Goal: Task Accomplishment & Management: Manage account settings

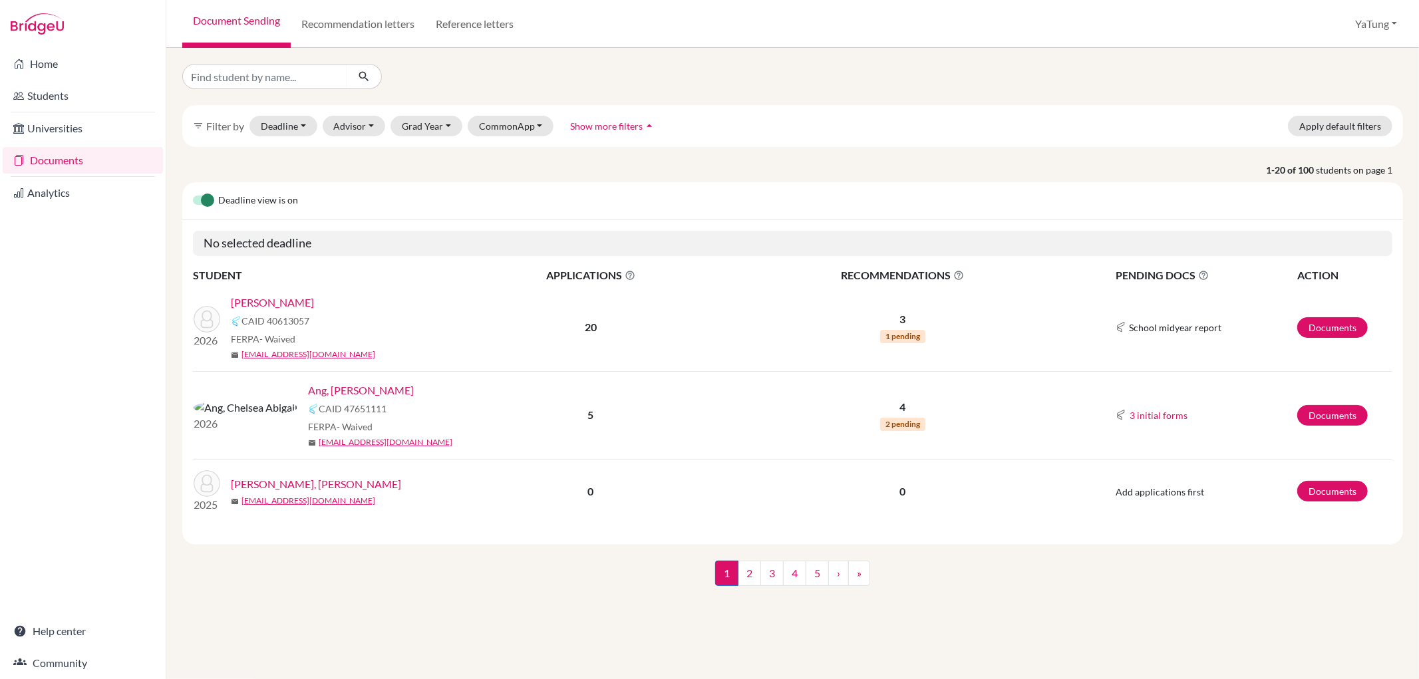
click at [222, 315] on div "2026" at bounding box center [207, 327] width 47 height 43
click at [208, 323] on img at bounding box center [207, 319] width 27 height 27
click at [255, 303] on link "[PERSON_NAME]" at bounding box center [272, 303] width 83 height 16
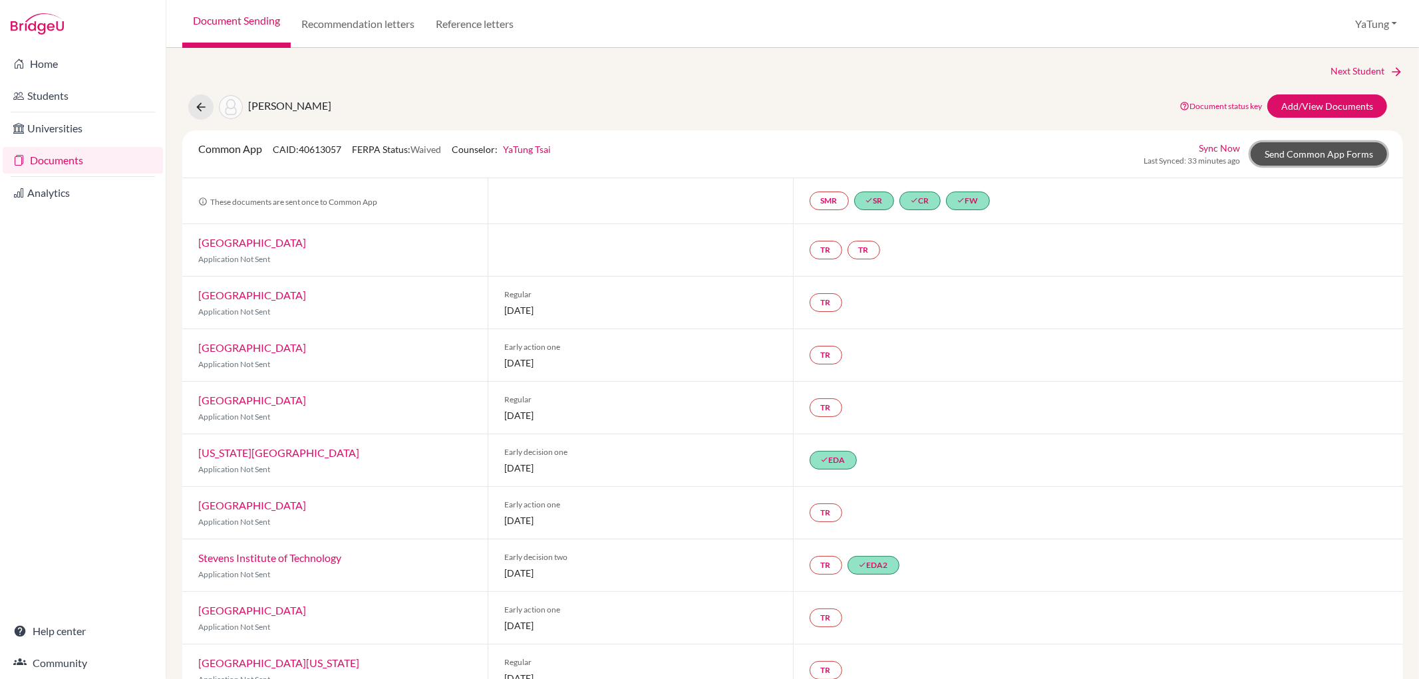
click at [1281, 156] on link "Send Common App Forms" at bounding box center [1318, 153] width 136 height 23
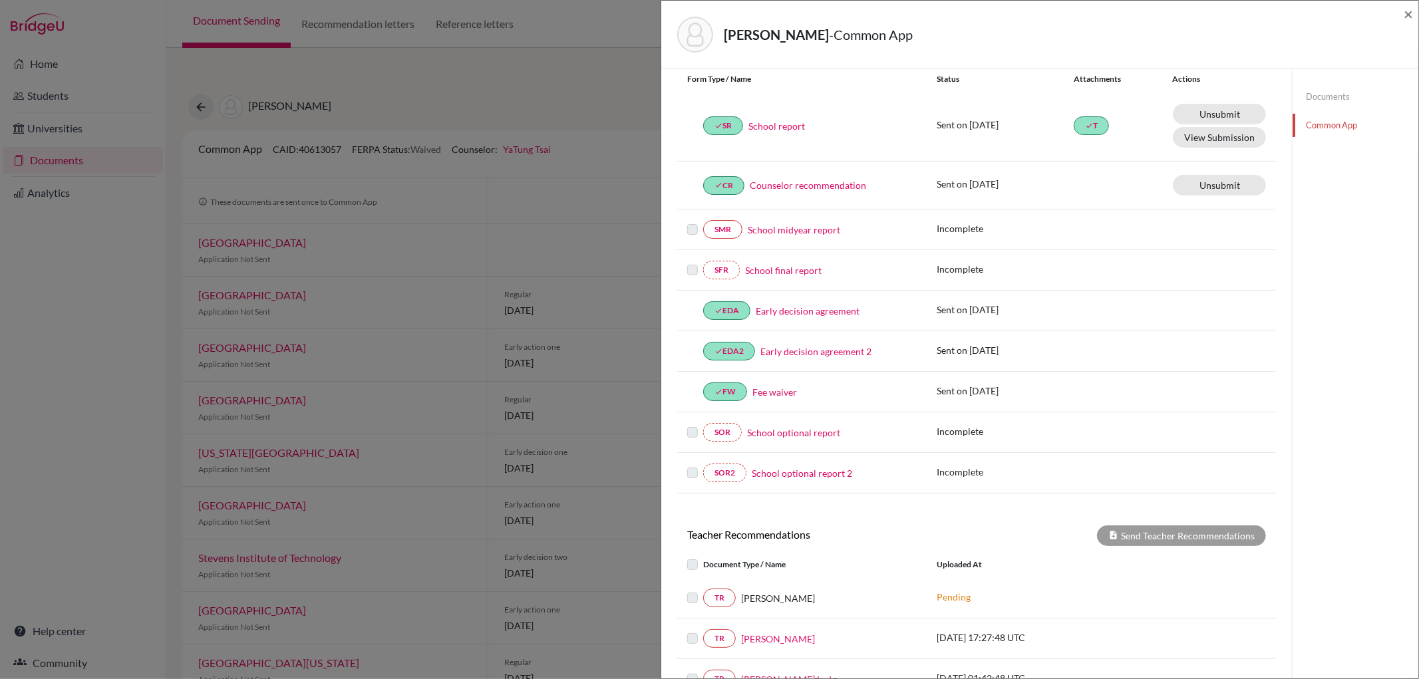
scroll to position [321, 0]
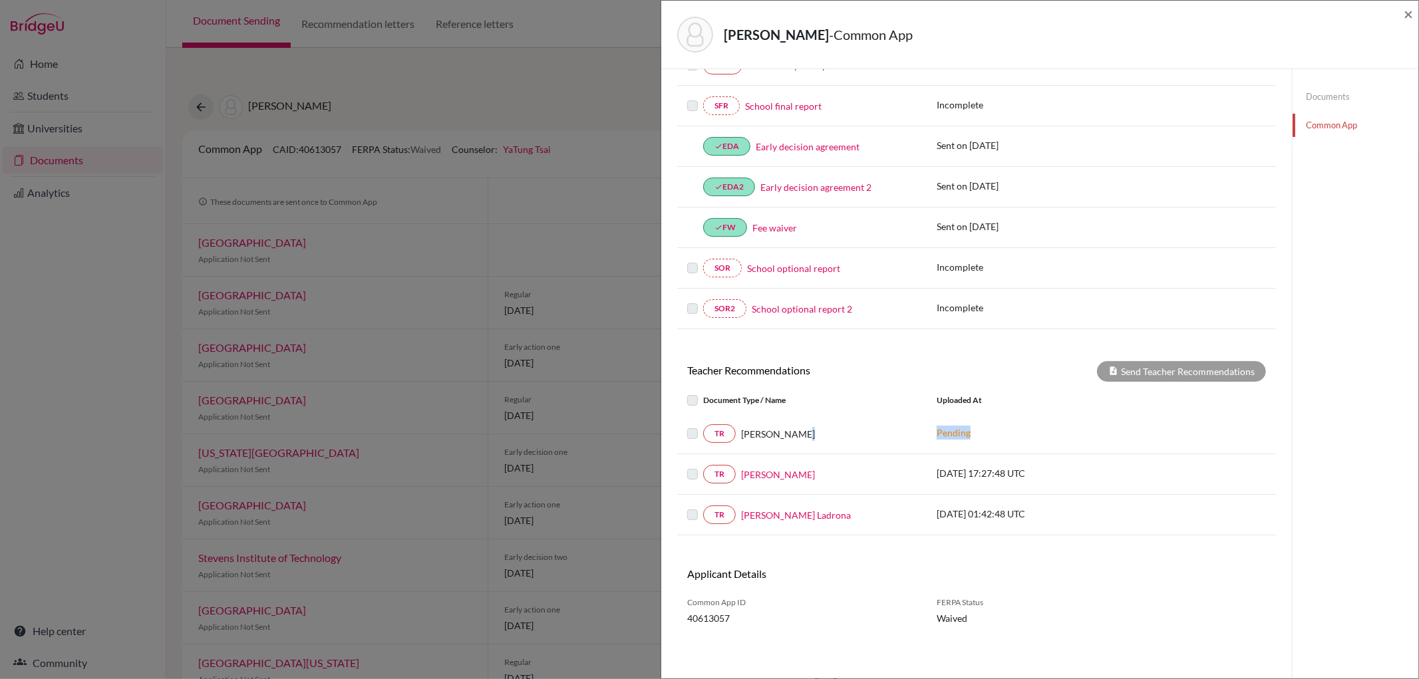
drag, startPoint x: 979, startPoint y: 434, endPoint x: 909, endPoint y: 432, distance: 69.9
click at [909, 432] on div "TR [PERSON_NAME] Pending" at bounding box center [976, 433] width 599 height 19
click at [1059, 479] on p "[DATE] 17:27:48 UTC" at bounding box center [1027, 473] width 180 height 14
click at [954, 436] on p "Pending" at bounding box center [1027, 433] width 180 height 14
click at [883, 434] on div "[PERSON_NAME]" at bounding box center [826, 434] width 181 height 14
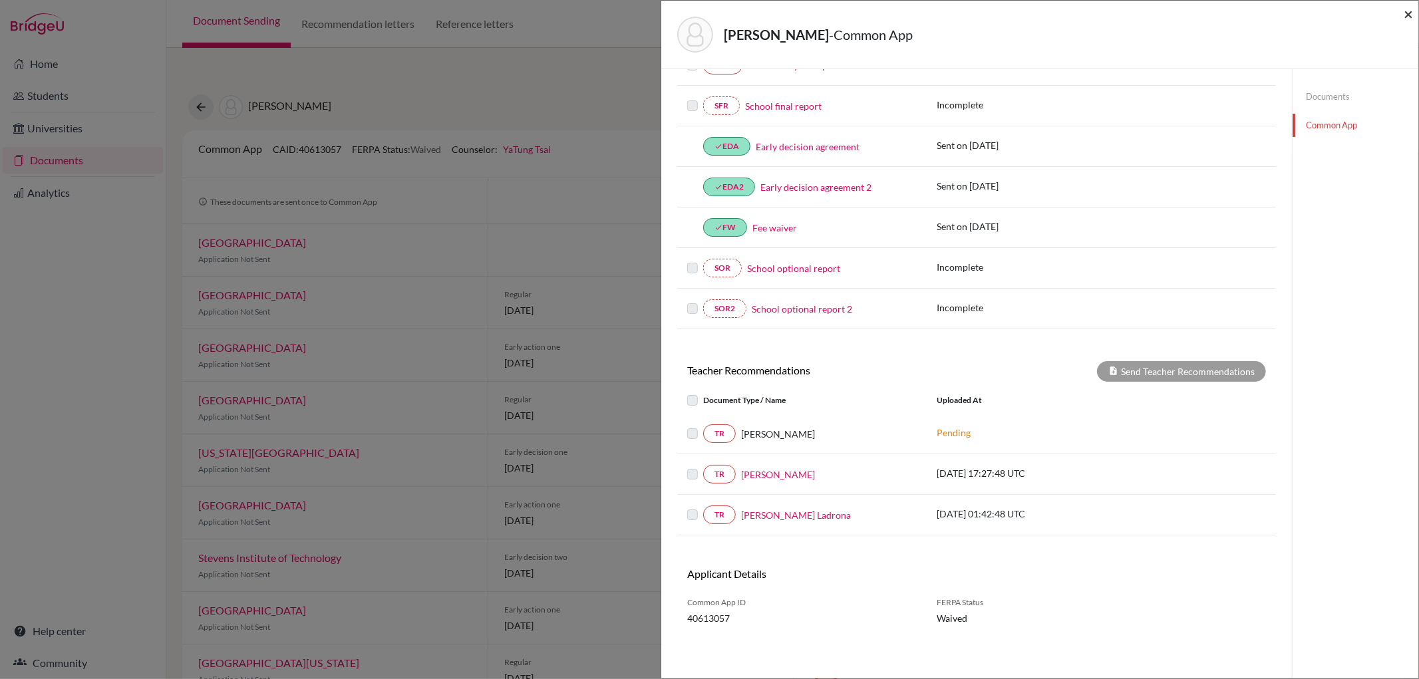
click at [1406, 7] on span "×" at bounding box center [1407, 13] width 9 height 19
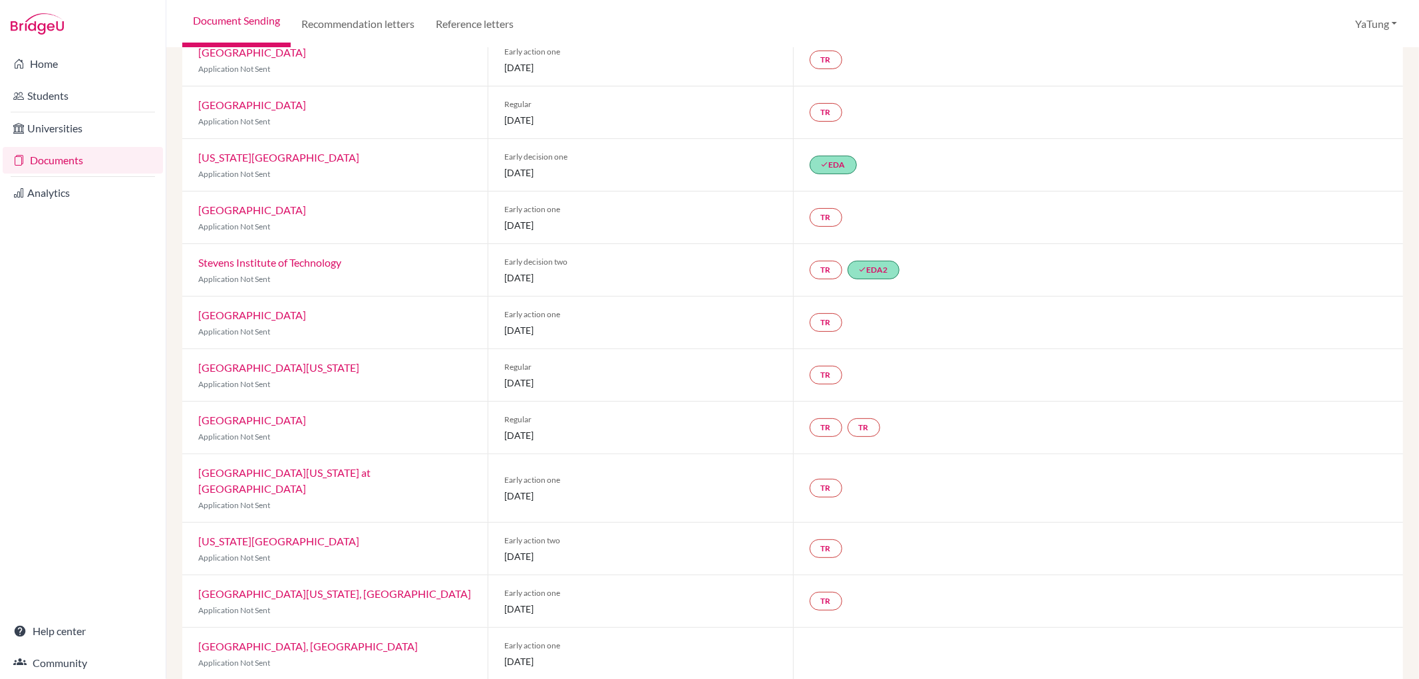
scroll to position [369, 0]
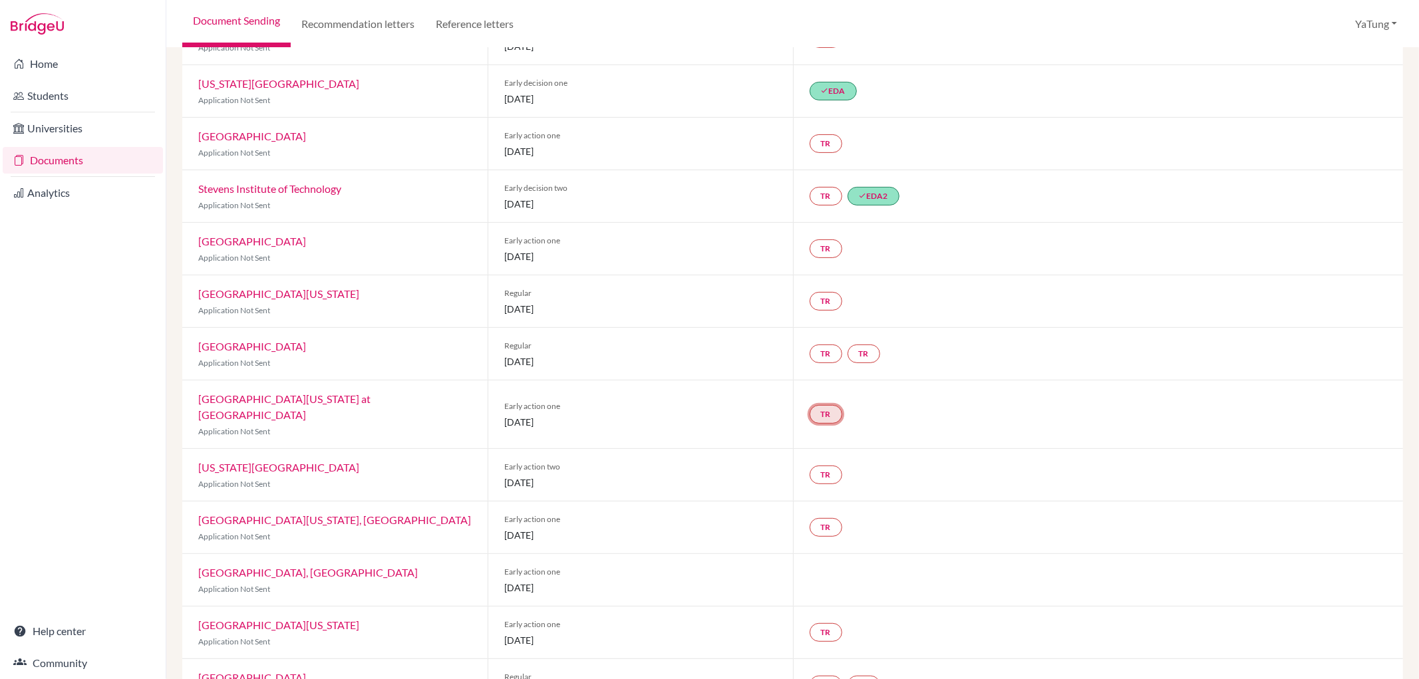
click at [825, 406] on link "TR" at bounding box center [825, 414] width 33 height 19
click at [831, 351] on h3 "Teacher recommendation" at bounding box center [825, 356] width 132 height 24
click at [817, 382] on small "Incomplete" at bounding box center [825, 379] width 116 height 12
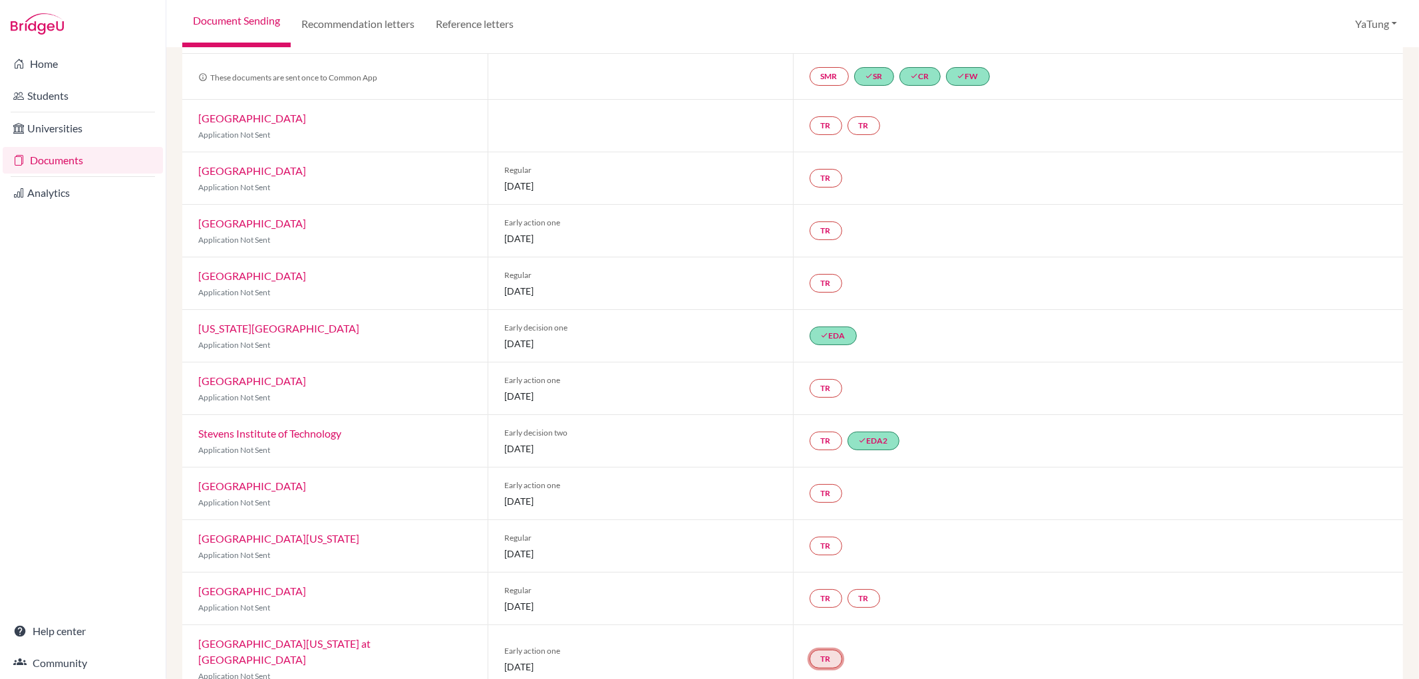
scroll to position [0, 0]
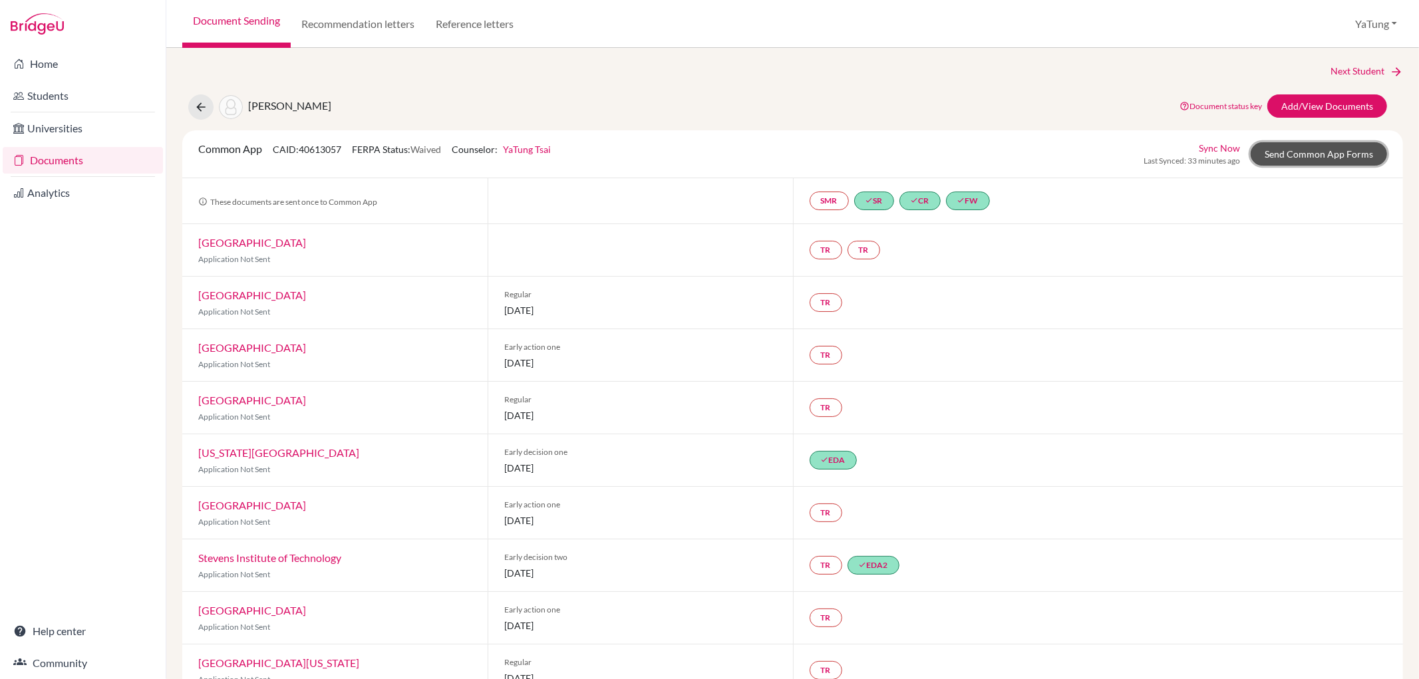
click at [1322, 158] on link "Send Common App Forms" at bounding box center [1318, 153] width 136 height 23
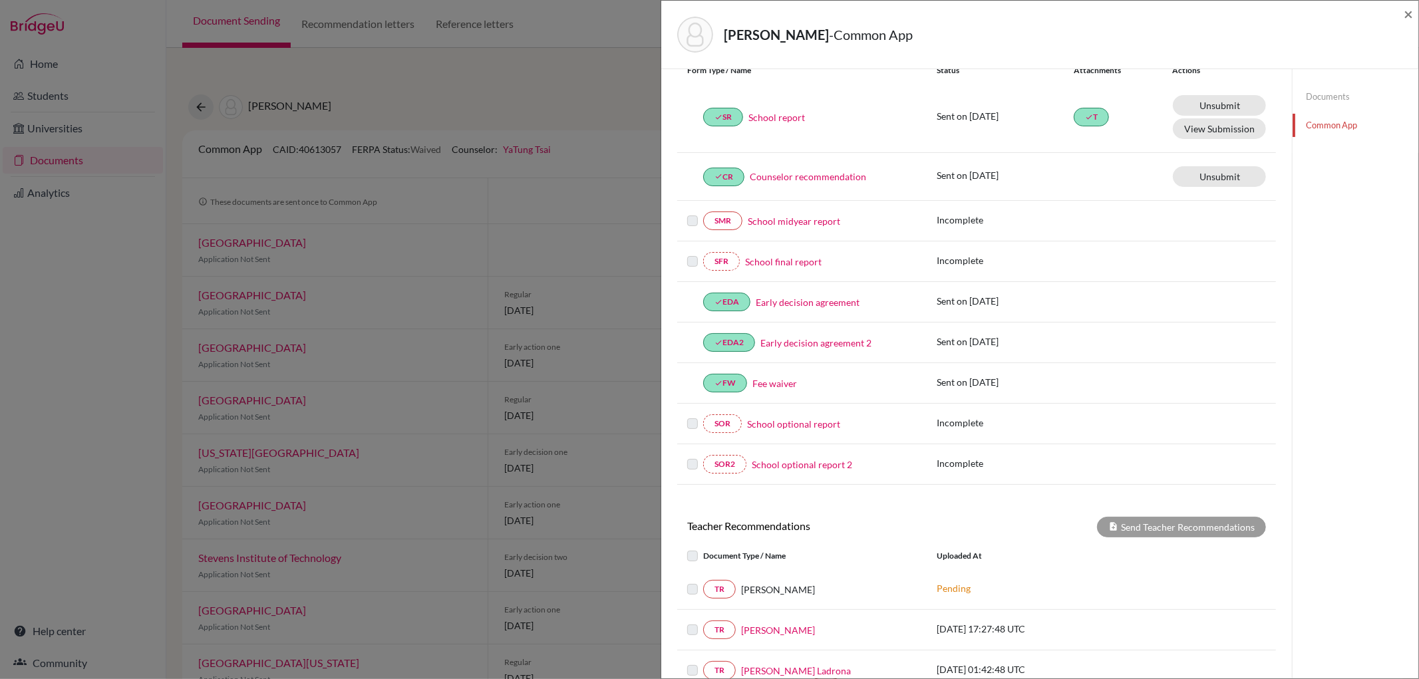
scroll to position [321, 0]
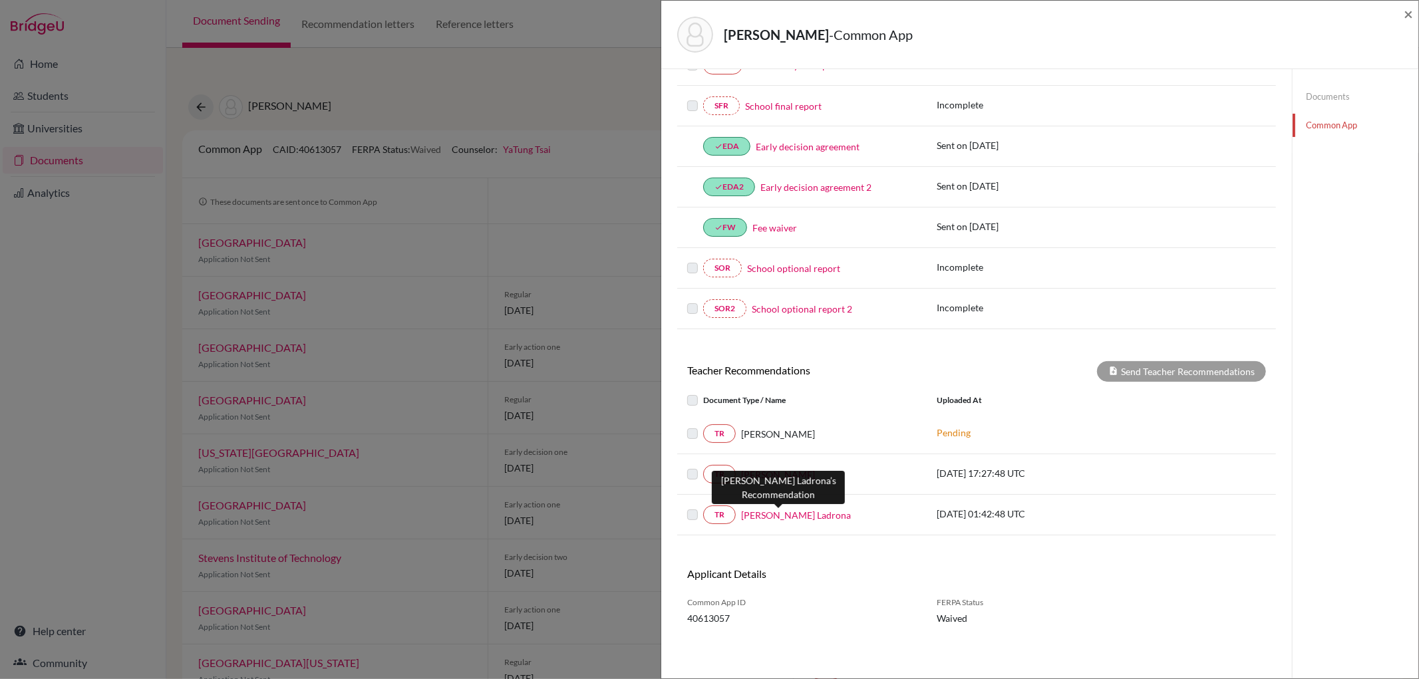
click at [795, 513] on link "[PERSON_NAME] Ladrona" at bounding box center [796, 515] width 110 height 14
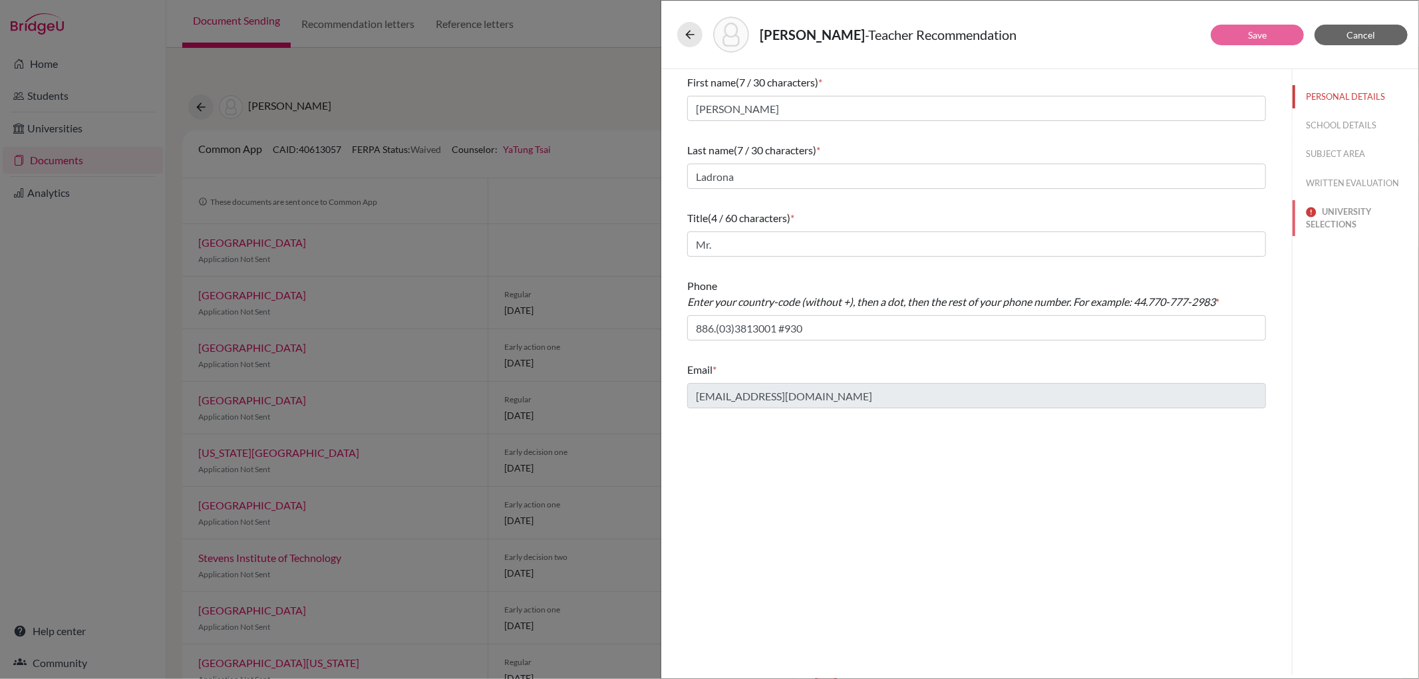
click at [1326, 216] on button "UNIVERSITY SELECTIONS" at bounding box center [1355, 218] width 126 height 36
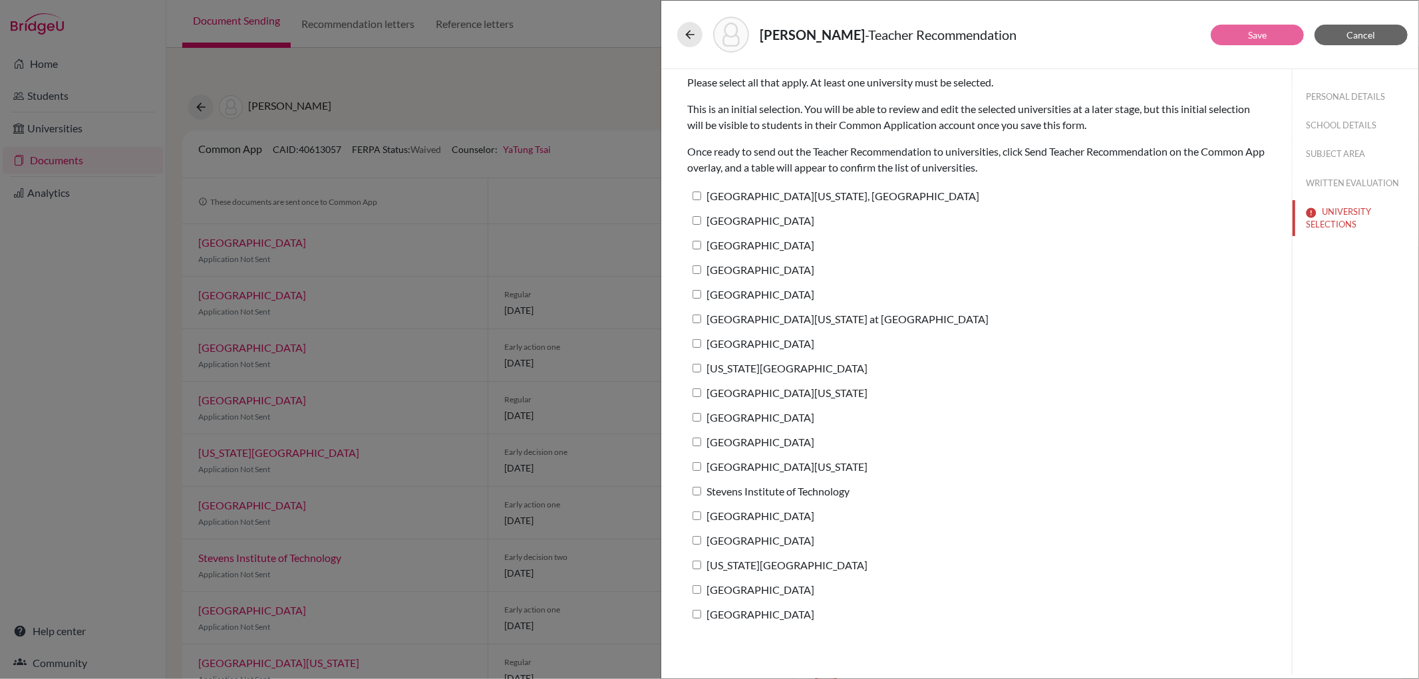
click at [574, 373] on div "[PERSON_NAME] - Teacher Recommendation Save Cancel Please select all that apply…" at bounding box center [709, 339] width 1419 height 679
click at [1369, 35] on span "Cancel" at bounding box center [1361, 34] width 29 height 11
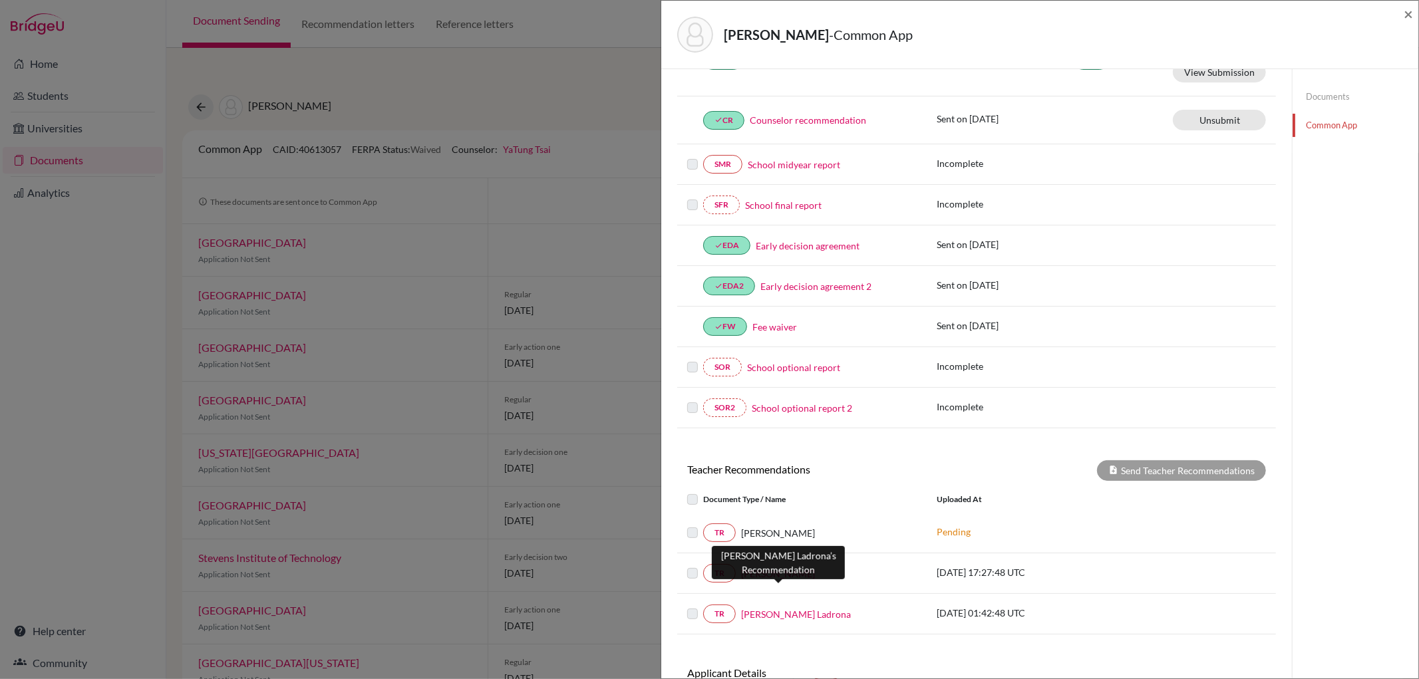
scroll to position [321, 0]
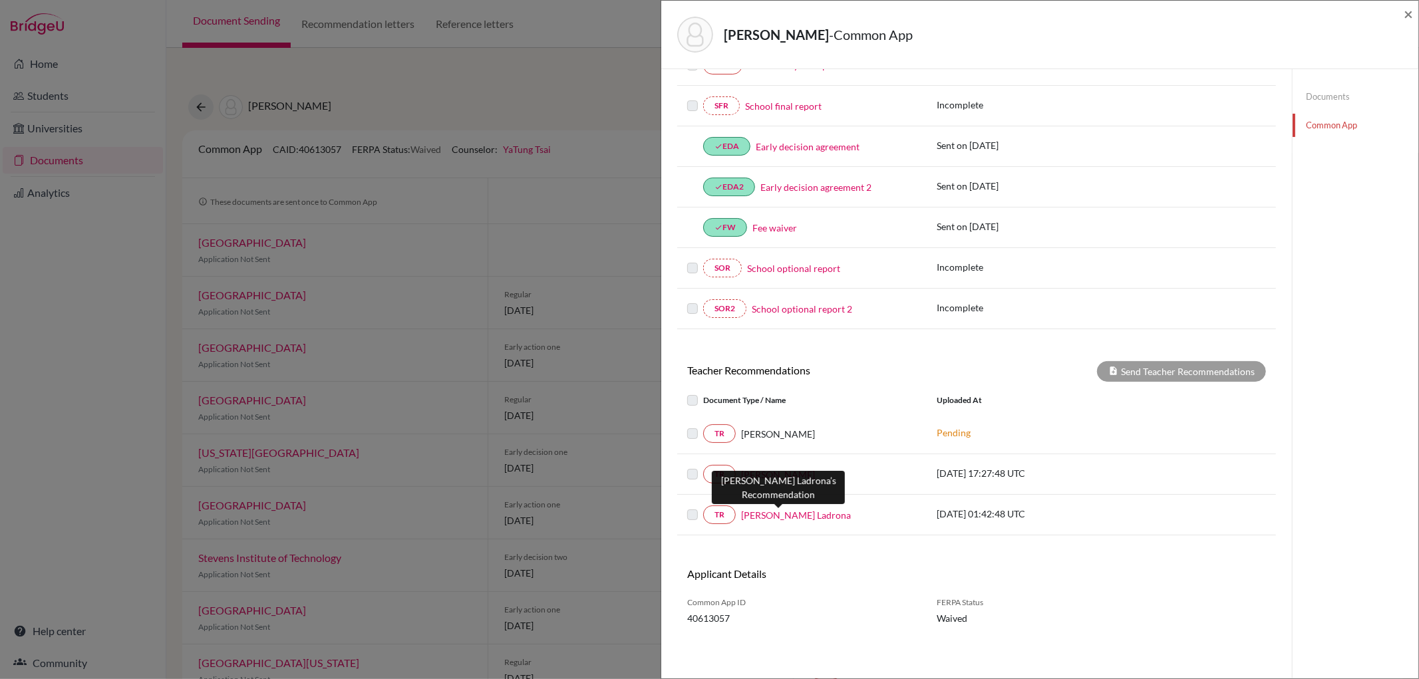
click at [790, 519] on link "[PERSON_NAME] Ladrona" at bounding box center [796, 515] width 110 height 14
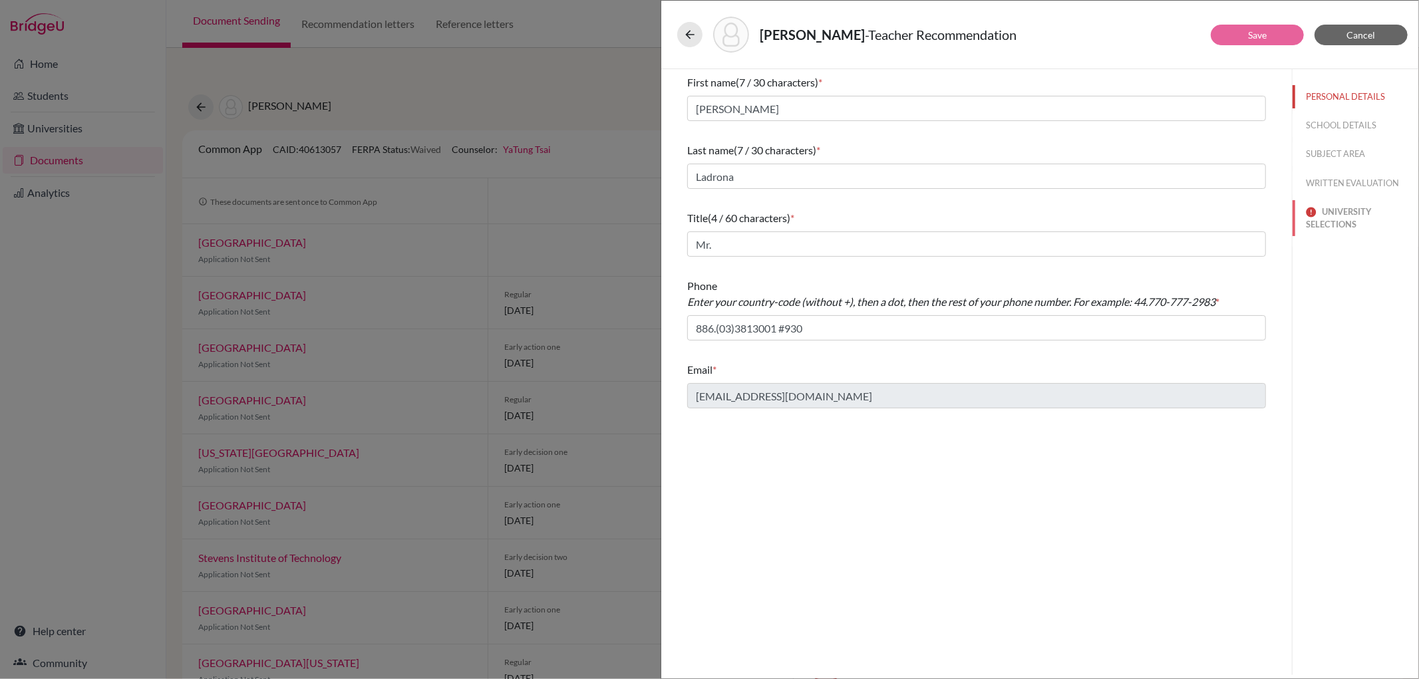
click at [1348, 226] on button "UNIVERSITY SELECTIONS" at bounding box center [1355, 218] width 126 height 36
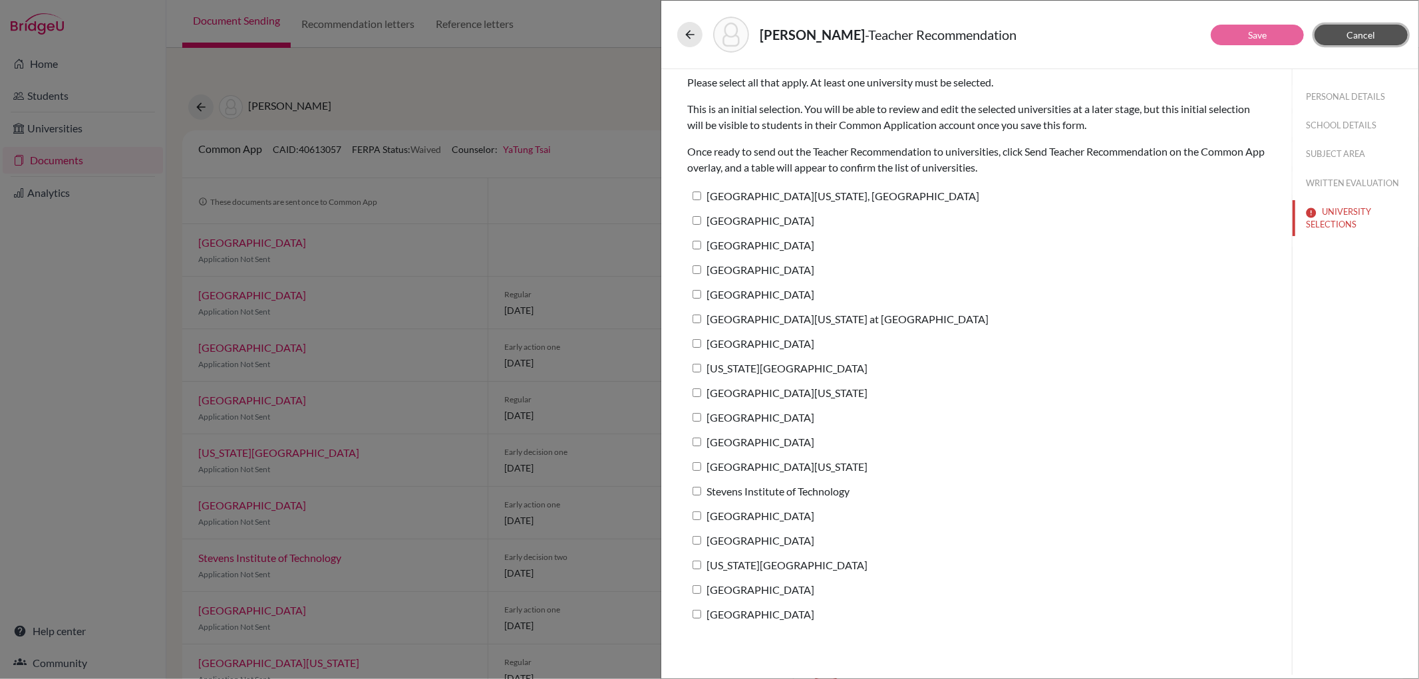
click at [1372, 30] on span "Cancel" at bounding box center [1361, 34] width 29 height 11
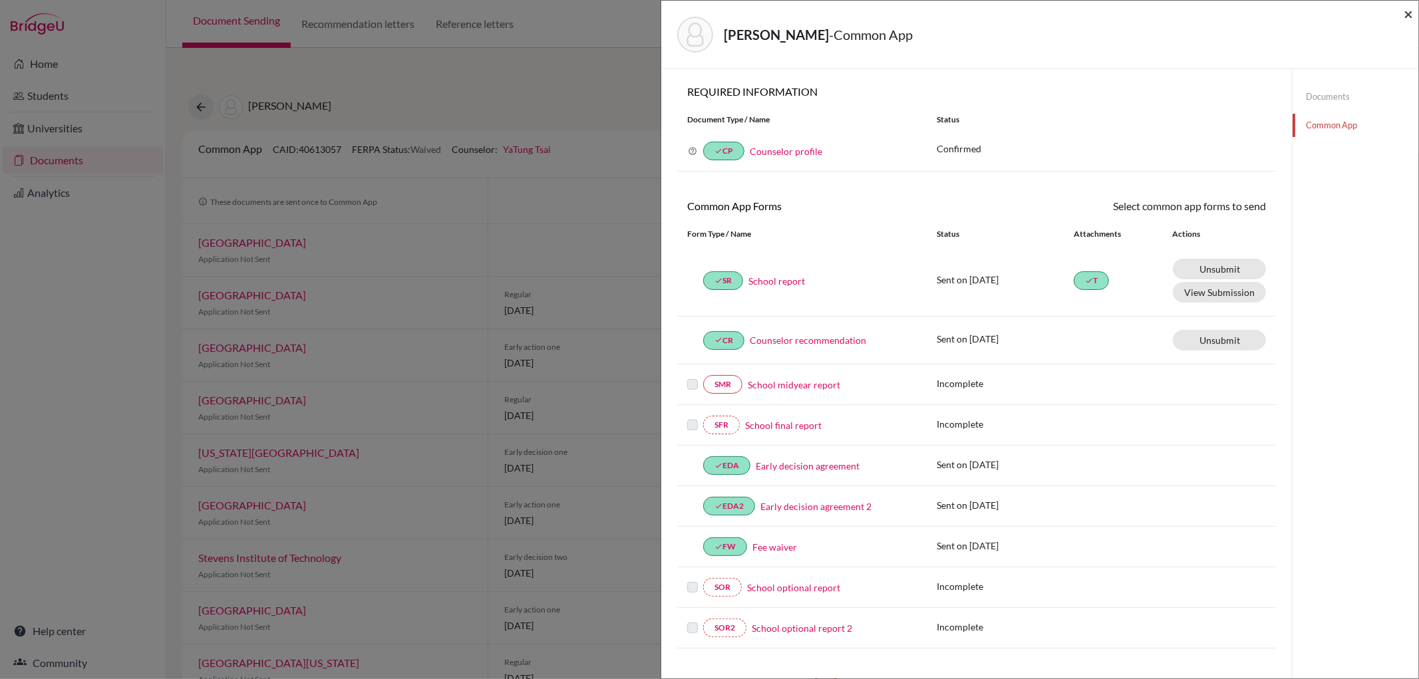
click at [1407, 11] on span "×" at bounding box center [1407, 13] width 9 height 19
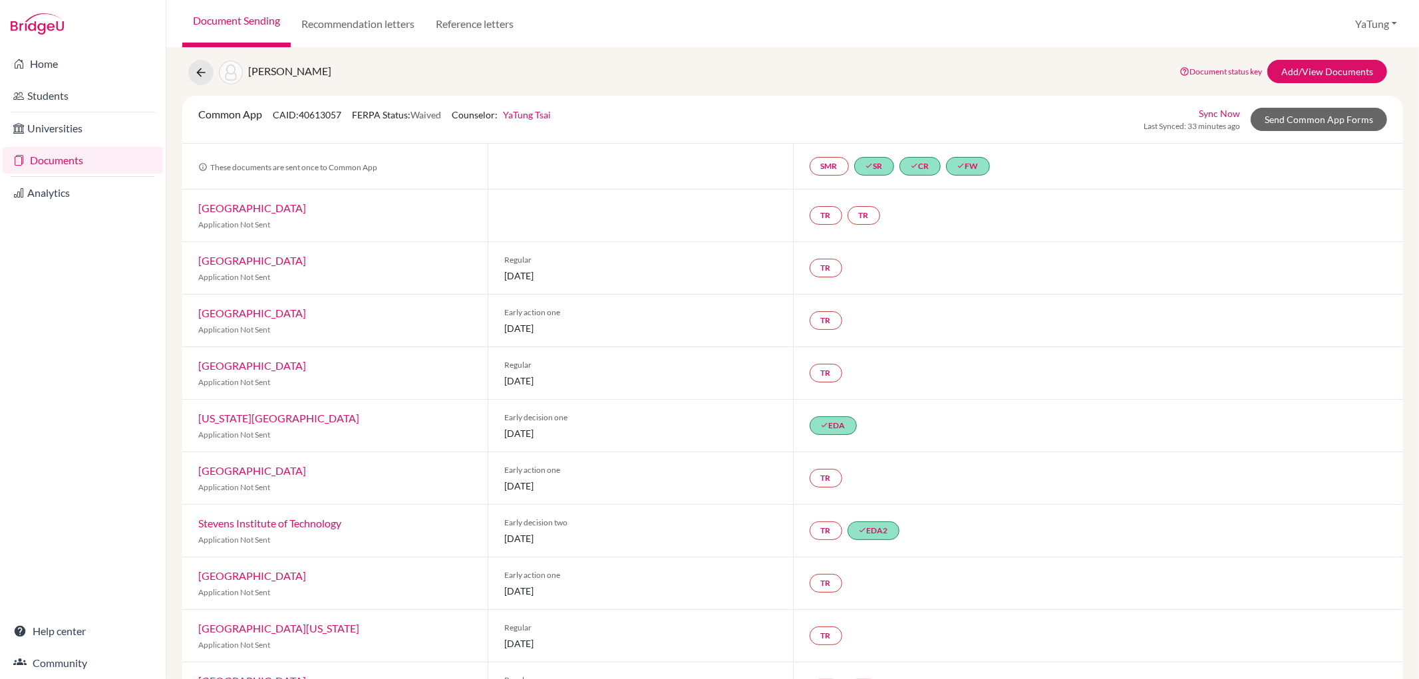
scroll to position [21, 0]
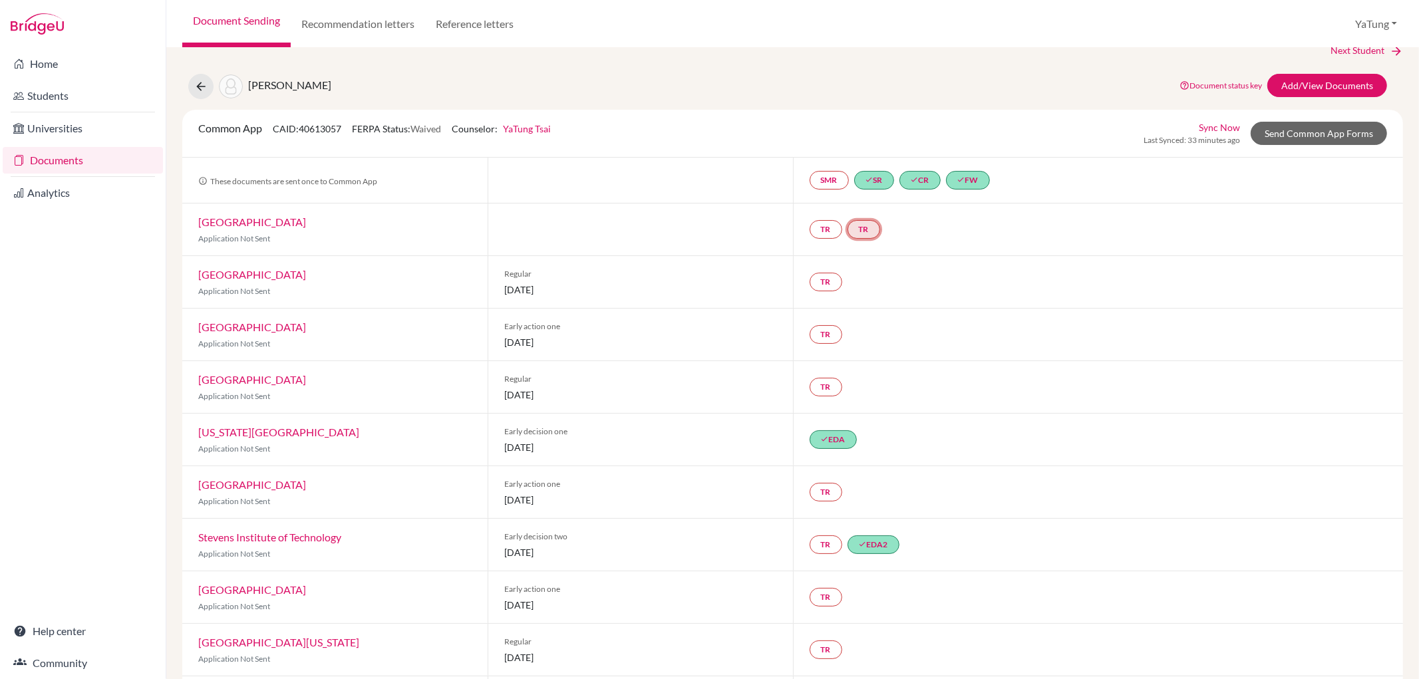
click at [861, 225] on link "TR" at bounding box center [863, 229] width 33 height 19
click at [974, 227] on div "TR TR Teacher recommendation Incomplete" at bounding box center [1098, 230] width 611 height 52
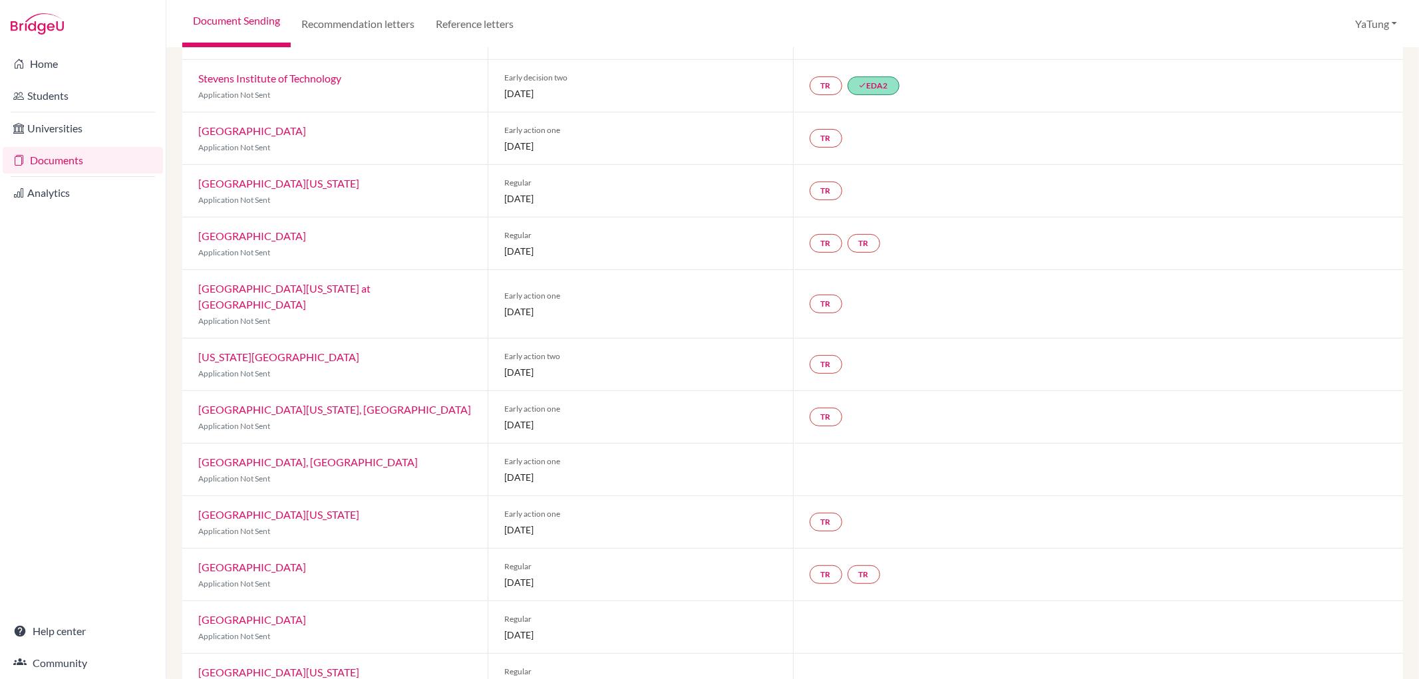
scroll to position [464, 0]
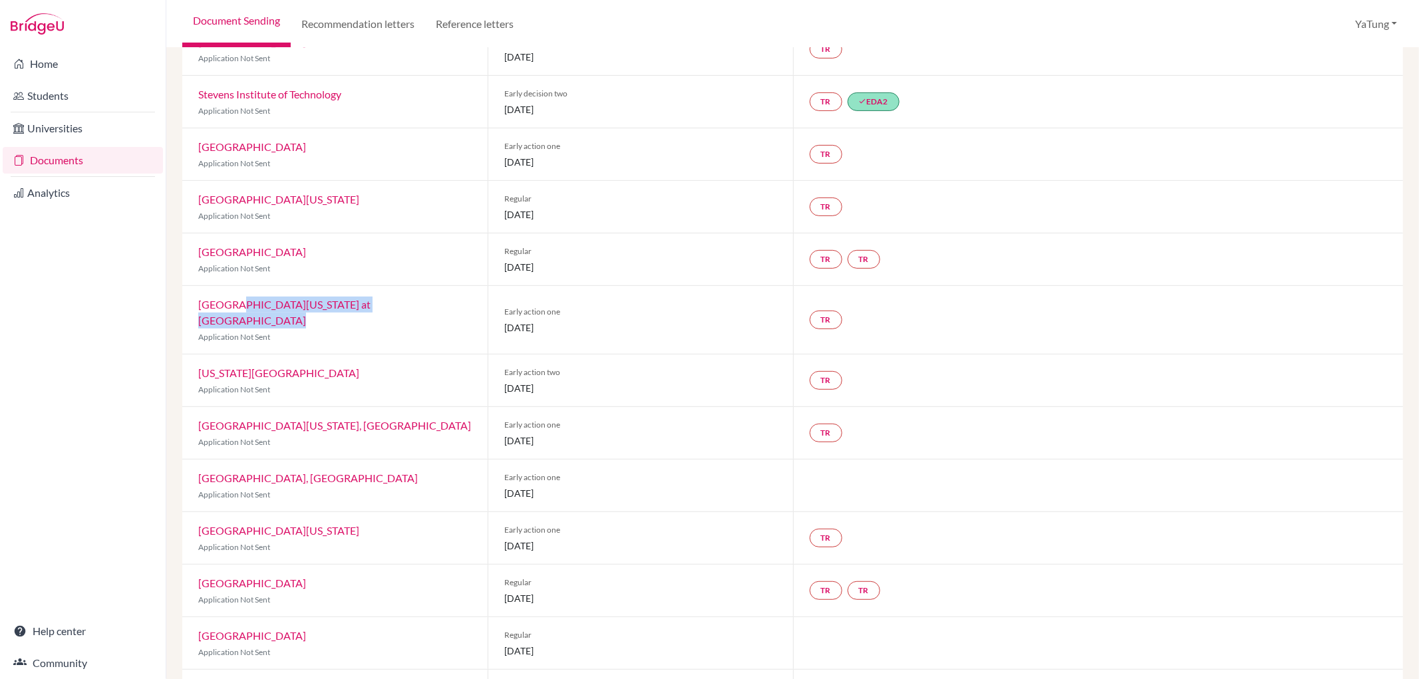
drag, startPoint x: 196, startPoint y: 313, endPoint x: 233, endPoint y: 310, distance: 37.4
click at [233, 310] on div "[GEOGRAPHIC_DATA][US_STATE] at [GEOGRAPHIC_DATA] Application Not Sent" at bounding box center [334, 320] width 305 height 68
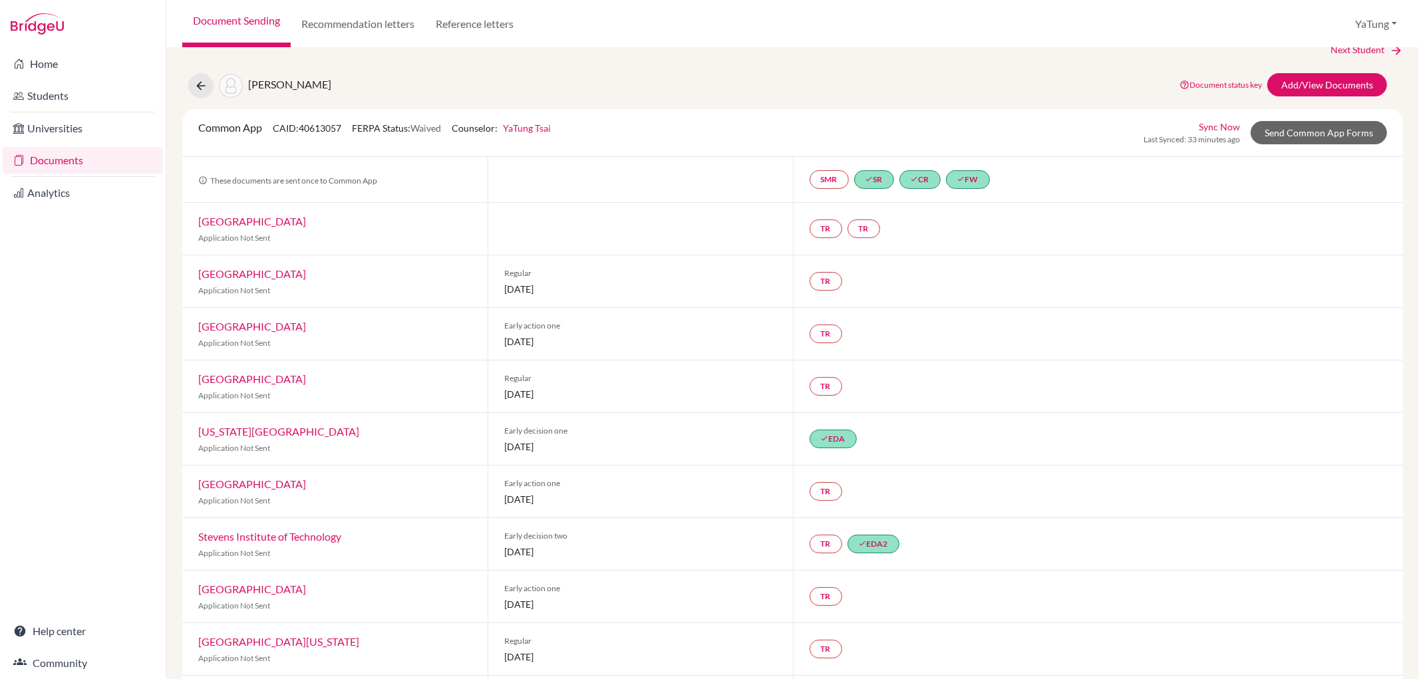
scroll to position [21, 0]
click at [1322, 140] on link "Send Common App Forms" at bounding box center [1318, 133] width 136 height 23
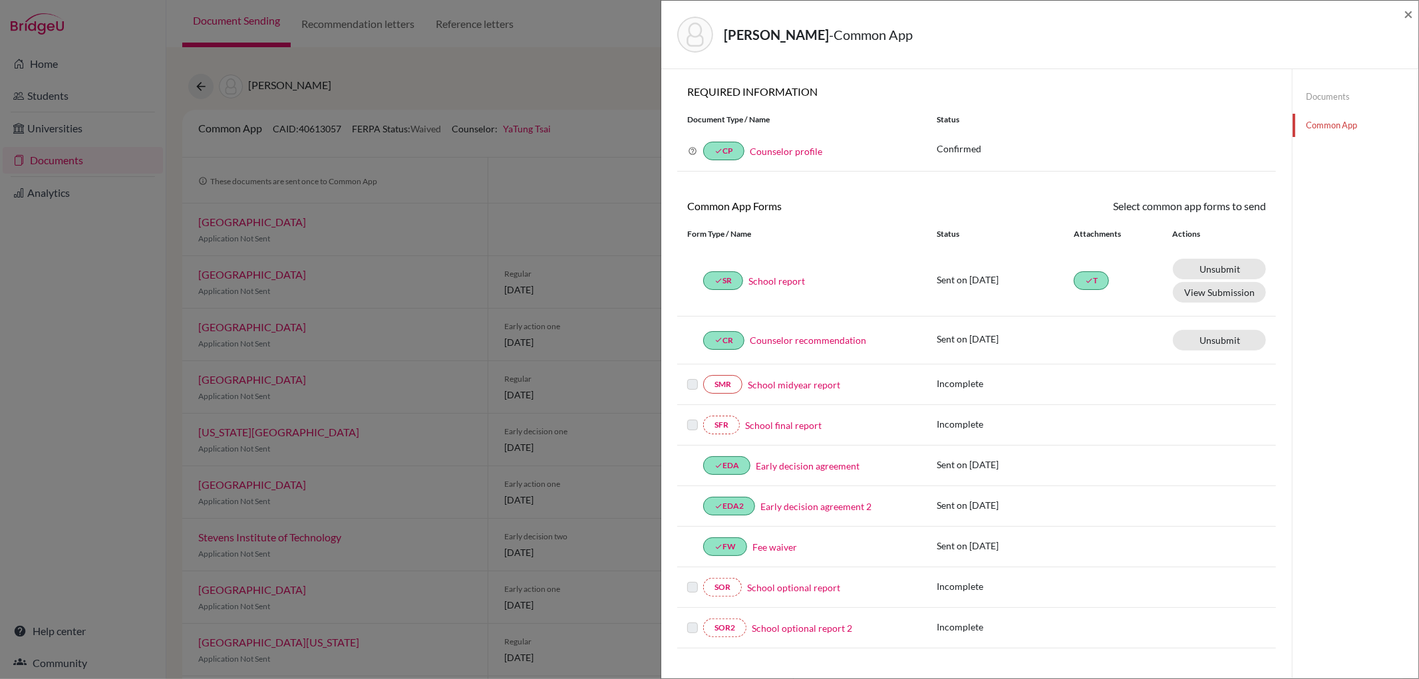
scroll to position [321, 0]
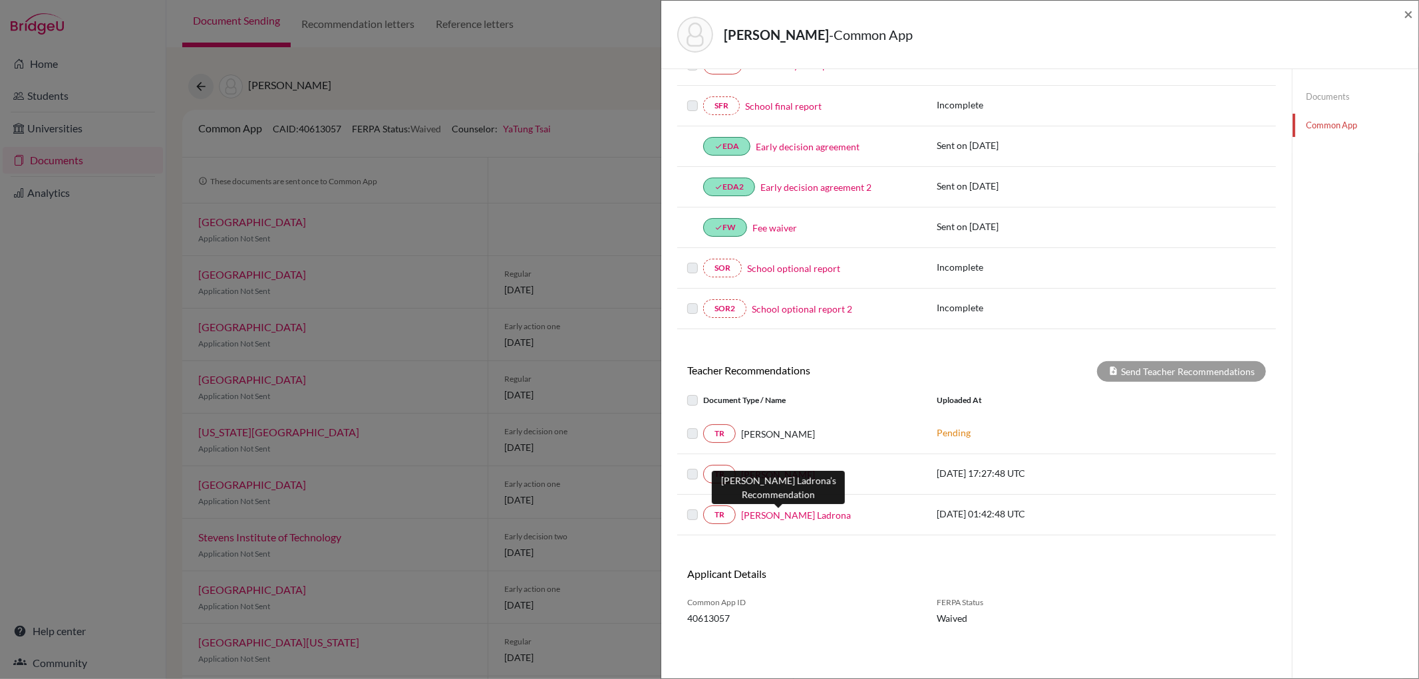
click at [789, 515] on link "[PERSON_NAME] Ladrona" at bounding box center [796, 515] width 110 height 14
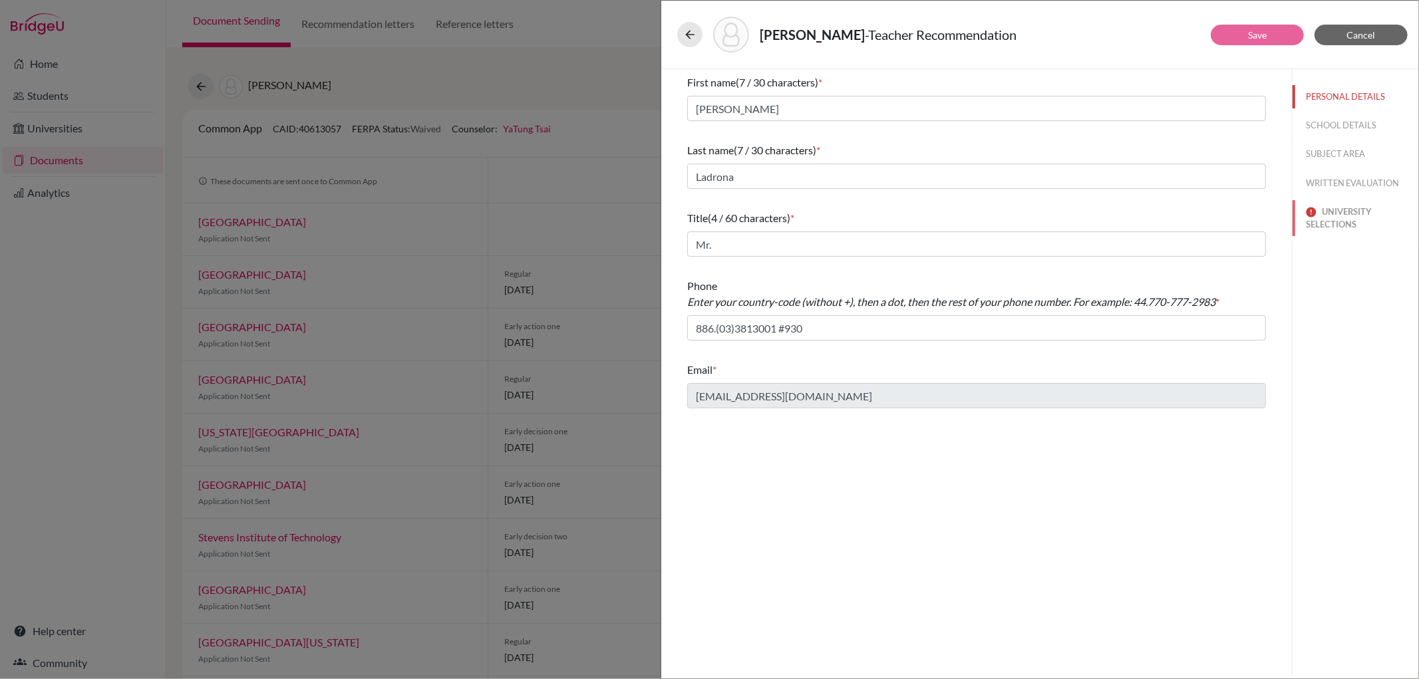
click at [1332, 219] on button "UNIVERSITY SELECTIONS" at bounding box center [1355, 218] width 126 height 36
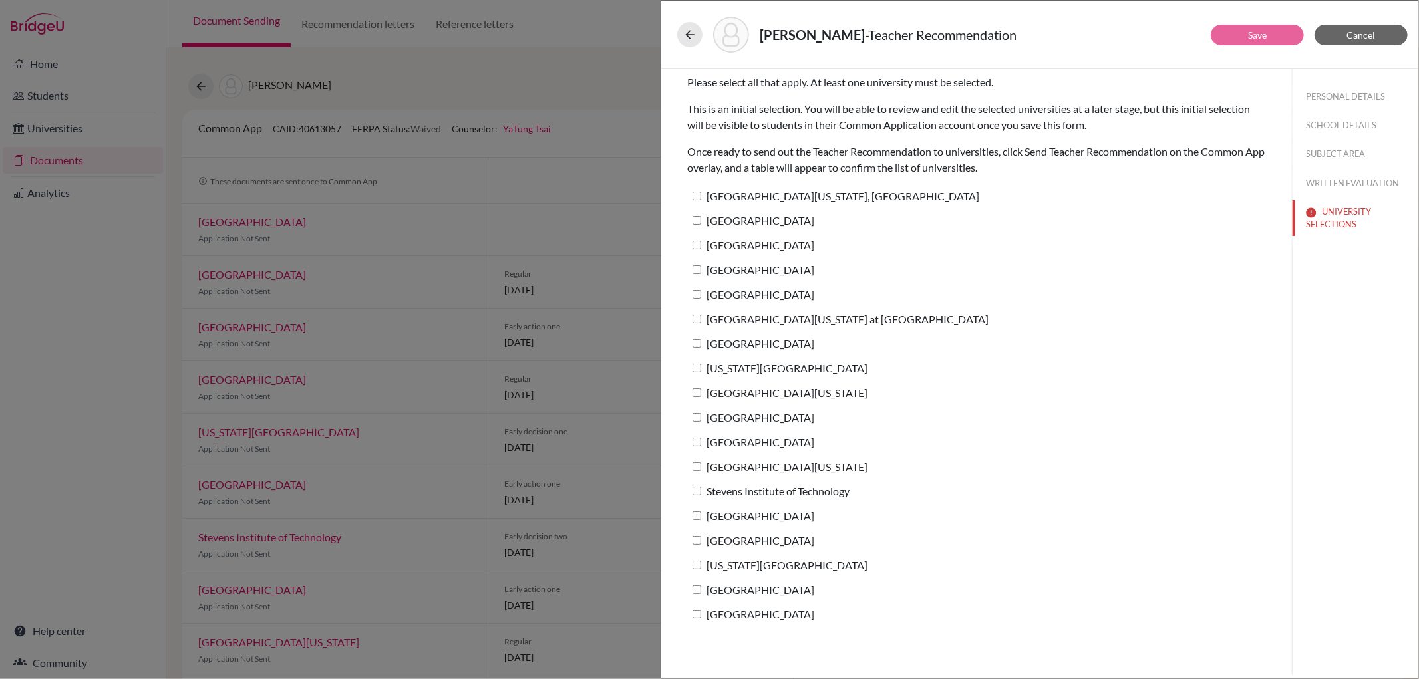
click at [821, 323] on label "[GEOGRAPHIC_DATA][US_STATE] at [GEOGRAPHIC_DATA]" at bounding box center [837, 318] width 301 height 19
click at [701, 323] on input "[GEOGRAPHIC_DATA][US_STATE] at [GEOGRAPHIC_DATA]" at bounding box center [696, 319] width 9 height 9
checkbox input "true"
click at [1229, 35] on button "Save" at bounding box center [1257, 35] width 93 height 21
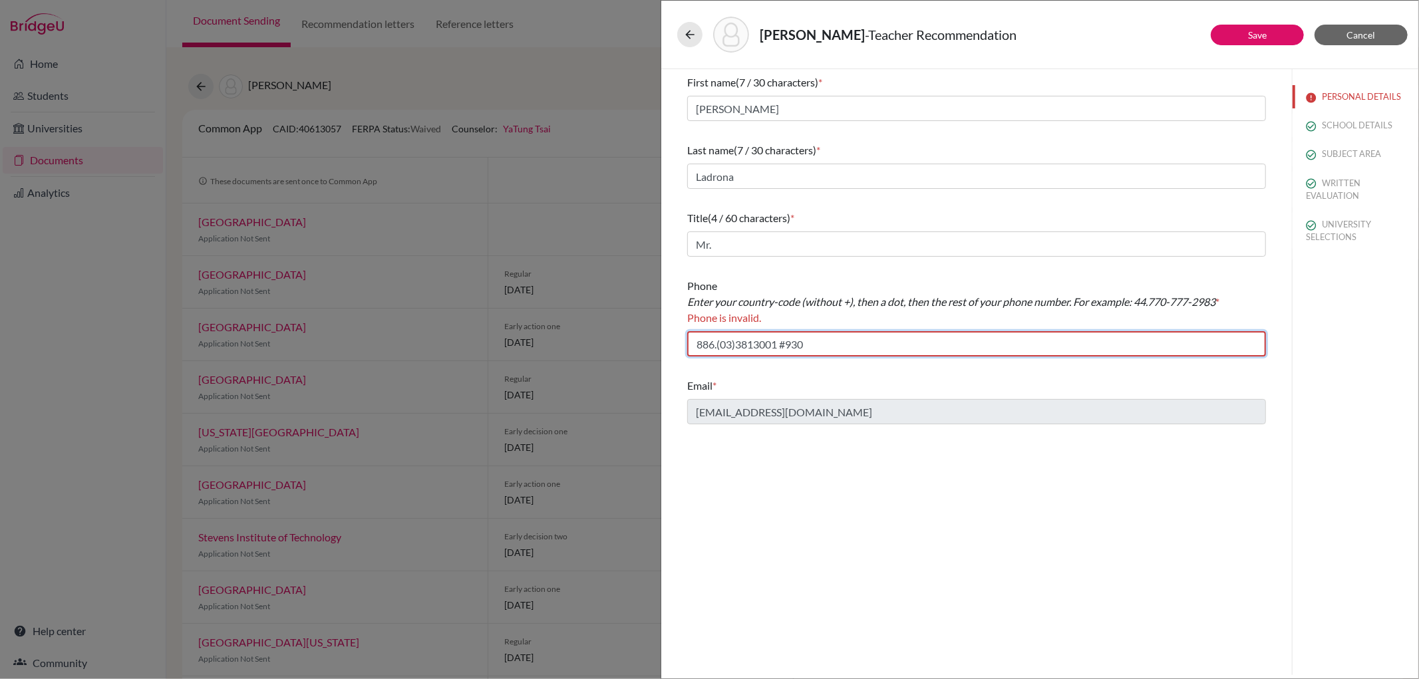
click at [726, 349] on input "886.(03)3813001 #930" at bounding box center [976, 343] width 579 height 25
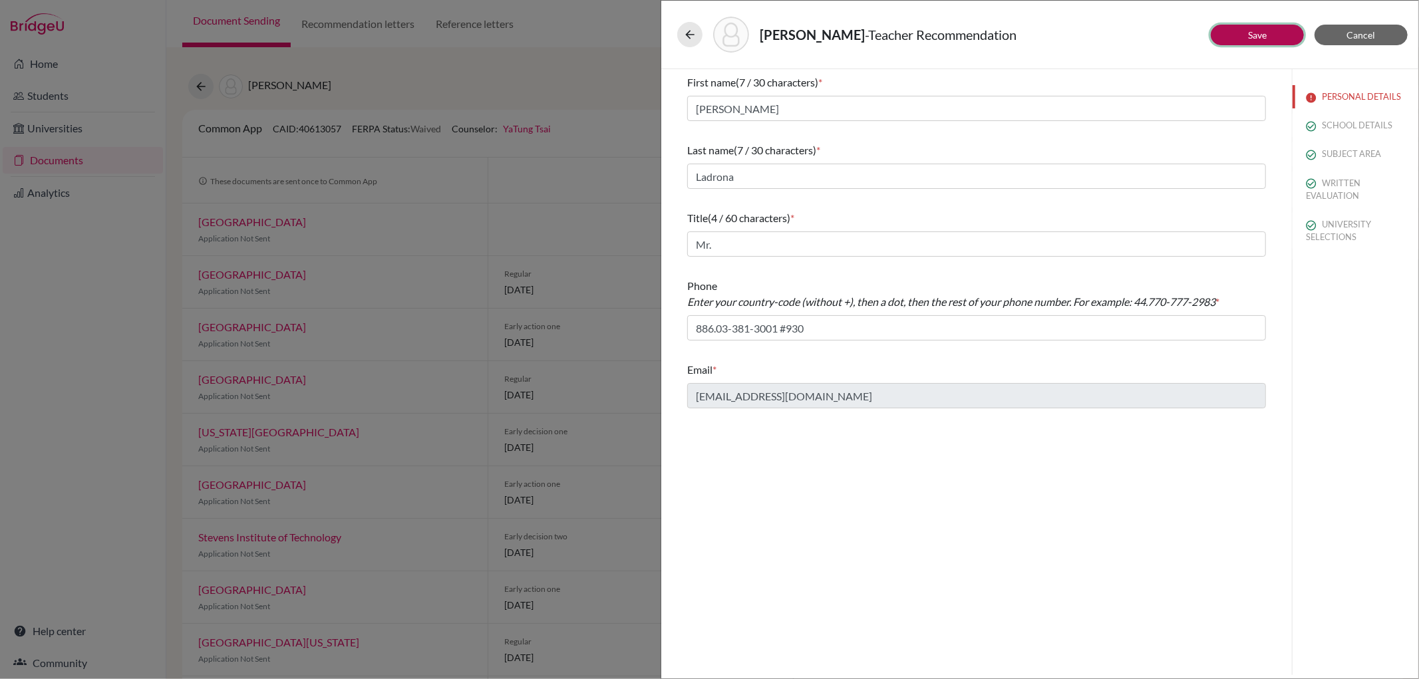
click at [1251, 29] on link "Save" at bounding box center [1257, 34] width 19 height 11
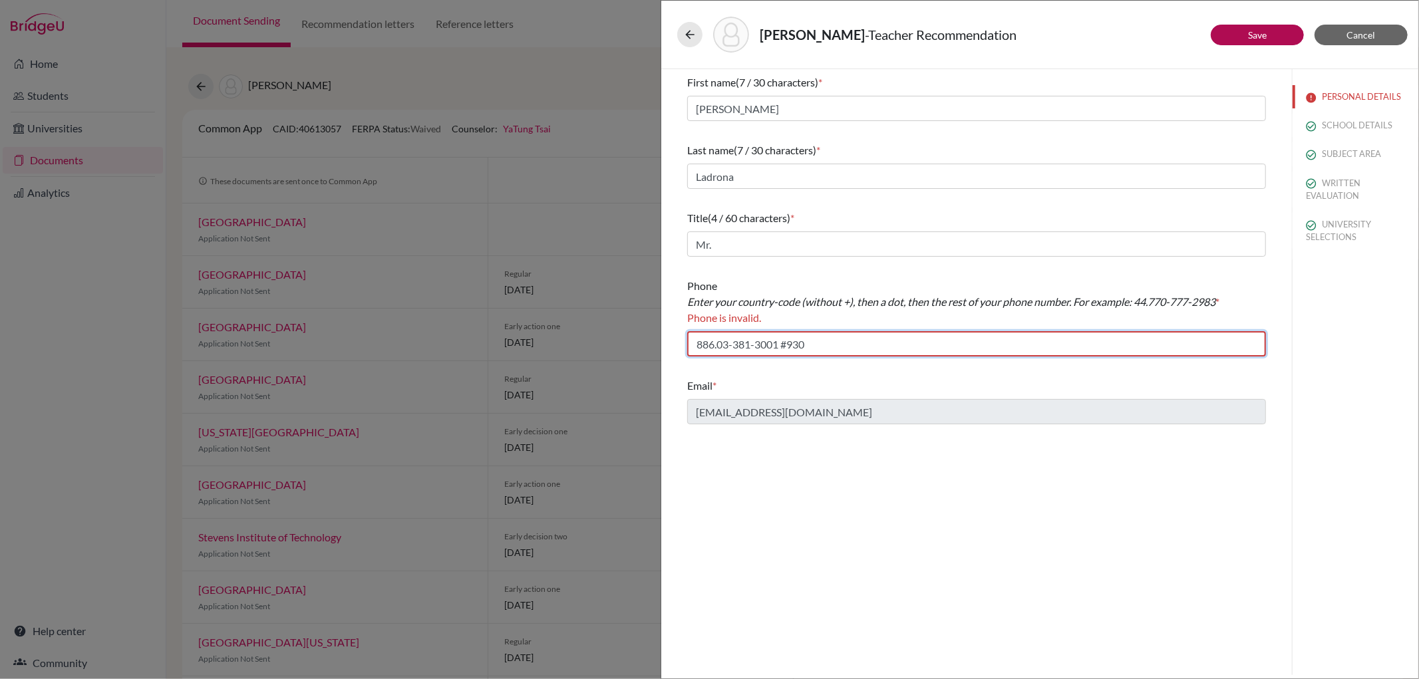
click at [816, 346] on input "886.03-381-3001 #930" at bounding box center [976, 343] width 579 height 25
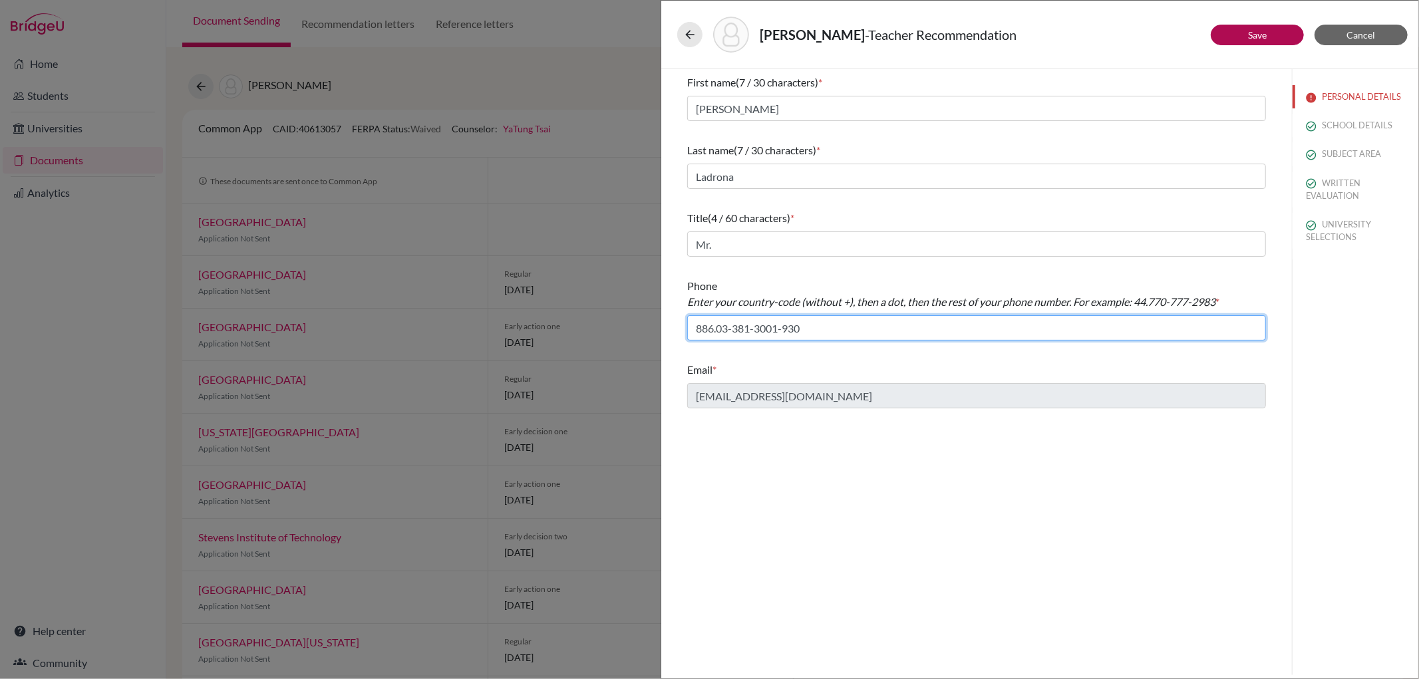
type input "886.03-381-3001-930"
click at [1081, 414] on div "First name (7 / 30 characters) * [PERSON_NAME] Last name (7 / 30 characters) * …" at bounding box center [976, 372] width 631 height 606
click at [1275, 31] on button "Save" at bounding box center [1257, 35] width 93 height 21
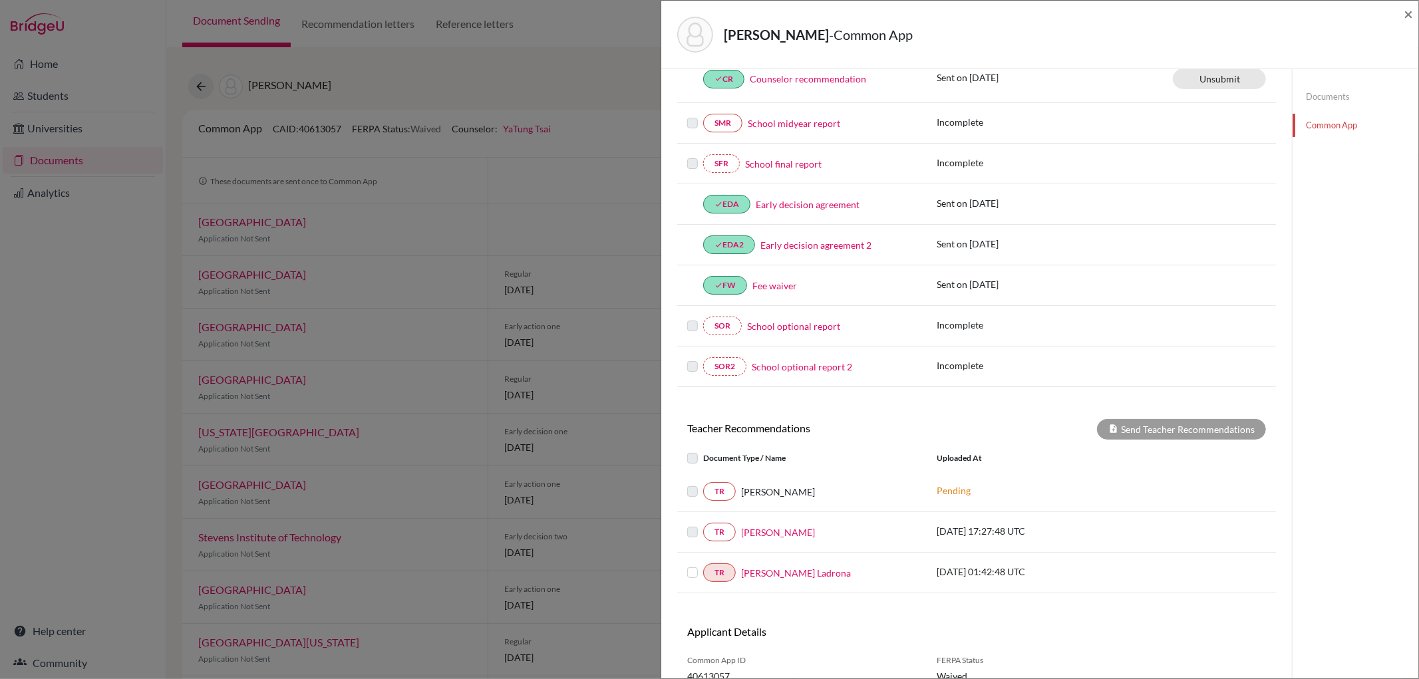
scroll to position [295, 0]
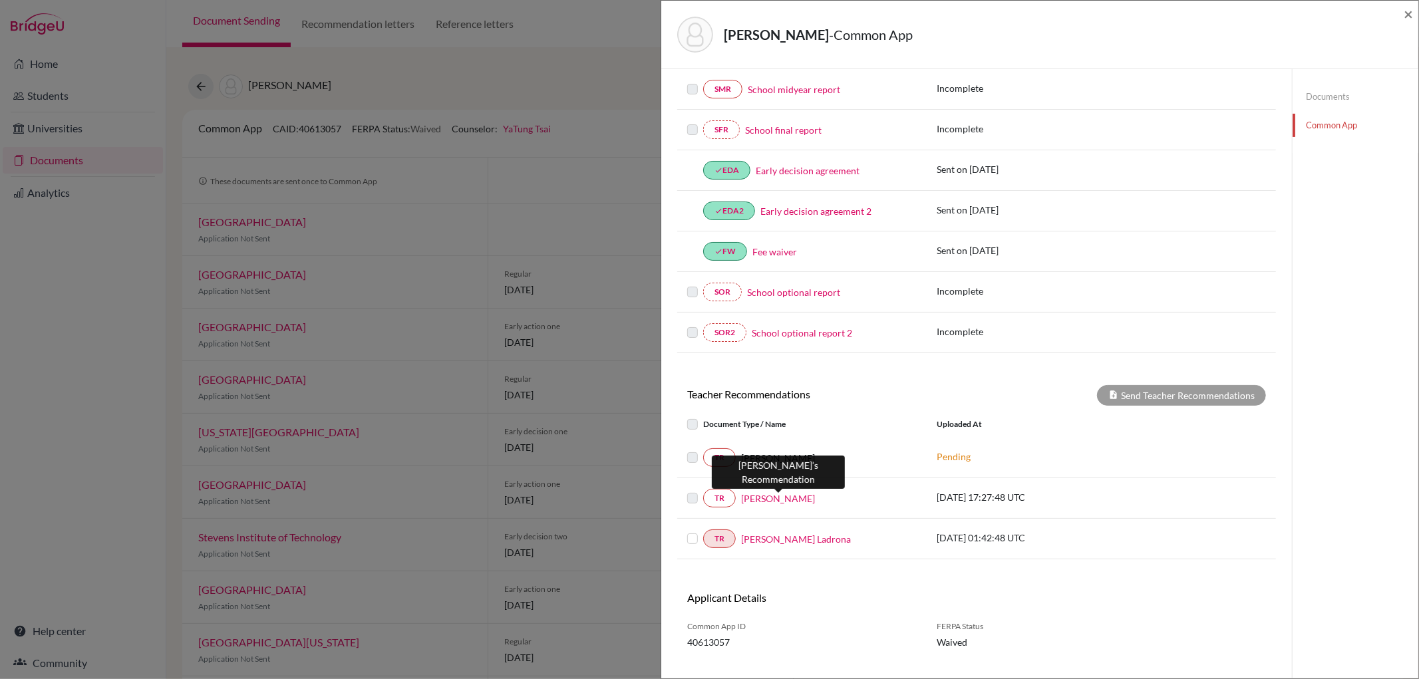
click at [776, 498] on link "[PERSON_NAME]" at bounding box center [778, 499] width 74 height 14
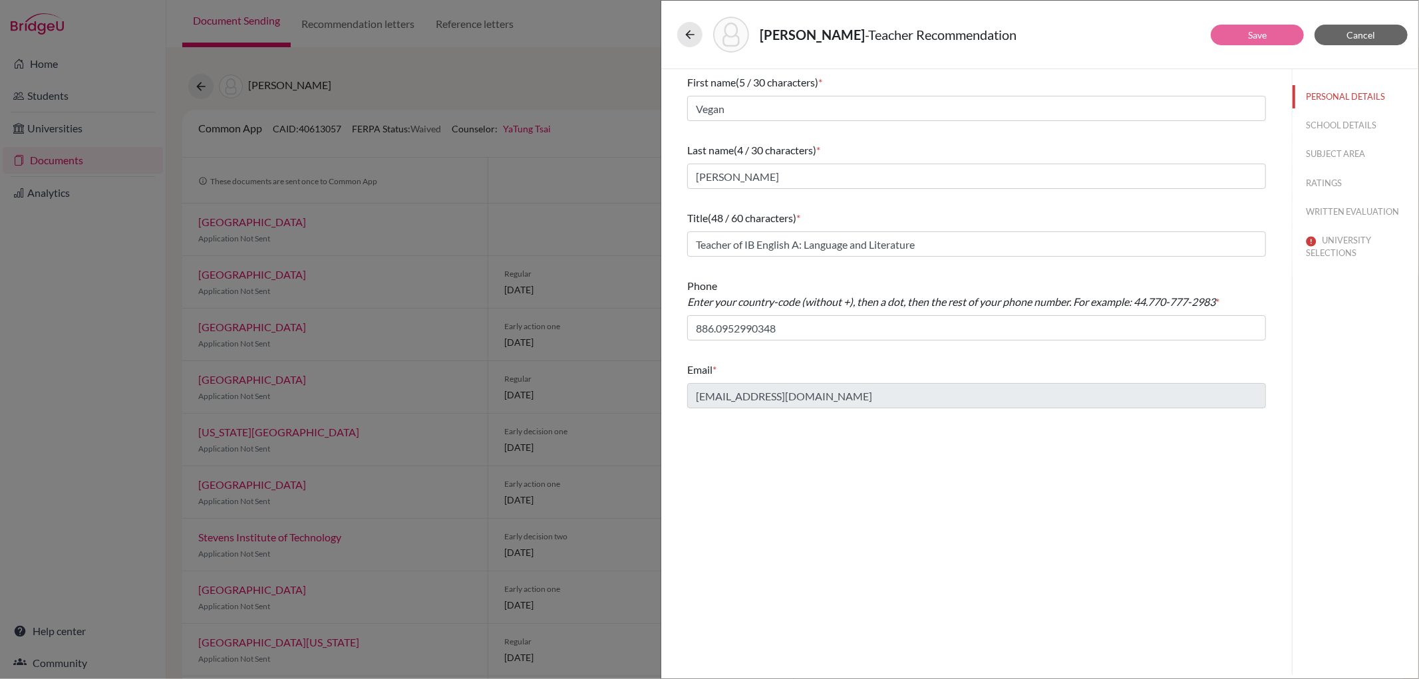
click at [1328, 229] on div "PERSONAL DETAILS SCHOOL DETAILS SUBJECT AREA RATINGS WRITTEN EVALUATION UNIVERS…" at bounding box center [1355, 172] width 126 height 206
click at [1342, 240] on button "UNIVERSITY SELECTIONS" at bounding box center [1355, 247] width 126 height 36
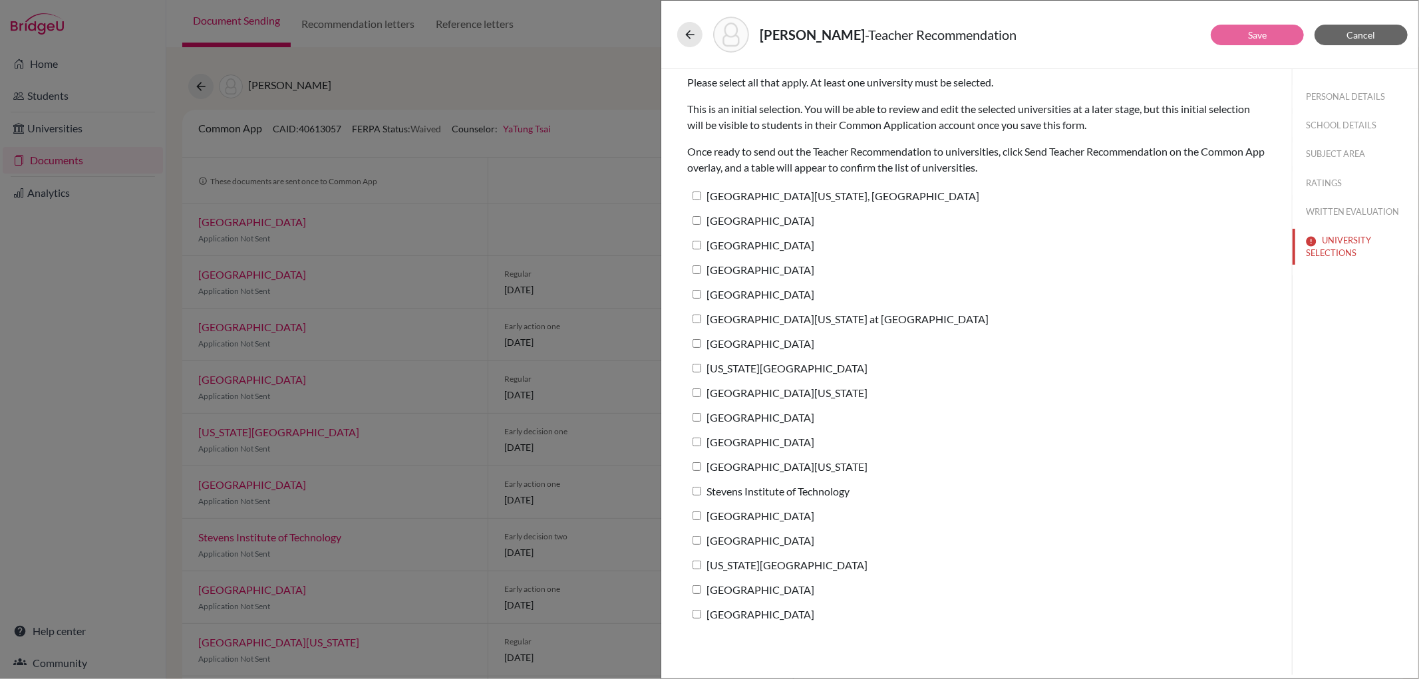
click at [880, 317] on label "[GEOGRAPHIC_DATA][US_STATE] at [GEOGRAPHIC_DATA]" at bounding box center [837, 318] width 301 height 19
click at [701, 317] on input "[GEOGRAPHIC_DATA][US_STATE] at [GEOGRAPHIC_DATA]" at bounding box center [696, 319] width 9 height 9
checkbox input "true"
click at [1272, 35] on button "Save" at bounding box center [1257, 35] width 93 height 21
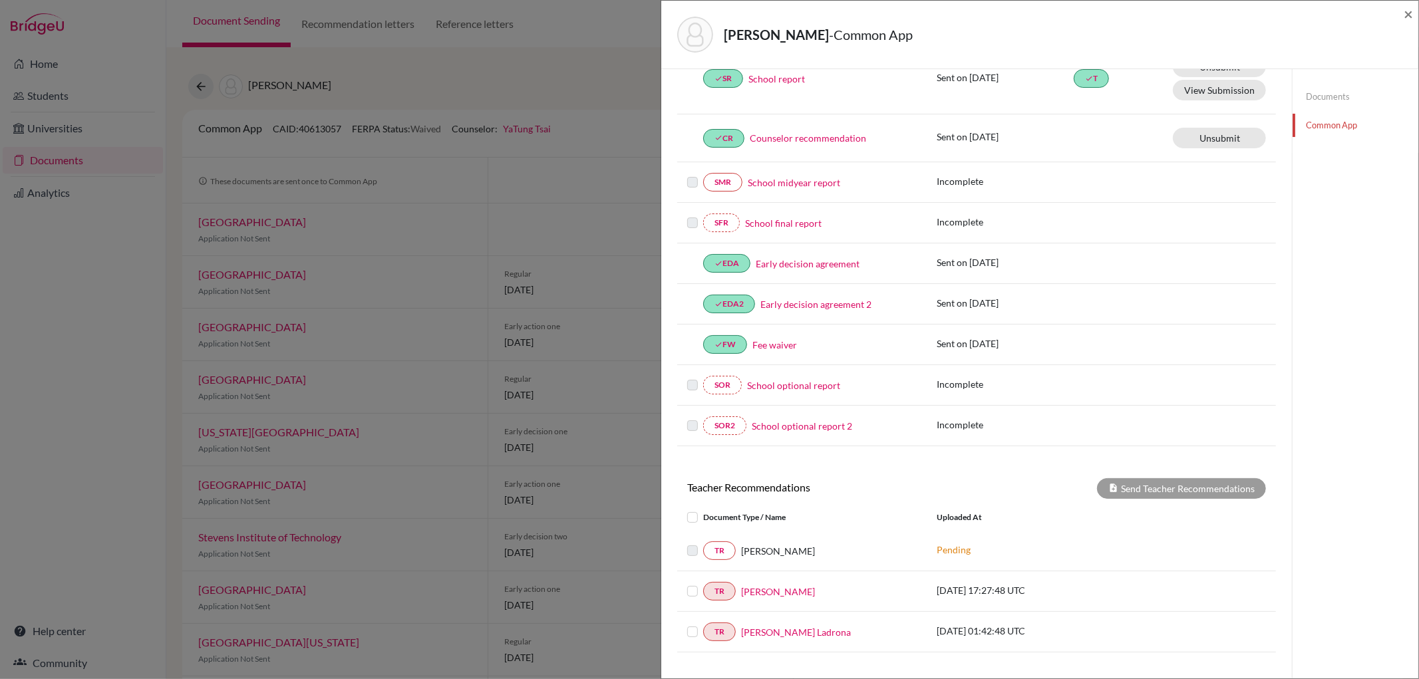
scroll to position [321, 0]
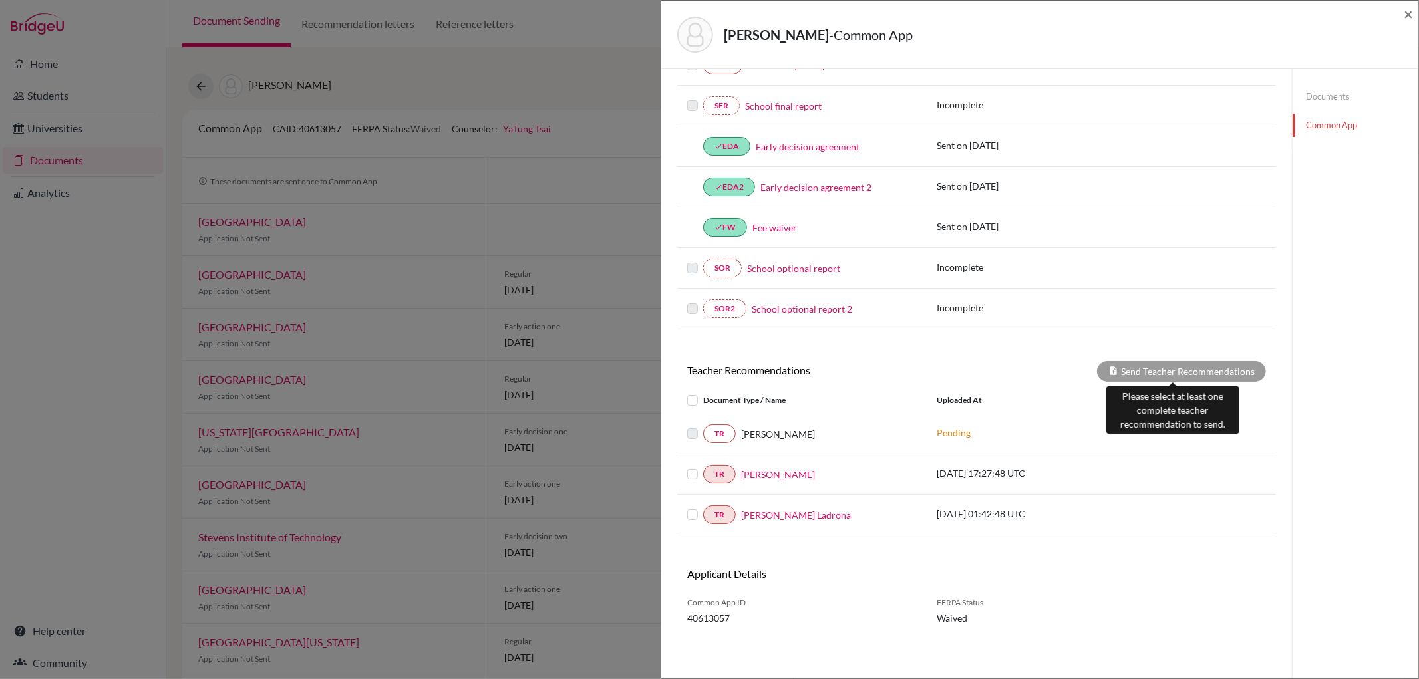
click at [1185, 371] on div "Send Teacher Recommendations" at bounding box center [1181, 371] width 169 height 21
click at [703, 466] on label at bounding box center [703, 466] width 0 height 0
click at [0, 0] on input "checkbox" at bounding box center [0, 0] width 0 height 0
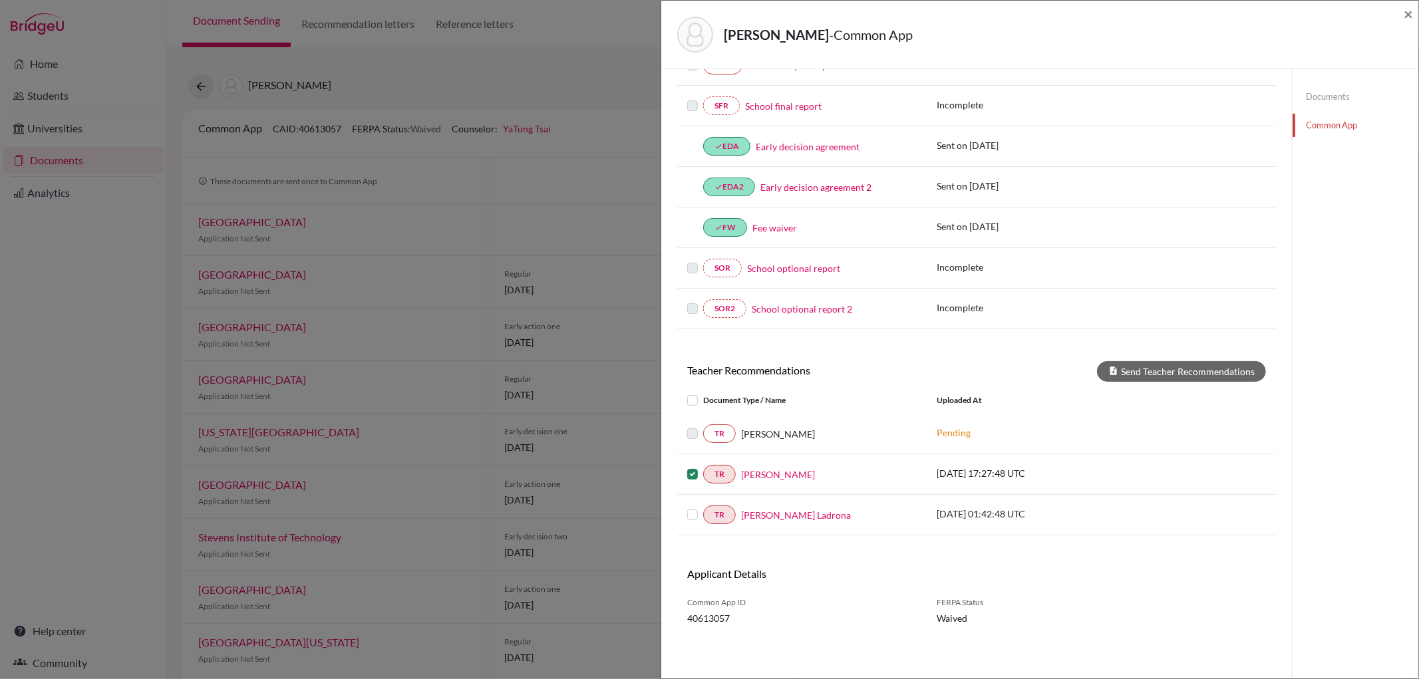
click at [703, 507] on label at bounding box center [703, 507] width 0 height 0
click at [0, 0] on input "checkbox" at bounding box center [0, 0] width 0 height 0
click at [703, 466] on label at bounding box center [703, 466] width 0 height 0
click at [0, 0] on input "checkbox" at bounding box center [0, 0] width 0 height 0
click at [703, 466] on label at bounding box center [703, 466] width 0 height 0
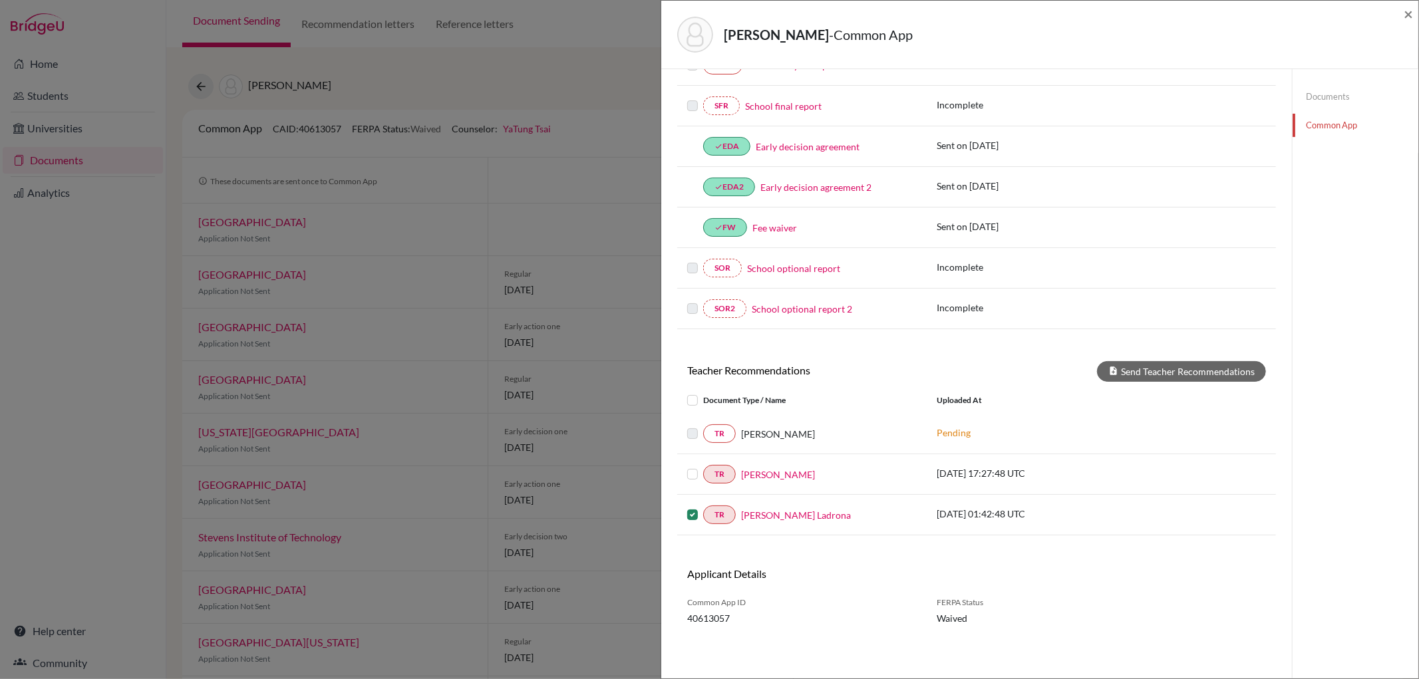
click at [0, 0] on input "checkbox" at bounding box center [0, 0] width 0 height 0
click at [1125, 374] on button "Send Teacher Recommendations" at bounding box center [1181, 371] width 169 height 21
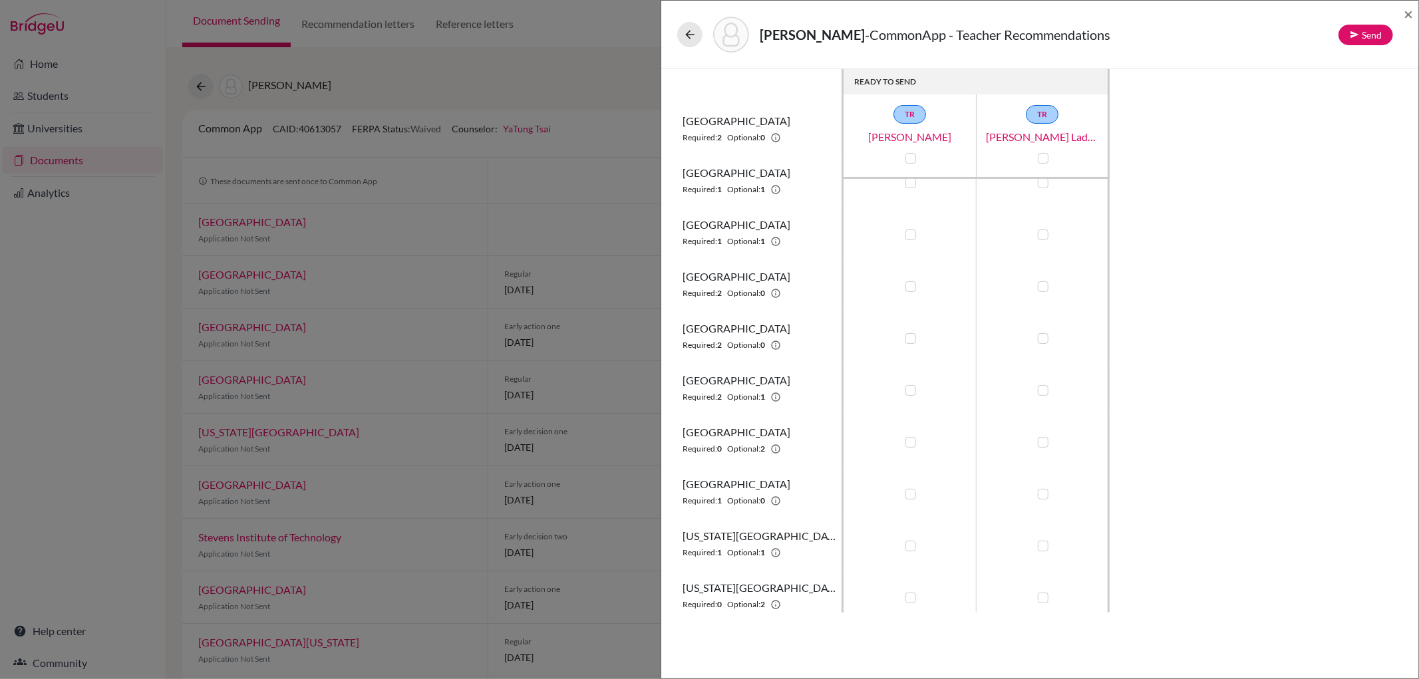
scroll to position [74, 0]
click at [1368, 38] on button "Send" at bounding box center [1365, 35] width 55 height 21
click at [1313, 116] on button "Send" at bounding box center [1318, 114] width 53 height 21
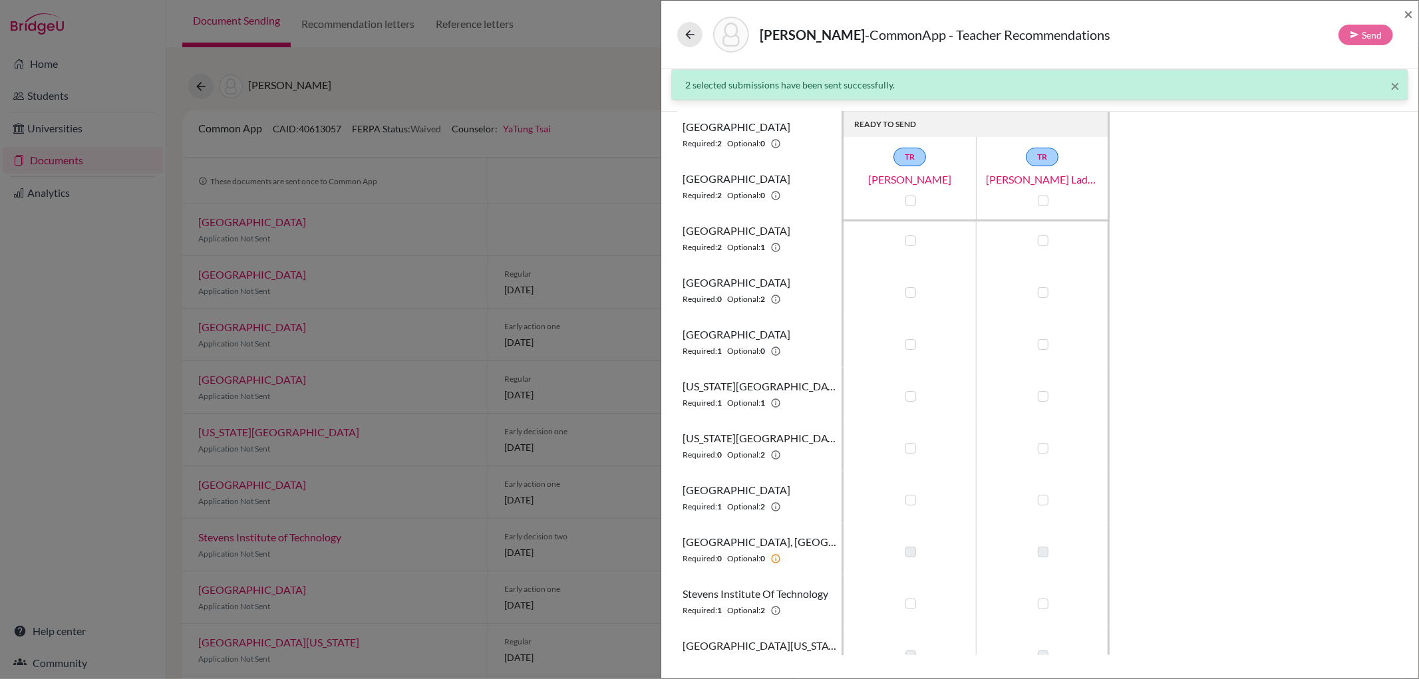
scroll to position [295, 0]
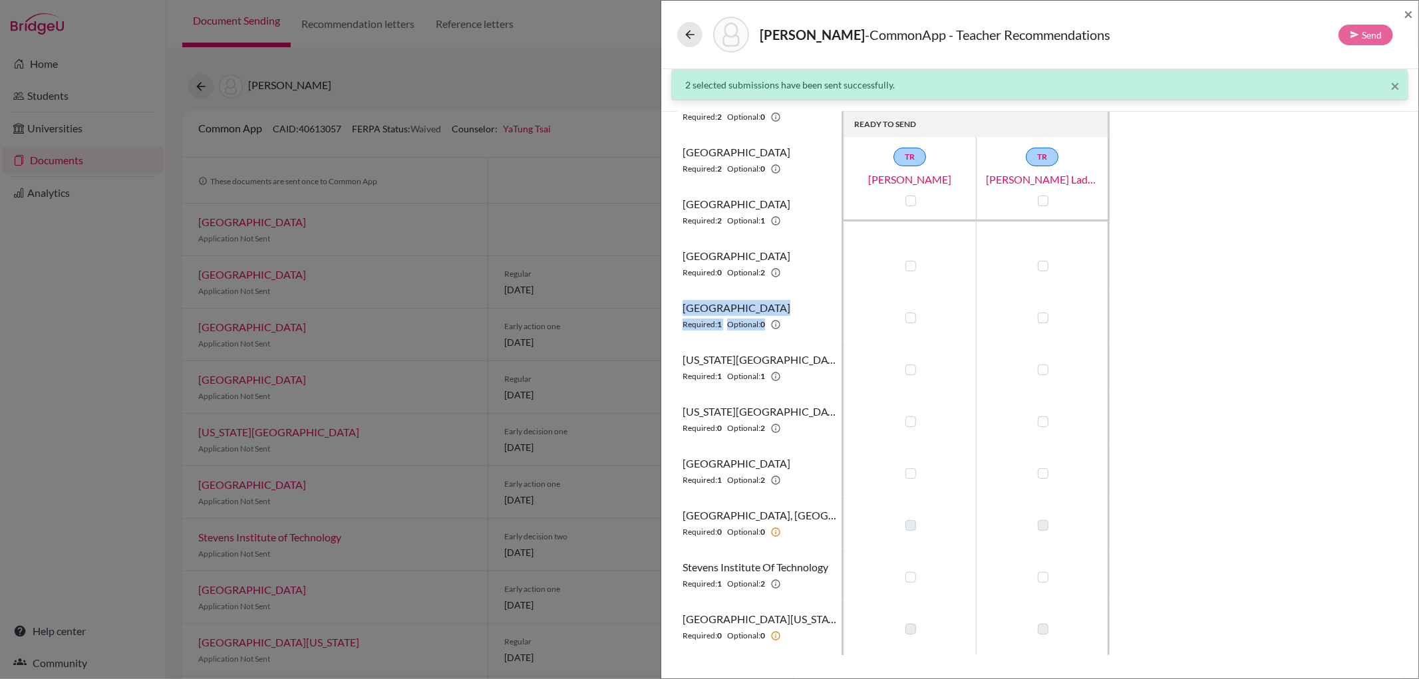
drag, startPoint x: 682, startPoint y: 309, endPoint x: 780, endPoint y: 307, distance: 98.5
click at [780, 307] on th "Lehigh University Required: 1 Optional: 0" at bounding box center [760, 315] width 166 height 52
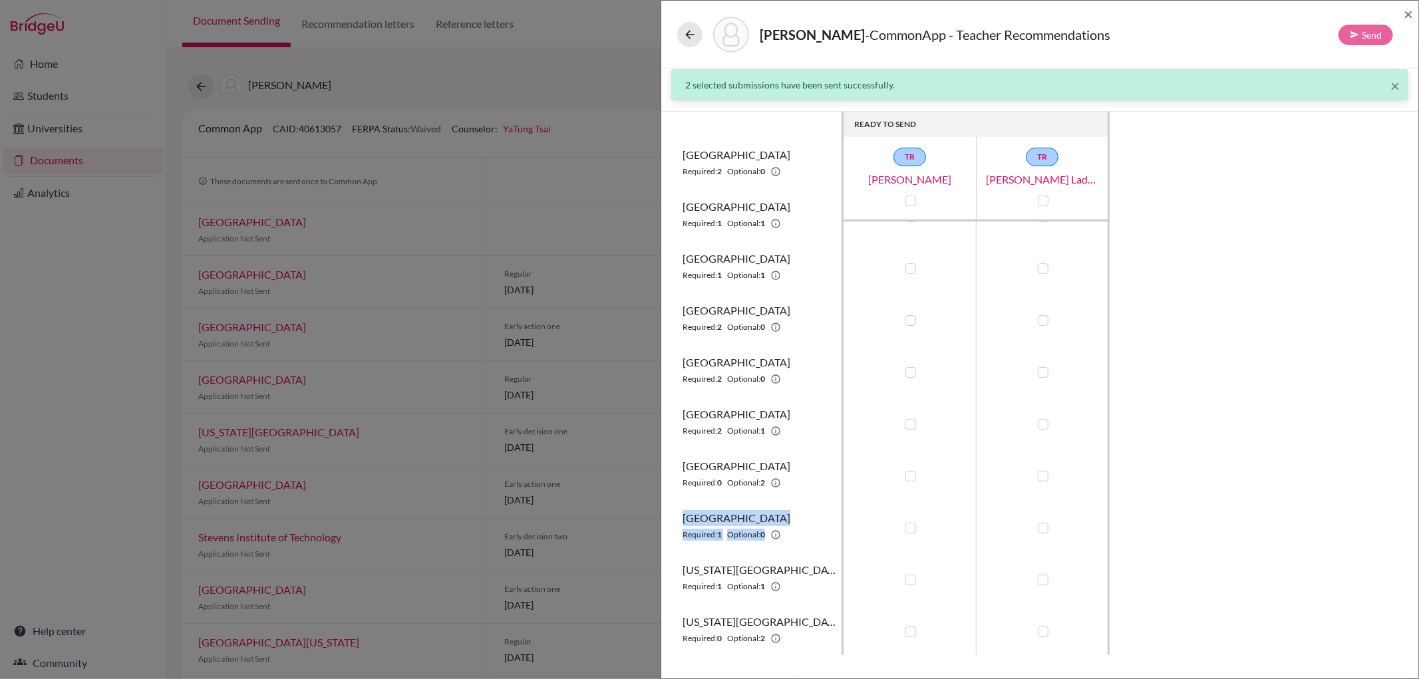
scroll to position [0, 0]
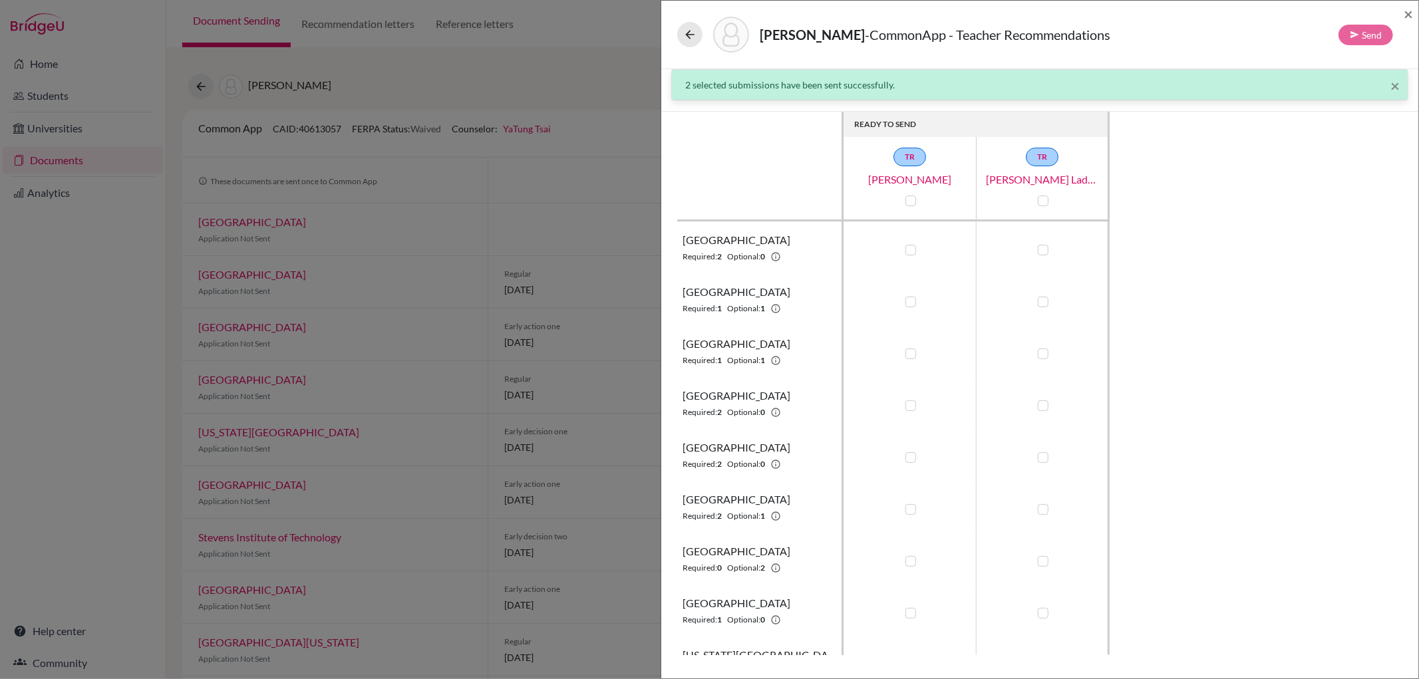
click at [1211, 403] on div "READY TO SEND [PERSON_NAME] [PERSON_NAME] TR [PERSON_NAME] Ladrona [GEOGRAPHIC_…" at bounding box center [1039, 383] width 725 height 543
click at [1404, 13] on span "×" at bounding box center [1407, 13] width 9 height 19
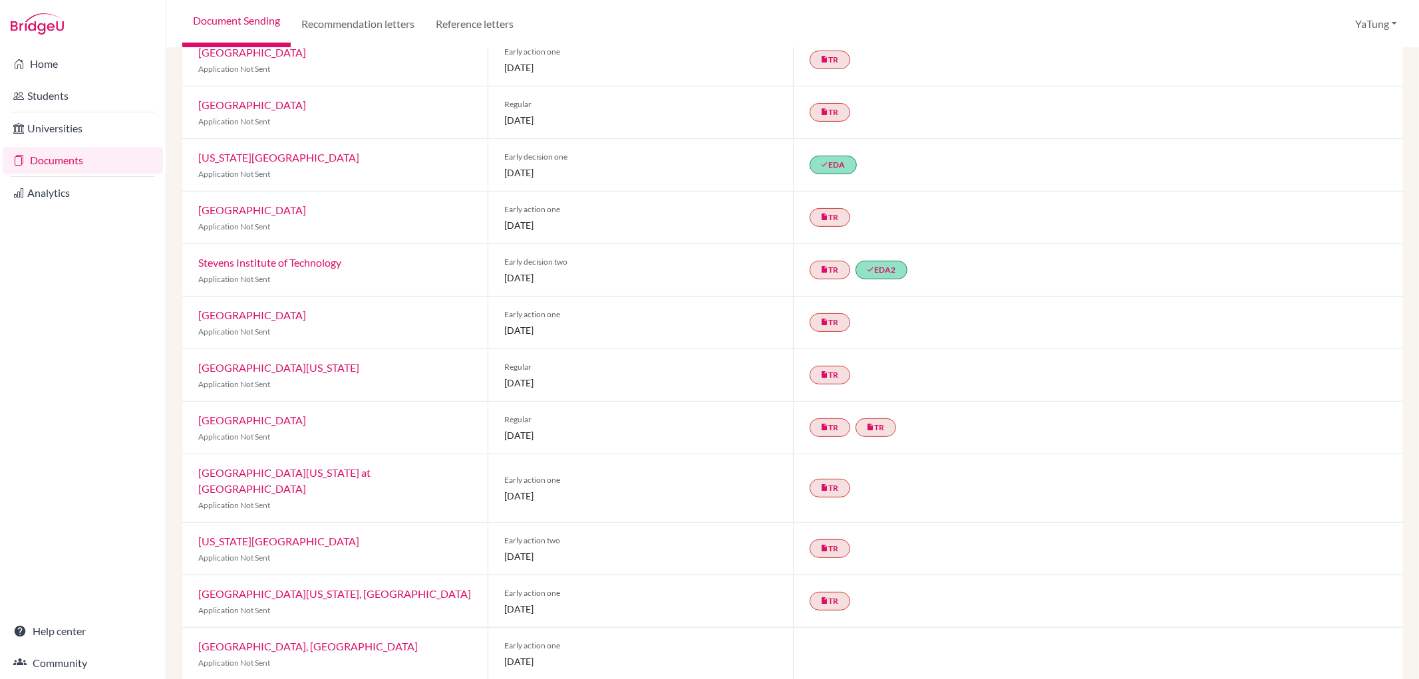
scroll to position [443, 0]
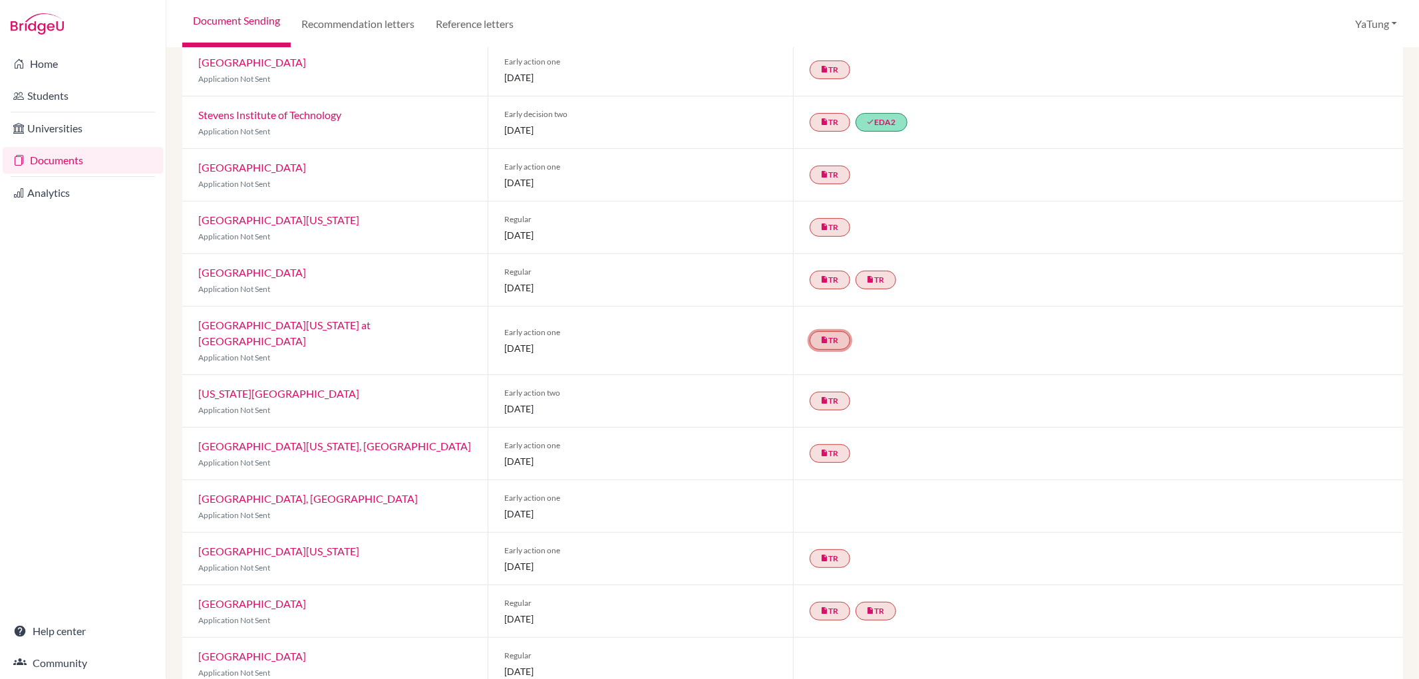
click at [838, 333] on link "insert_drive_file TR" at bounding box center [829, 340] width 41 height 19
click at [925, 339] on div "insert_drive_file TR Teacher recommendation [PERSON_NAME]’s Recommendation Comp…" at bounding box center [1098, 341] width 611 height 68
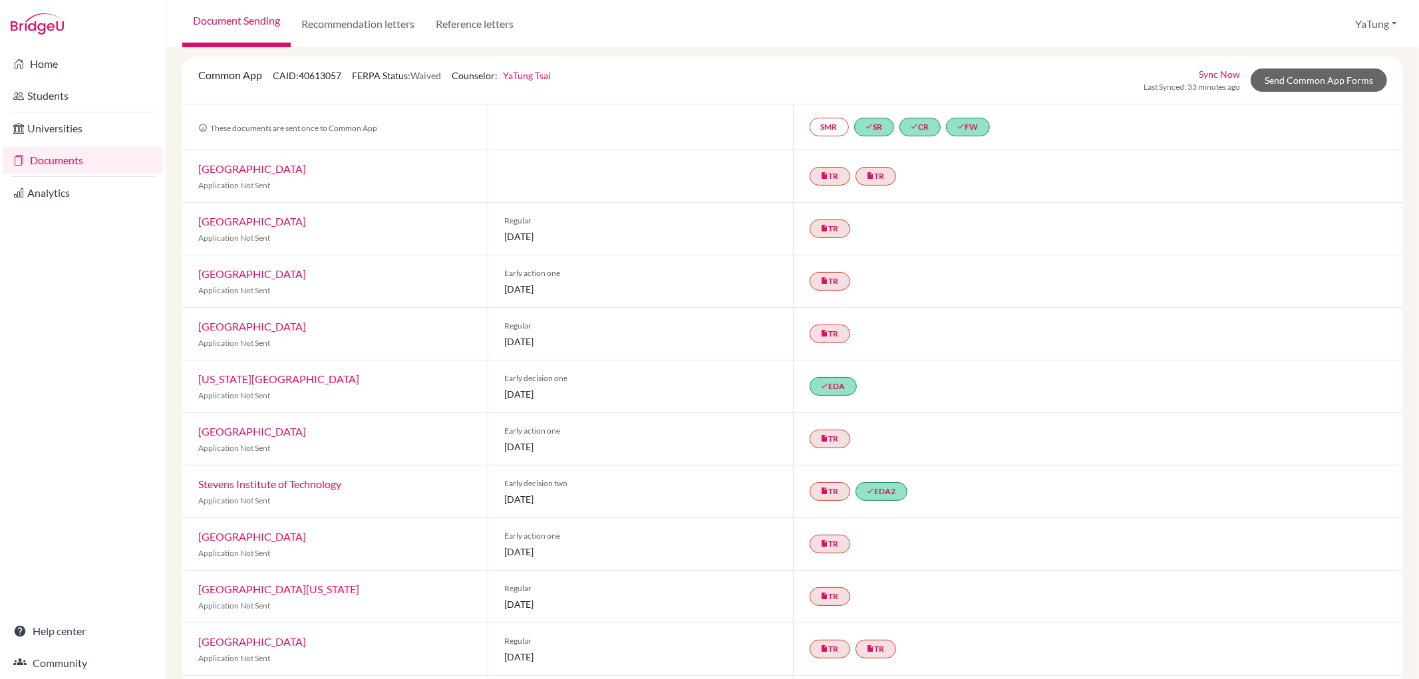
scroll to position [0, 0]
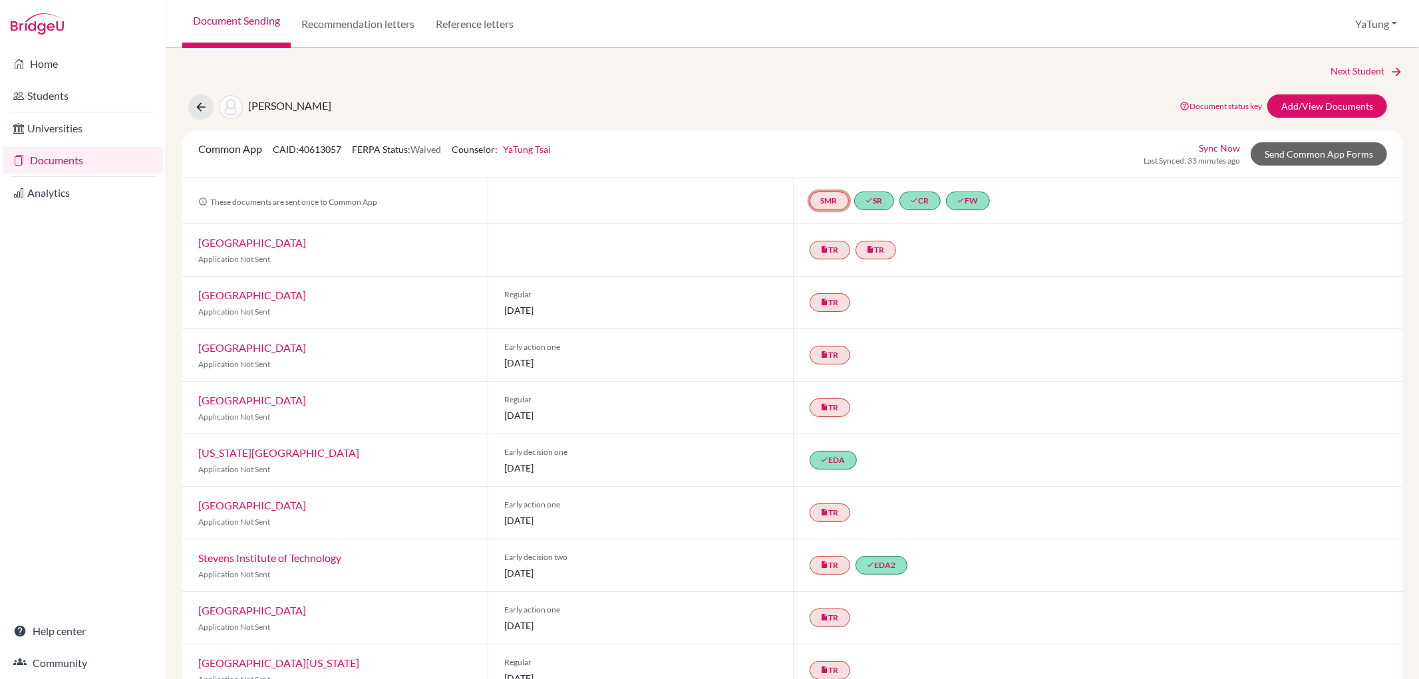
click at [830, 196] on link "SMR" at bounding box center [828, 201] width 39 height 19
click at [1072, 225] on div "insert_drive_file TR insert_drive_file TR" at bounding box center [1098, 250] width 611 height 52
click at [821, 213] on div "SMR done SR done CR done FW" at bounding box center [1098, 200] width 611 height 45
click at [823, 202] on link "SMR" at bounding box center [828, 201] width 39 height 19
click at [874, 198] on link "done SR" at bounding box center [874, 201] width 40 height 19
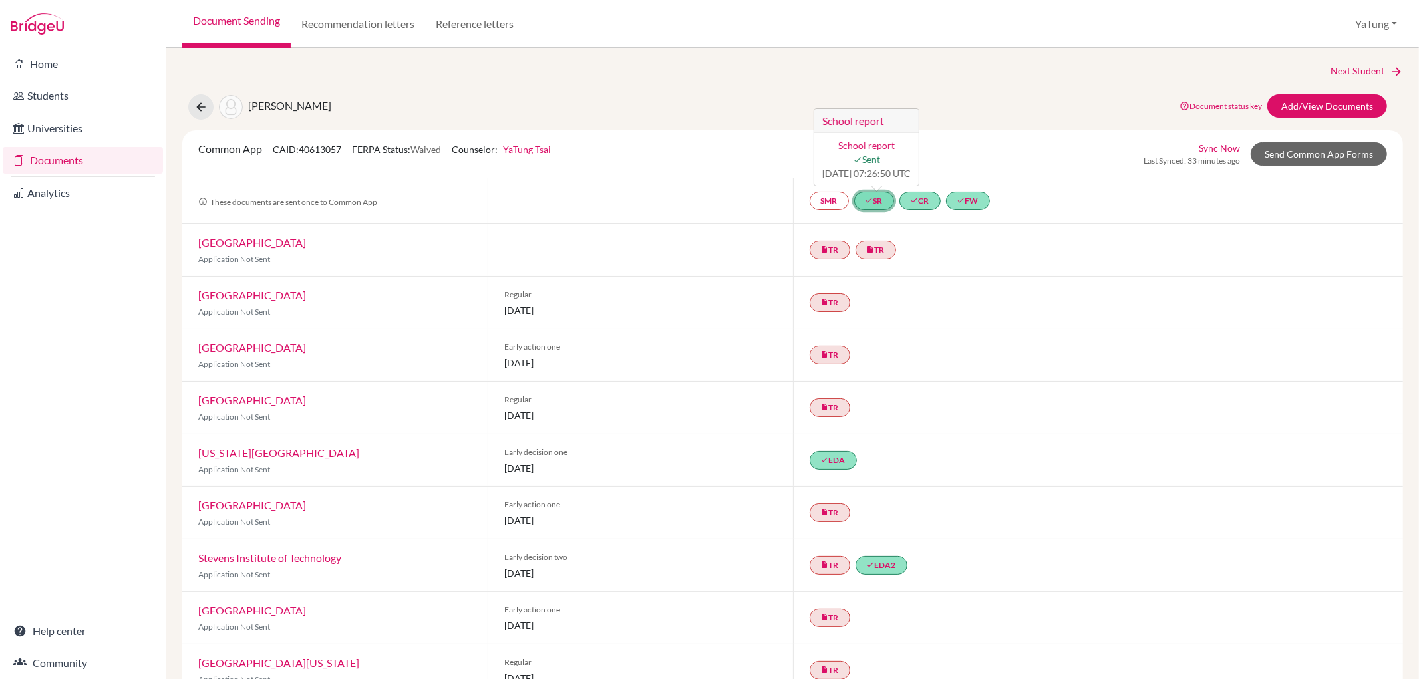
click at [886, 160] on span "done Sent" at bounding box center [866, 159] width 88 height 14
click at [874, 162] on span "done Sent" at bounding box center [866, 159] width 88 height 14
click at [1297, 149] on link "Send Common App Forms" at bounding box center [1318, 153] width 136 height 23
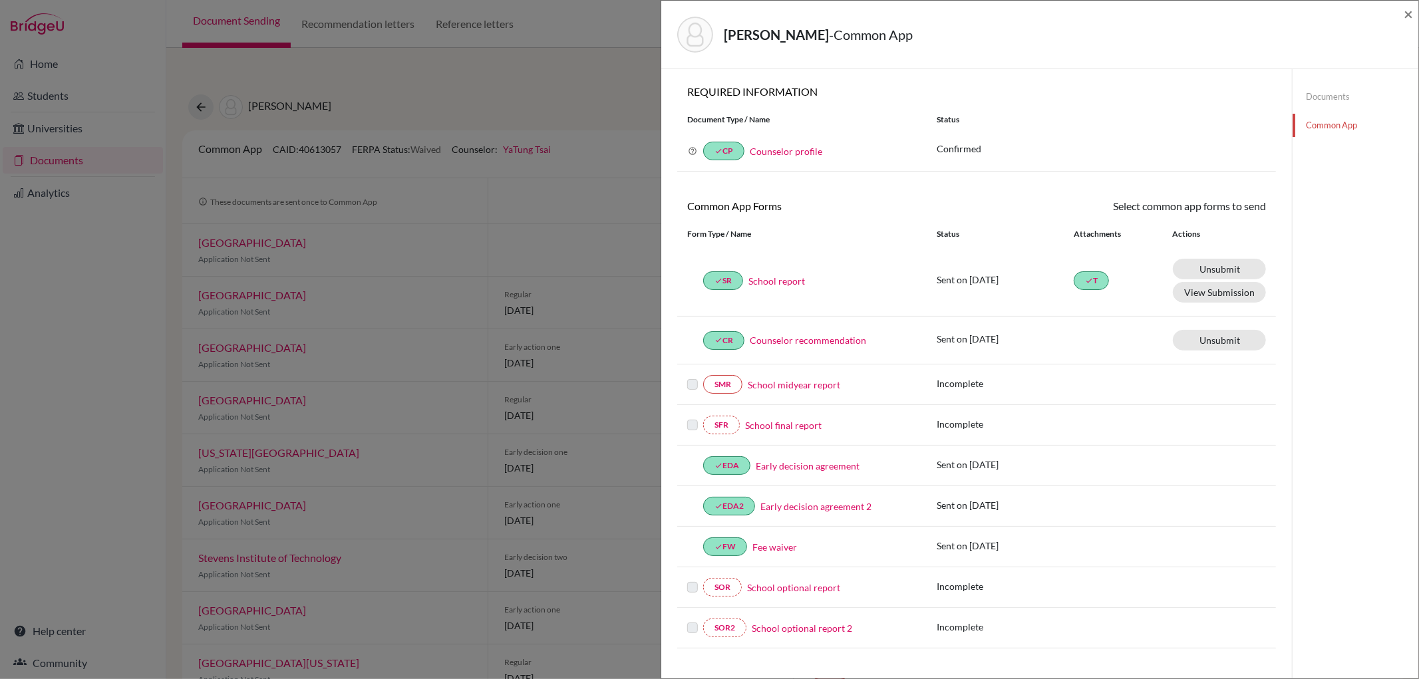
click at [780, 281] on link "School report" at bounding box center [776, 281] width 57 height 14
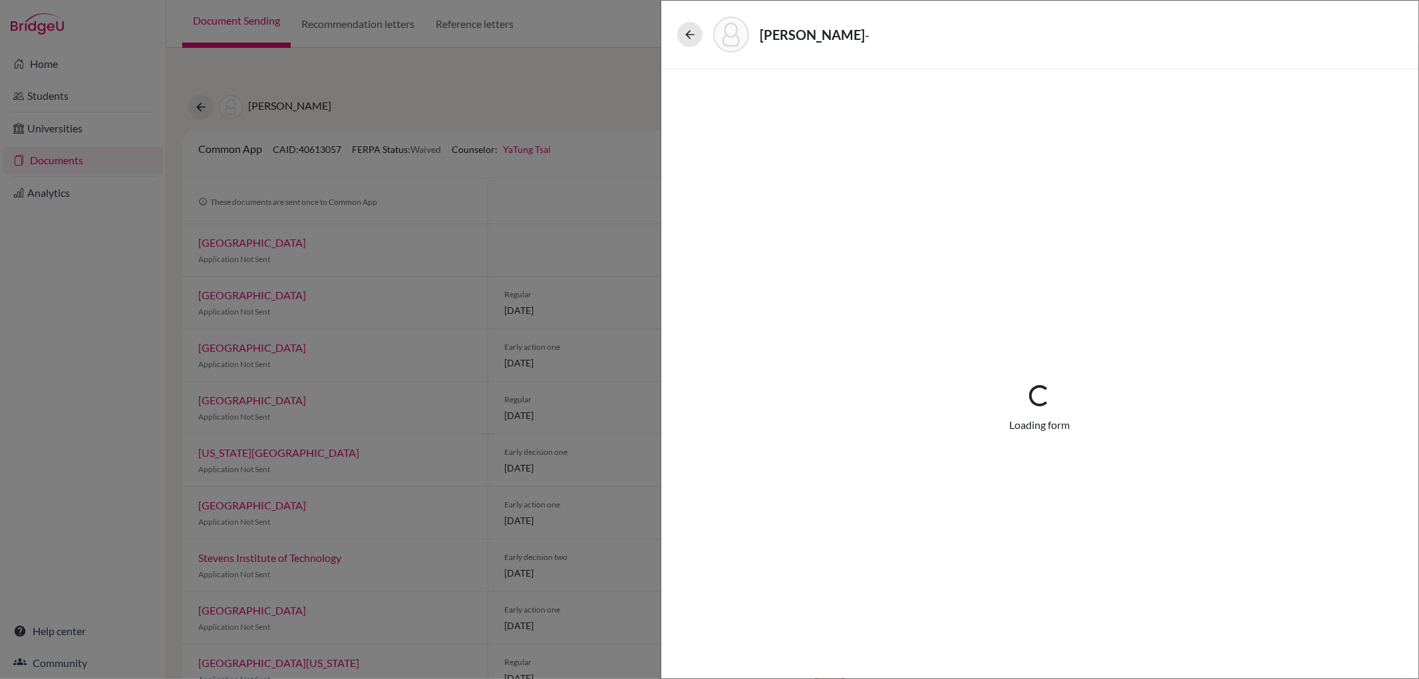
select select "1"
select select "687808"
select select "0"
select select "1"
select select "5"
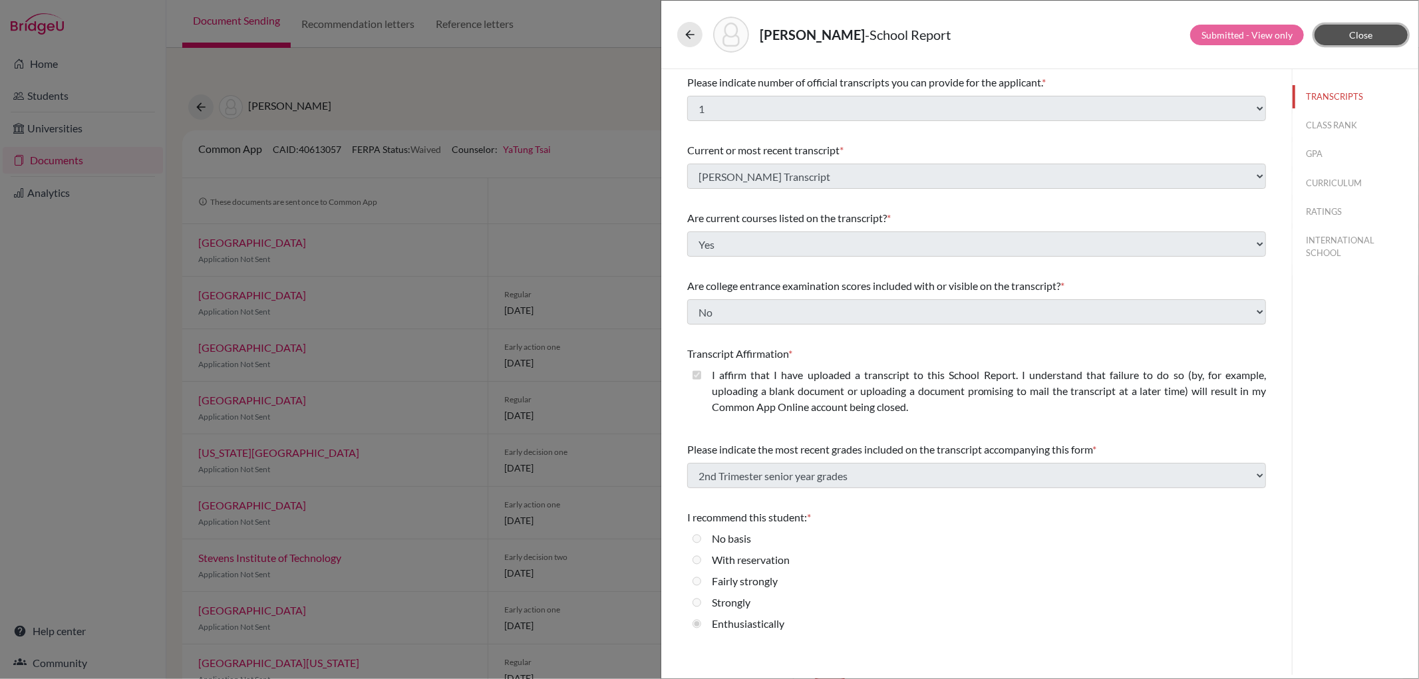
click at [1360, 31] on span "Close" at bounding box center [1361, 34] width 23 height 11
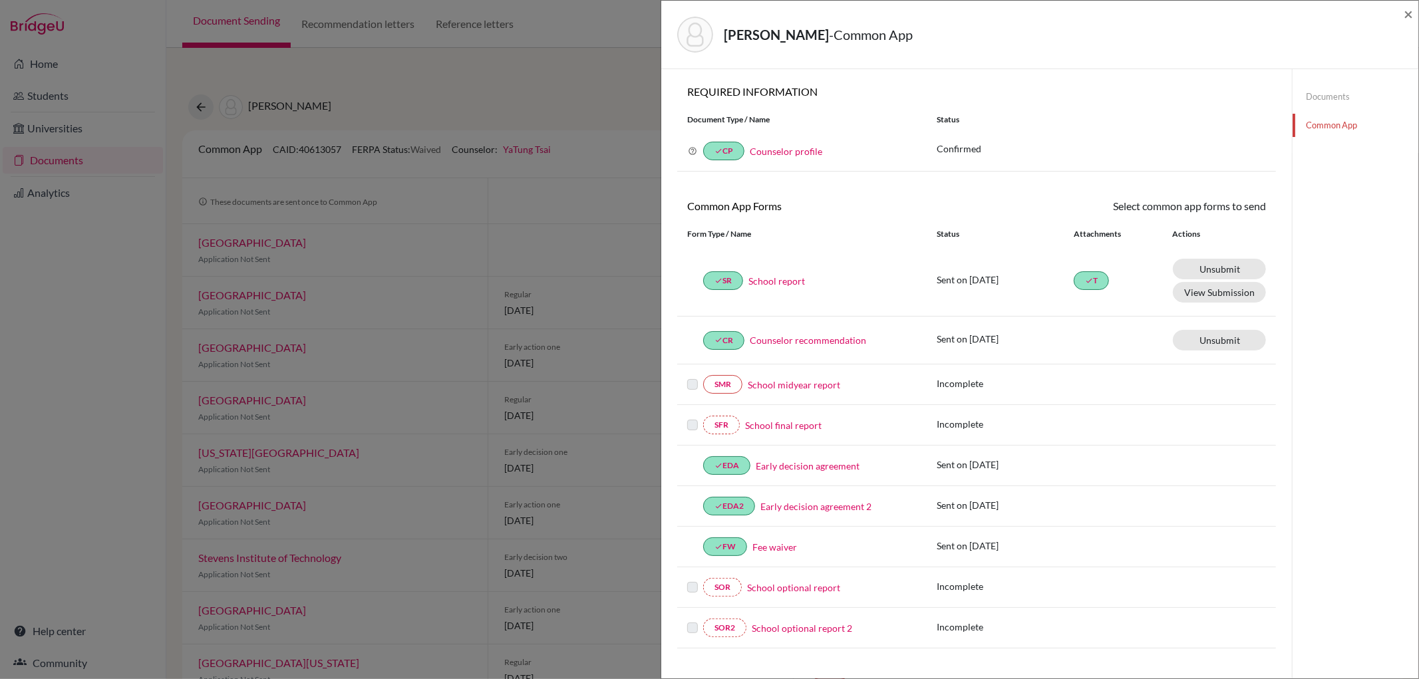
click at [794, 382] on link "School midyear report" at bounding box center [794, 385] width 92 height 14
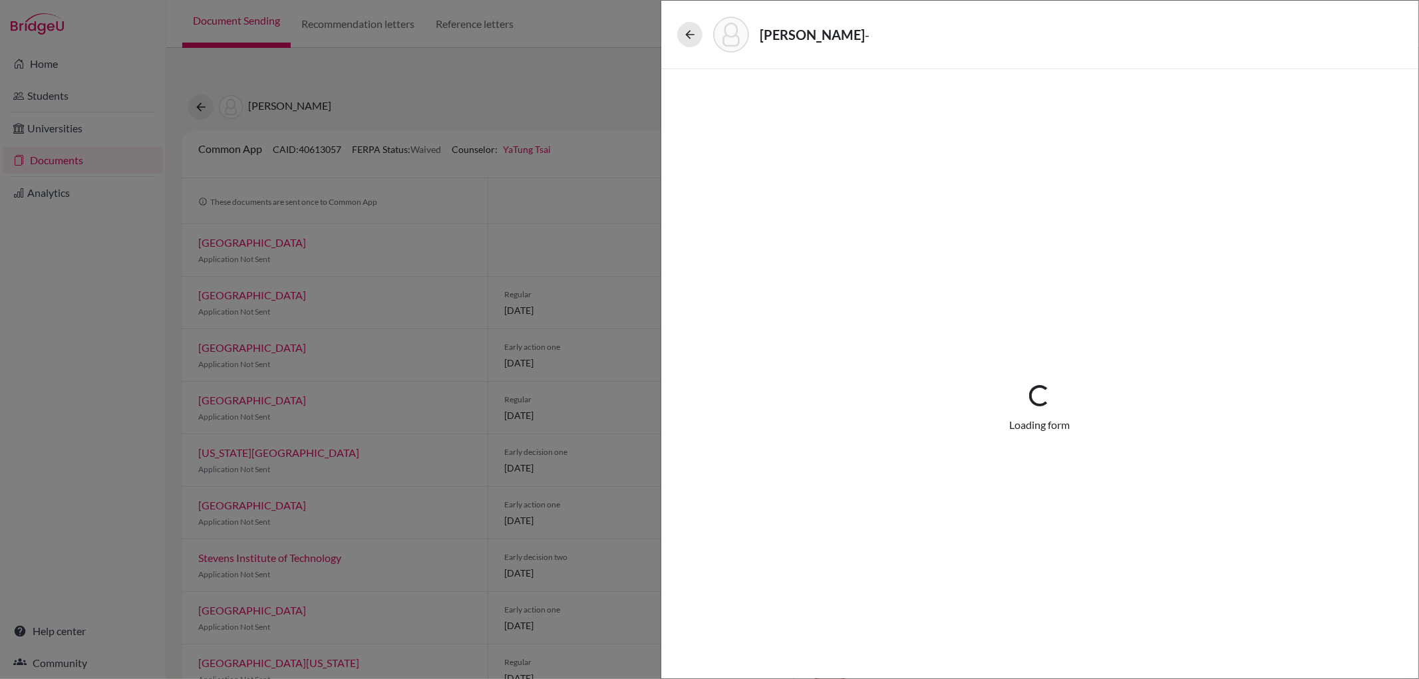
select select "5"
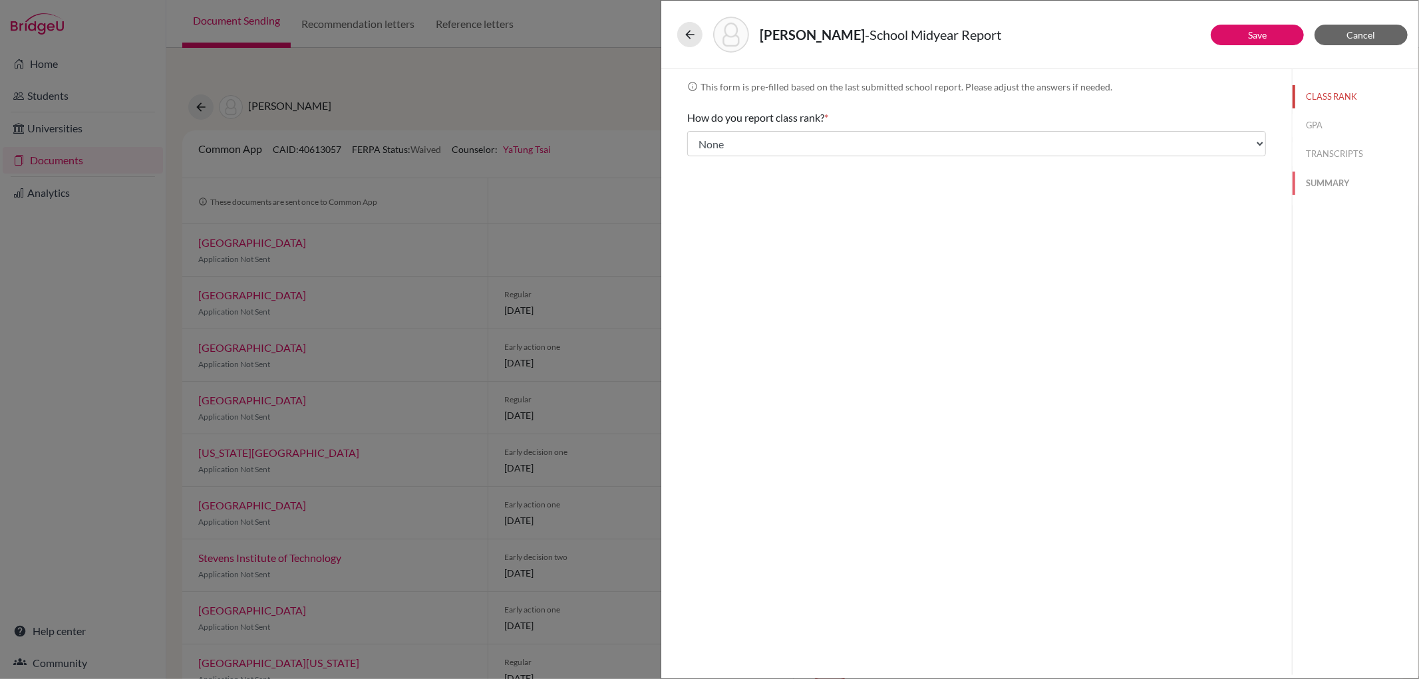
click at [1337, 177] on button "SUMMARY" at bounding box center [1355, 183] width 126 height 23
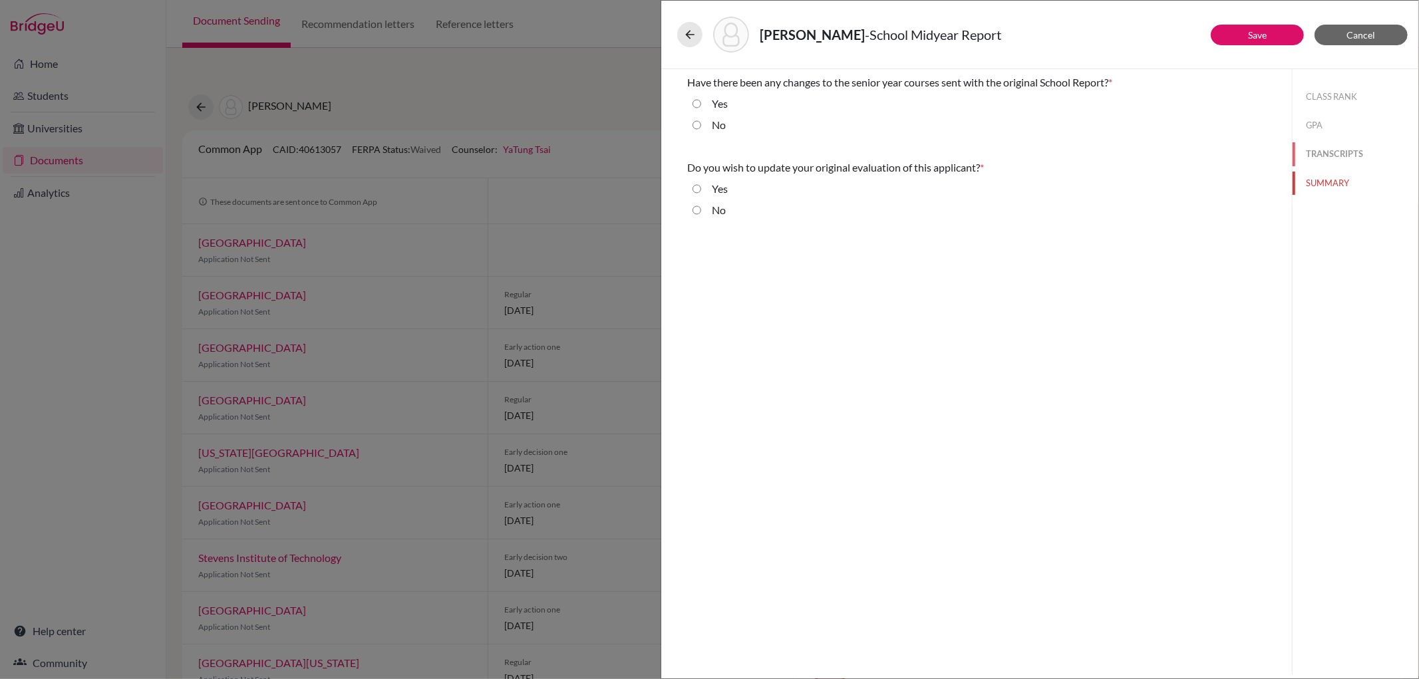
click at [1337, 154] on button "TRANSCRIPTS" at bounding box center [1355, 153] width 126 height 23
radio input "true"
select select "5"
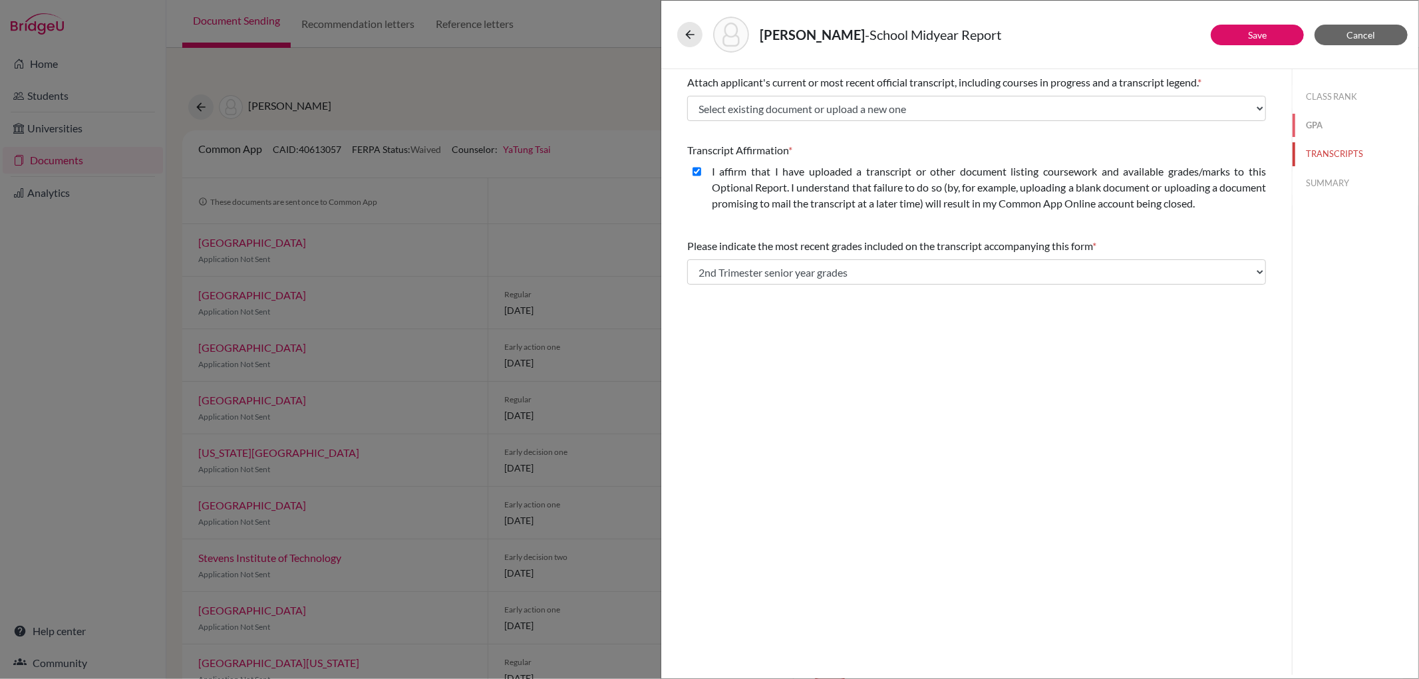
click at [1316, 120] on button "GPA" at bounding box center [1355, 125] width 126 height 23
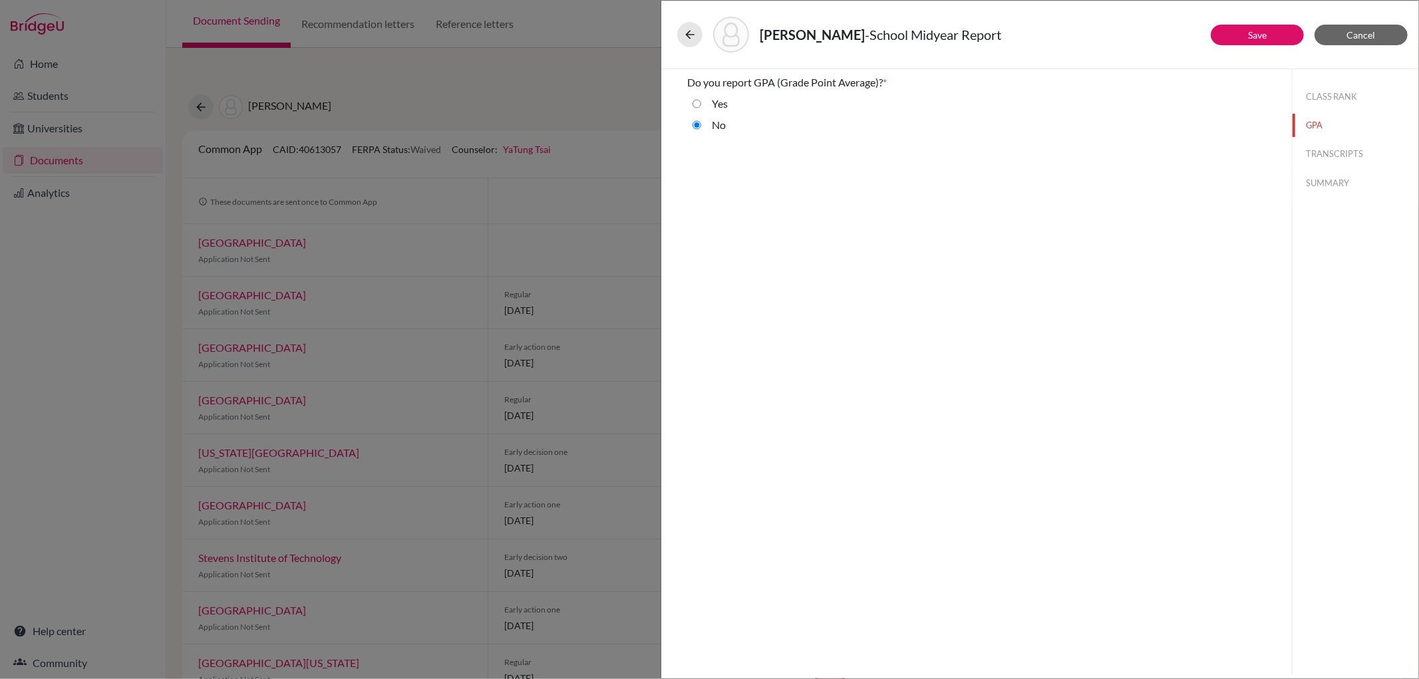
click at [656, 248] on div "[PERSON_NAME] - School Midyear Report Save Cancel Do you report GPA (Grade Poin…" at bounding box center [709, 339] width 1419 height 679
drag, startPoint x: 527, startPoint y: 195, endPoint x: 571, endPoint y: 180, distance: 45.6
click at [527, 194] on div "[PERSON_NAME] - School Midyear Report Save Cancel Do you report GPA (Grade Poin…" at bounding box center [709, 339] width 1419 height 679
click at [1367, 27] on button "Cancel" at bounding box center [1360, 35] width 93 height 21
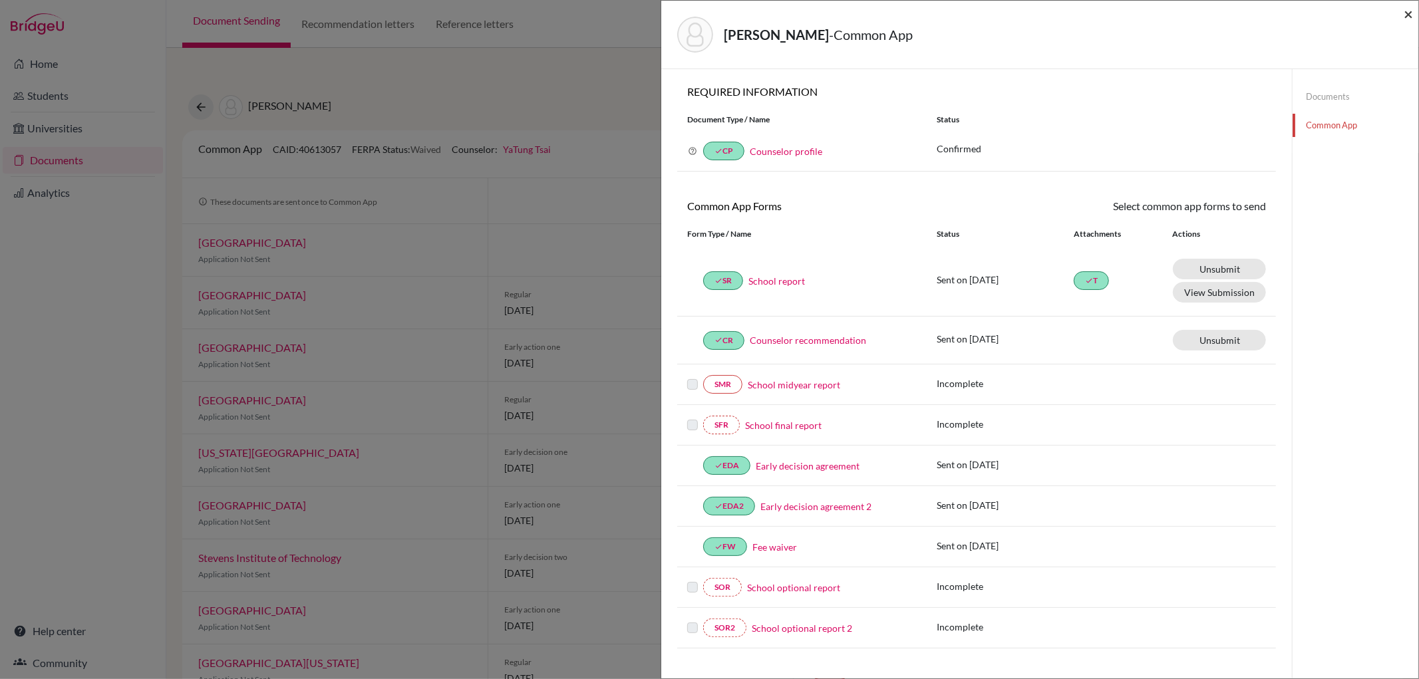
click at [1407, 11] on span "×" at bounding box center [1407, 13] width 9 height 19
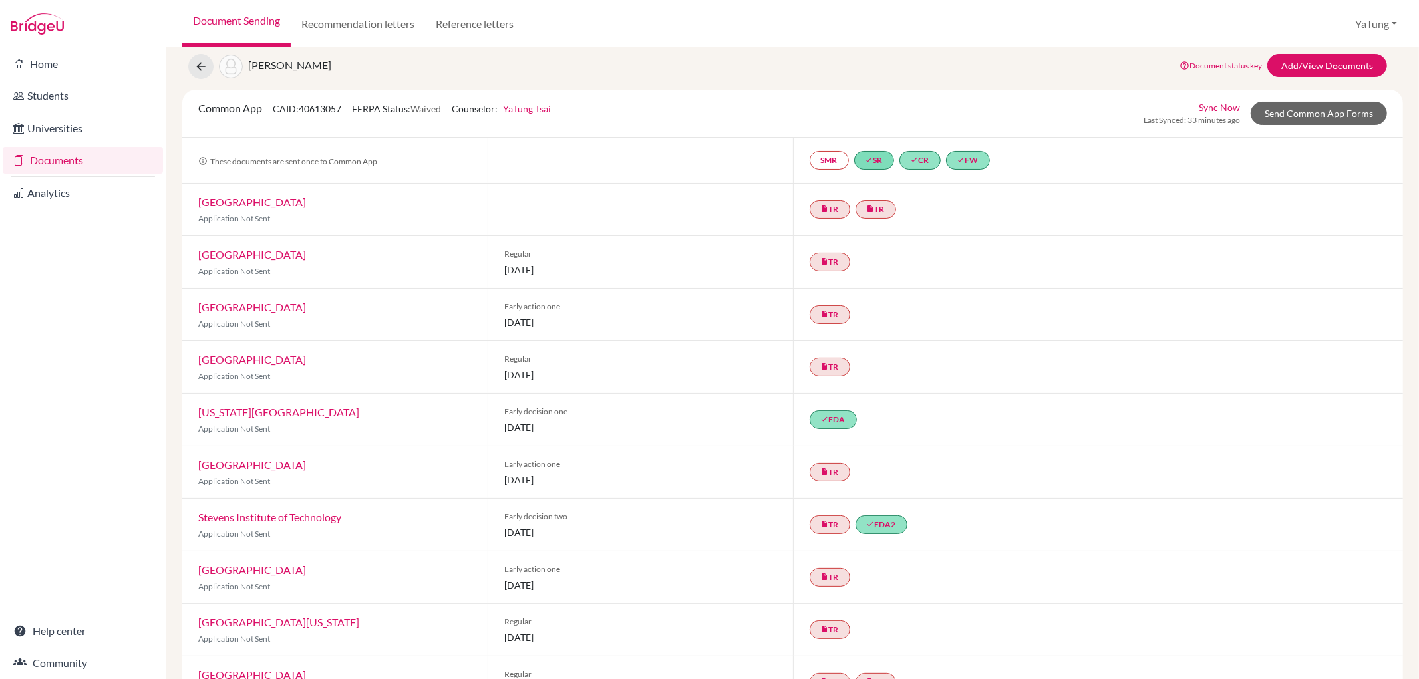
scroll to position [74, 0]
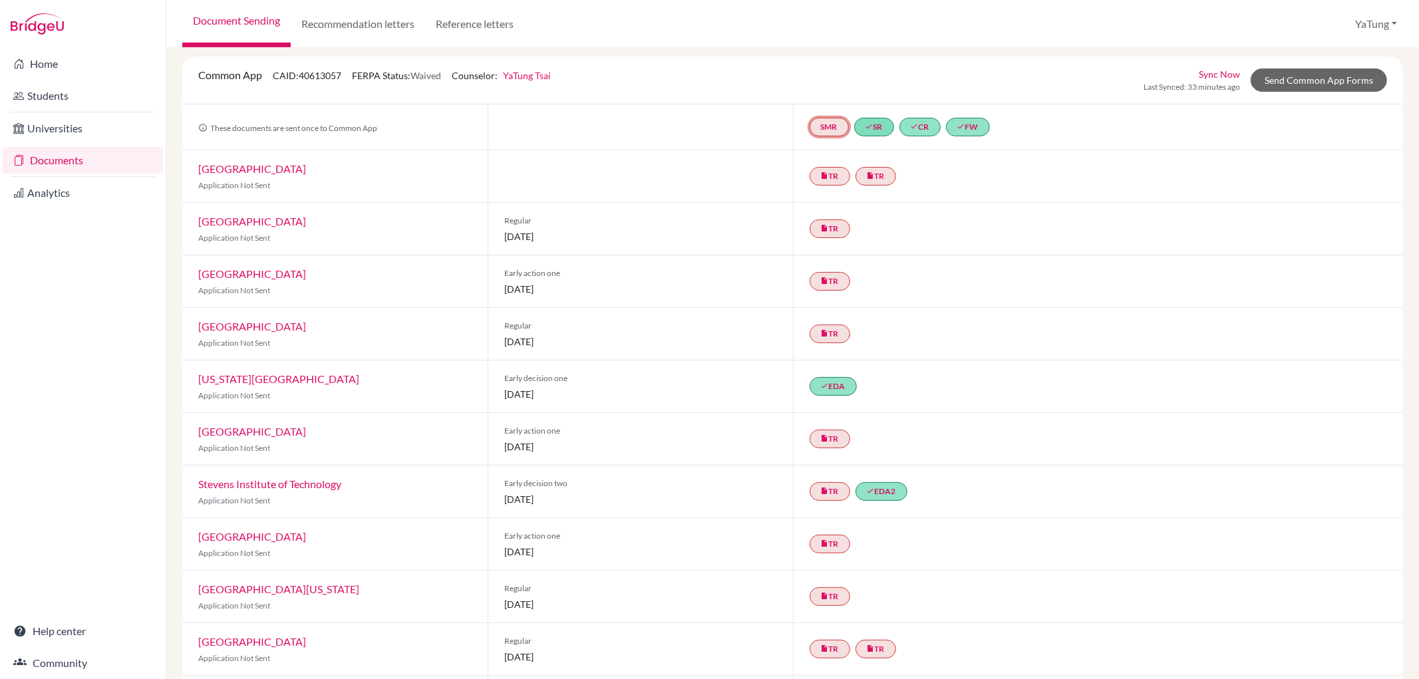
click at [828, 135] on link "SMR" at bounding box center [828, 127] width 39 height 19
click at [746, 127] on div at bounding box center [640, 126] width 305 height 45
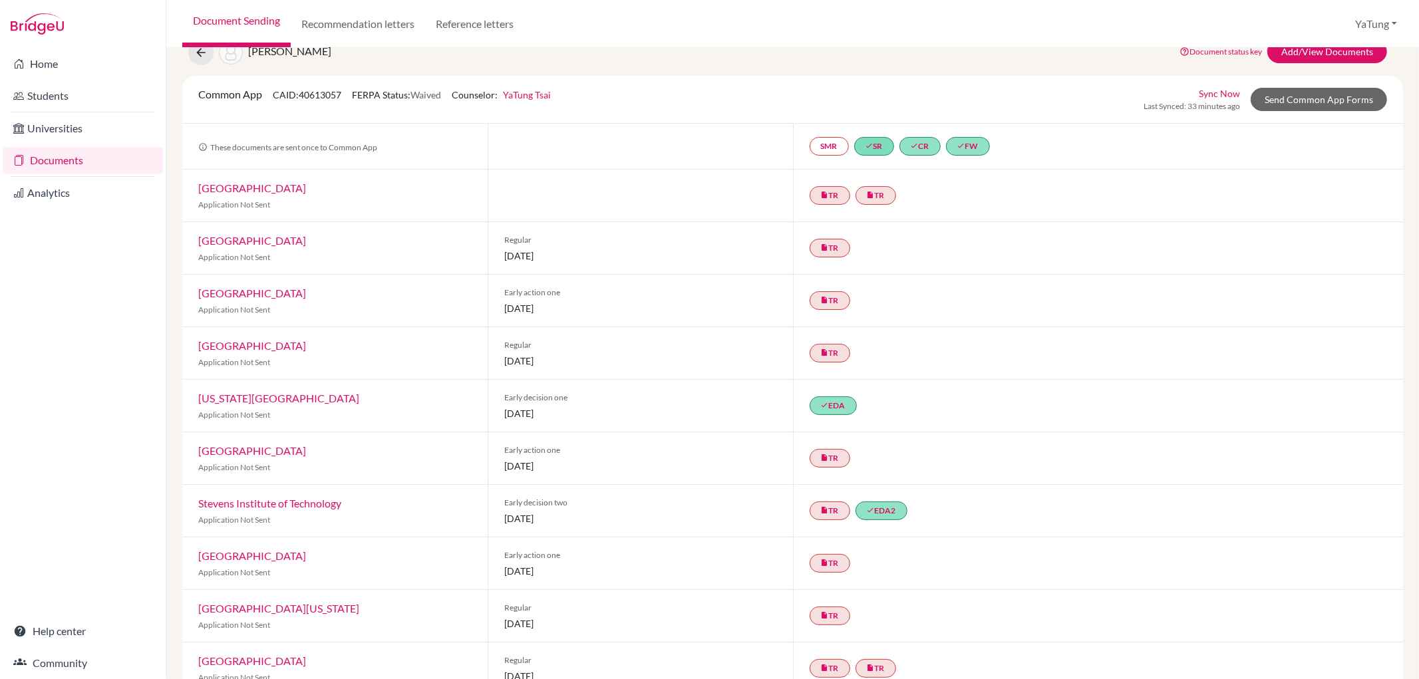
scroll to position [0, 0]
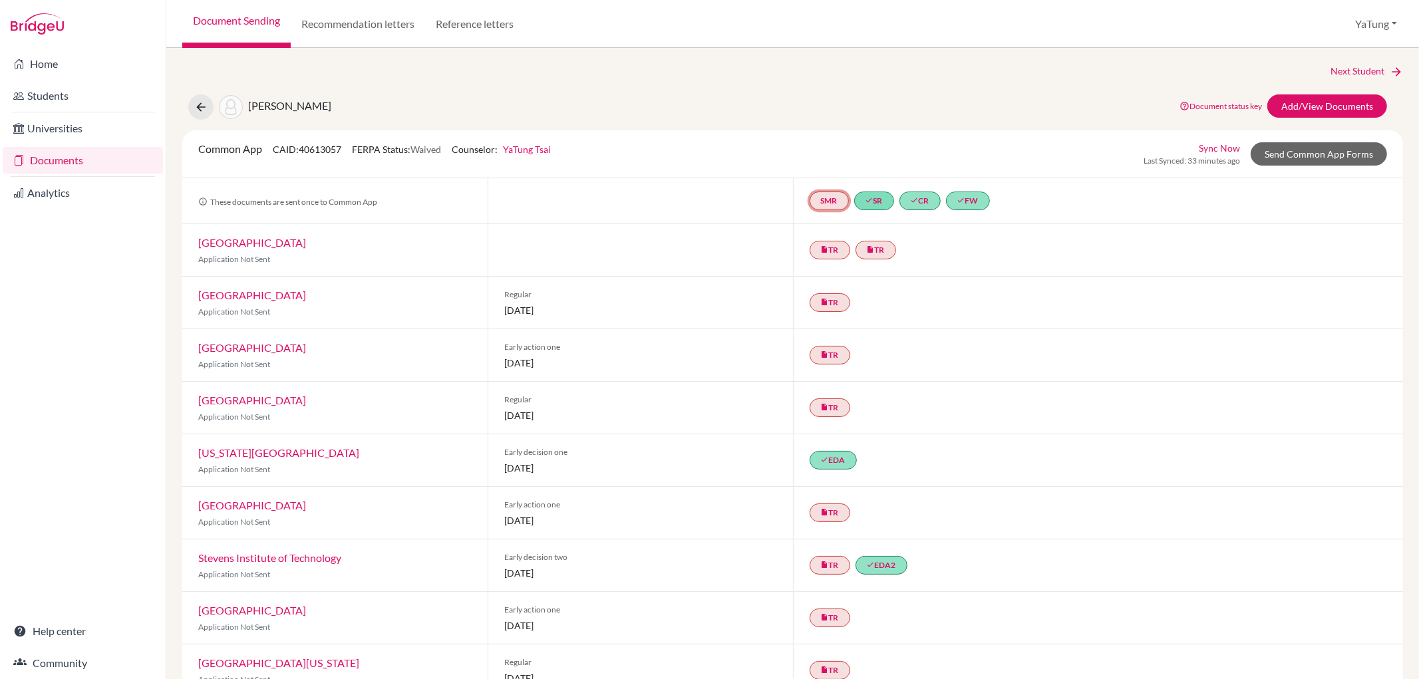
click at [825, 204] on link "SMR" at bounding box center [828, 201] width 39 height 19
click at [1040, 215] on div "SMR School midyear report School midyear report Incomplete done SR done CR done…" at bounding box center [1098, 200] width 611 height 45
click at [827, 204] on link "SMR" at bounding box center [828, 201] width 39 height 19
click at [1012, 150] on div "Common App CAID: 40613057 FERPA Status: Waived Counselor: [PERSON_NAME] First N…" at bounding box center [792, 154] width 1209 height 26
click at [835, 202] on link "SMR" at bounding box center [828, 201] width 39 height 19
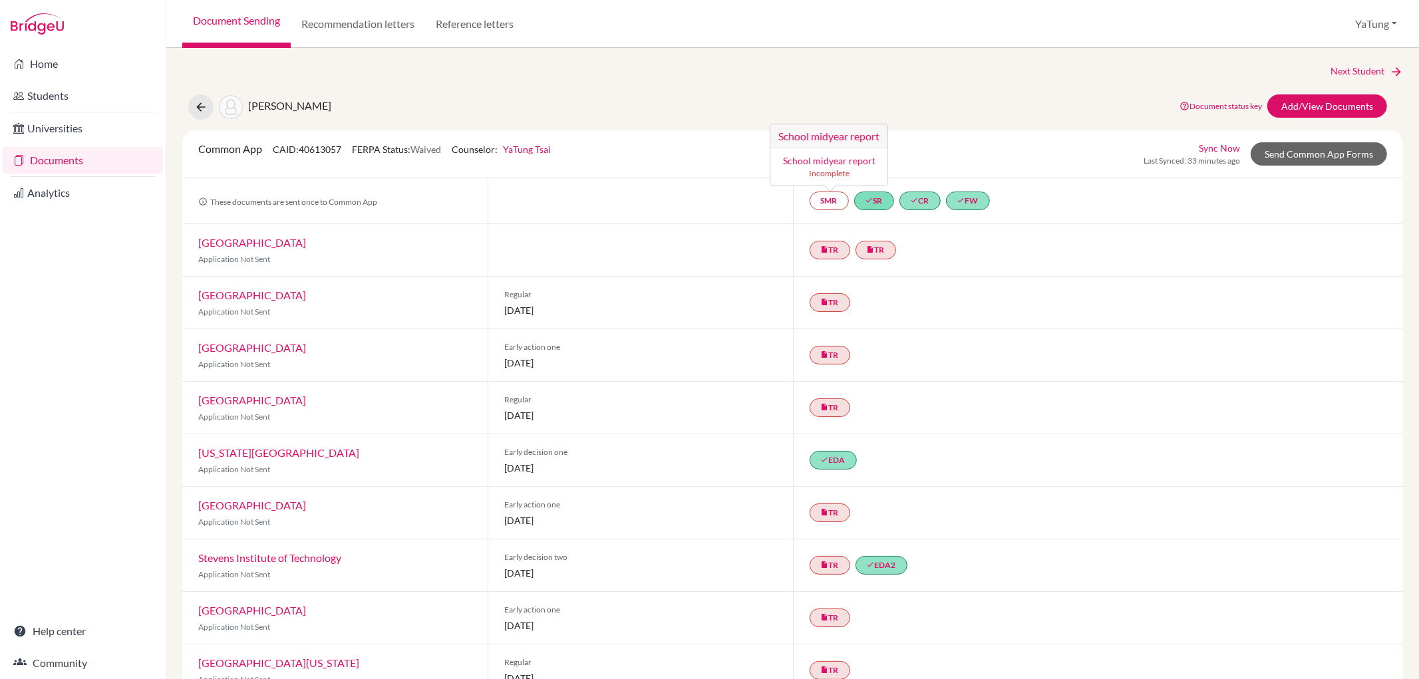
click at [1006, 150] on div "Common App CAID: 40613057 FERPA Status: Waived Counselor: [PERSON_NAME] First N…" at bounding box center [792, 154] width 1209 height 26
click at [820, 201] on link "SMR" at bounding box center [828, 201] width 39 height 19
click at [1029, 155] on div "Common App CAID: 40613057 FERPA Status: Waived Counselor: [PERSON_NAME] First N…" at bounding box center [792, 154] width 1209 height 26
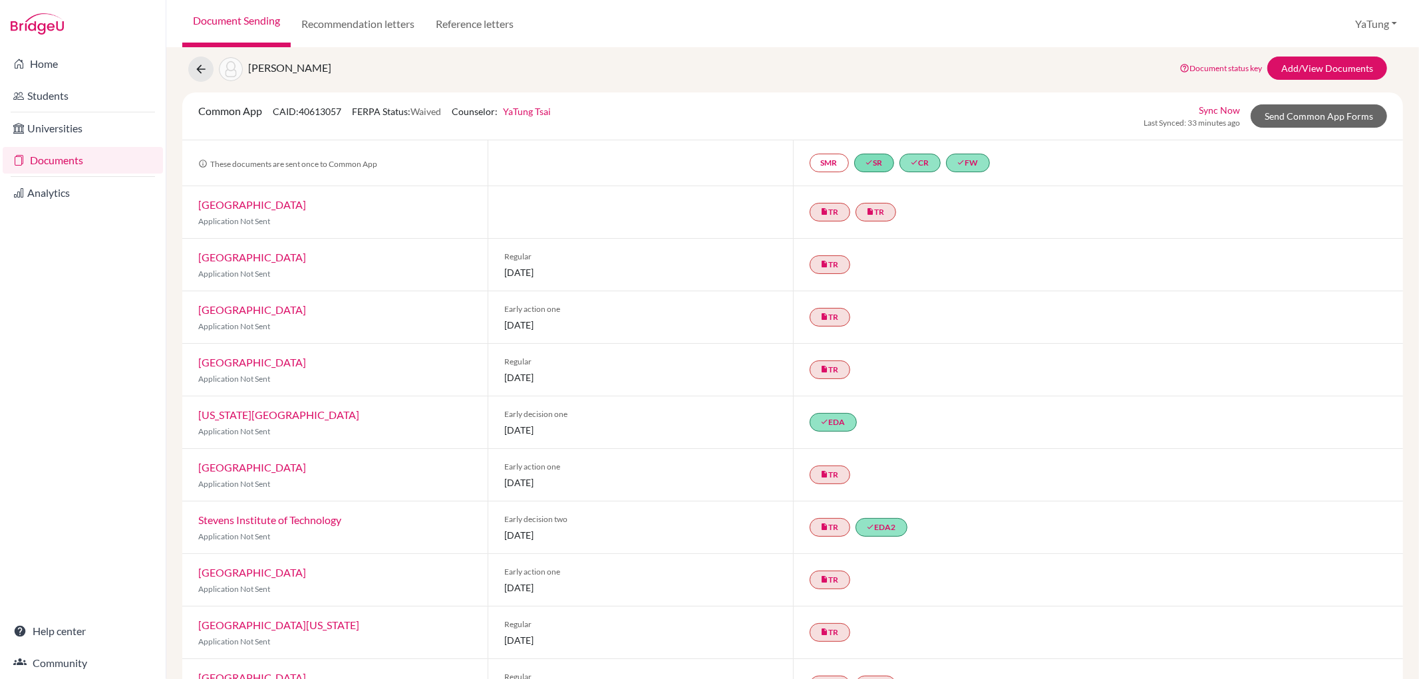
scroll to position [74, 0]
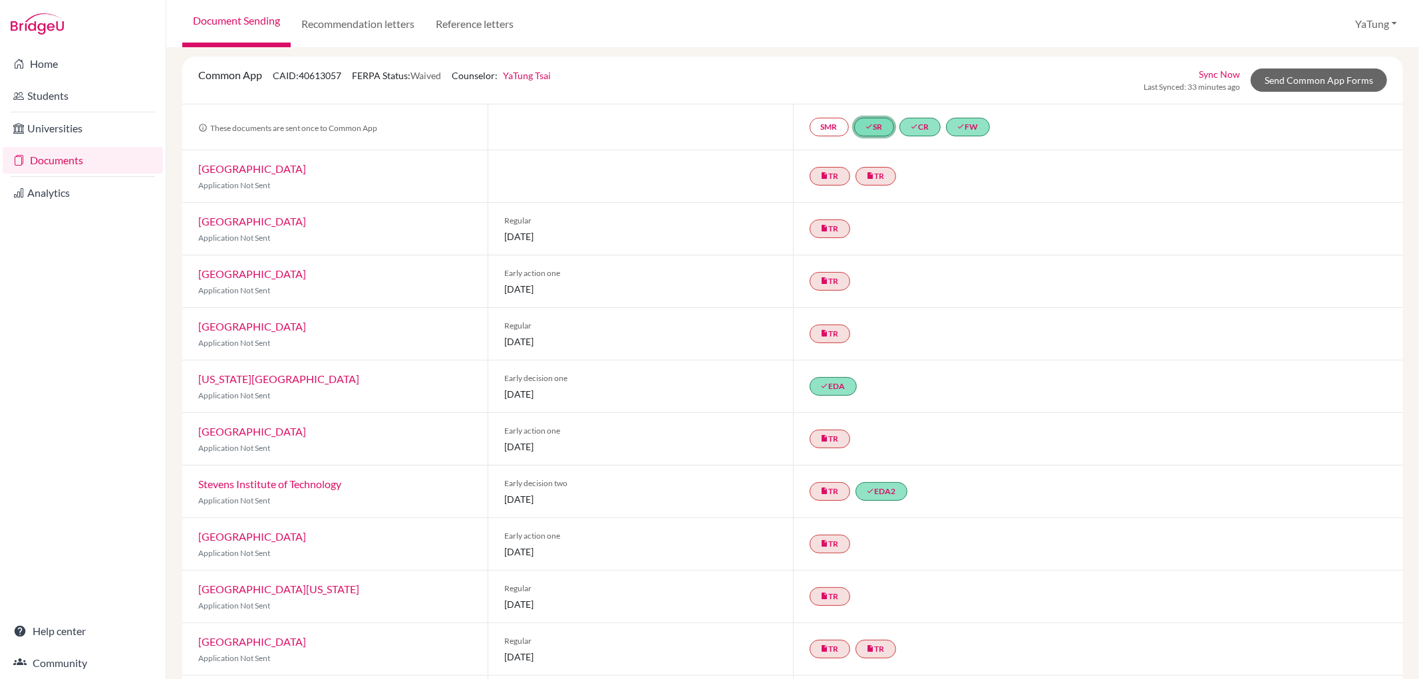
click at [872, 125] on link "done SR" at bounding box center [874, 127] width 40 height 19
click at [920, 127] on link "done CR" at bounding box center [919, 127] width 41 height 19
click at [972, 128] on link "done FW" at bounding box center [968, 127] width 44 height 19
click at [1207, 164] on div "insert_drive_file TR insert_drive_file TR" at bounding box center [1098, 176] width 611 height 52
click at [968, 128] on link "done FW" at bounding box center [968, 127] width 44 height 19
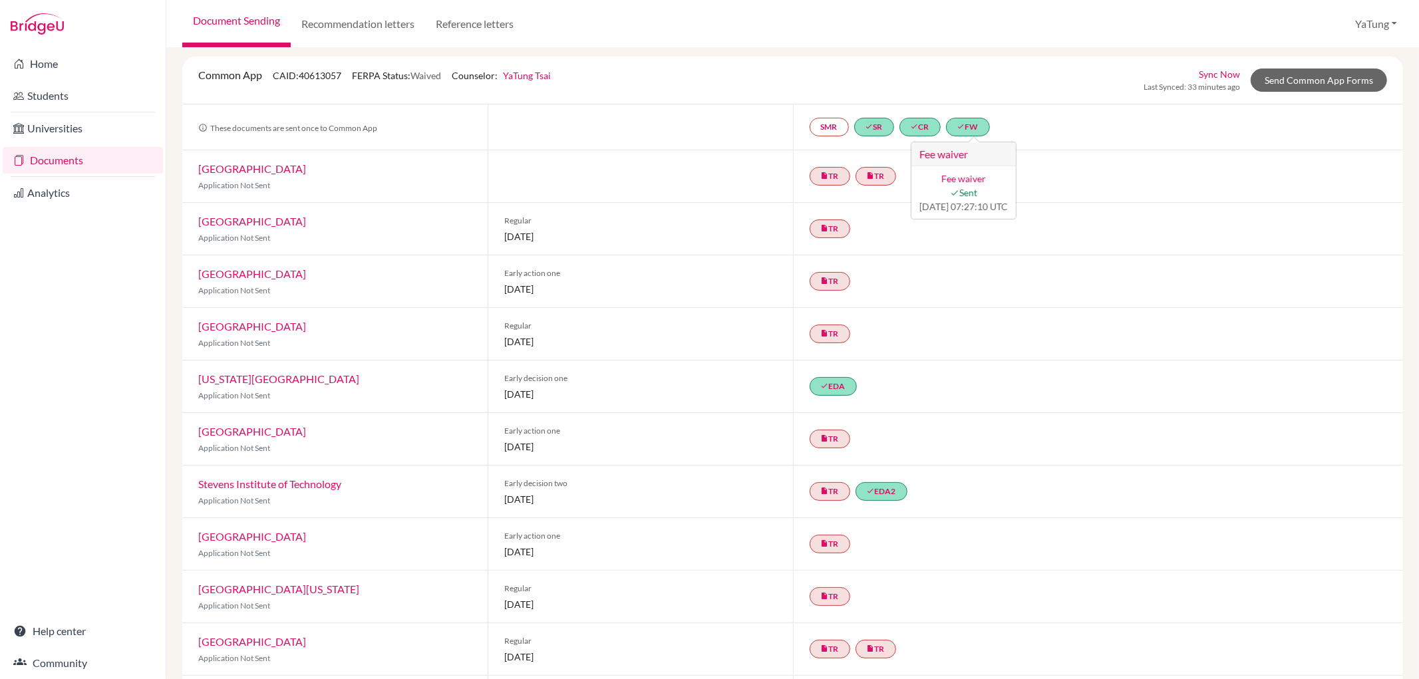
click at [1028, 110] on div "SMR done SR done CR done FW Fee waiver Fee waiver done Sent [DATE] 07:27:10 UTC" at bounding box center [1098, 126] width 611 height 45
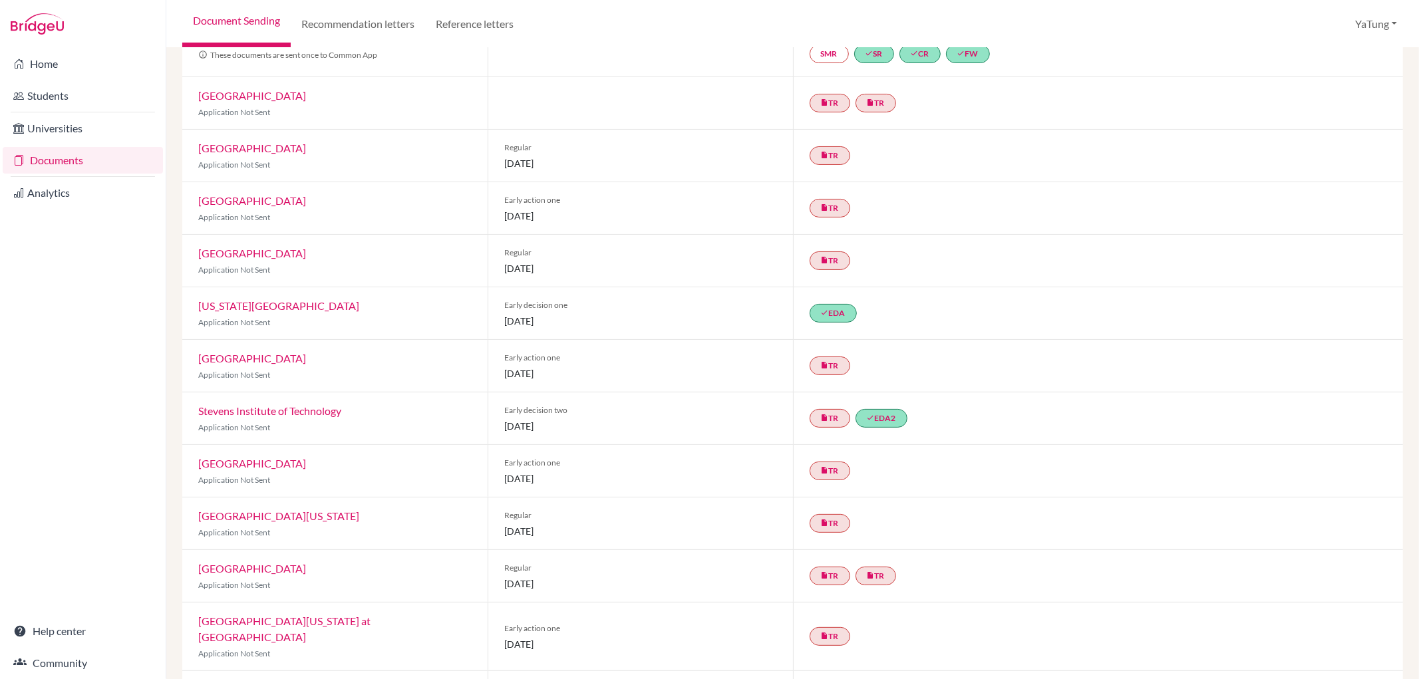
scroll to position [148, 0]
click at [837, 315] on link "done EDA" at bounding box center [832, 312] width 47 height 19
click at [882, 417] on link "done EDA2" at bounding box center [881, 417] width 52 height 19
click at [778, 311] on div "Early decision one [DATE]" at bounding box center [640, 313] width 305 height 52
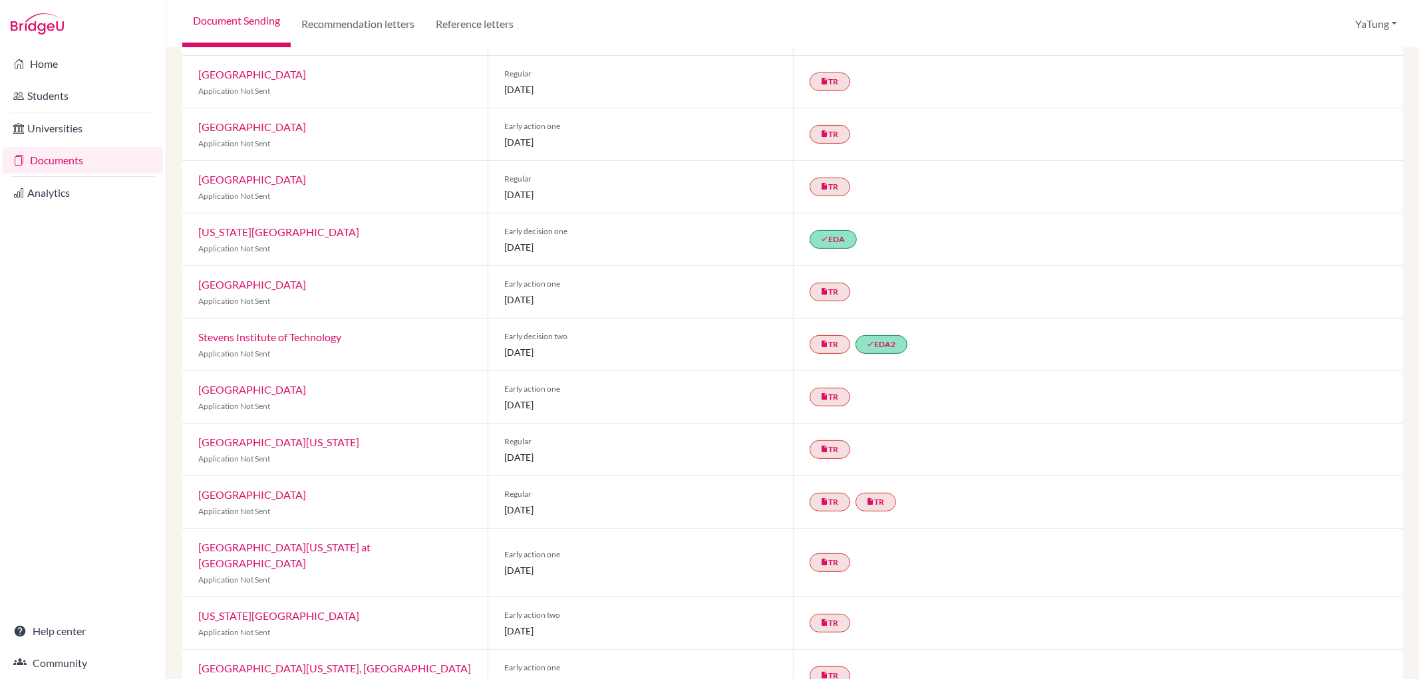
scroll to position [221, 0]
click at [835, 556] on link "insert_drive_file TR" at bounding box center [829, 562] width 41 height 19
click at [1169, 431] on div "insert_drive_file TR" at bounding box center [1098, 449] width 611 height 52
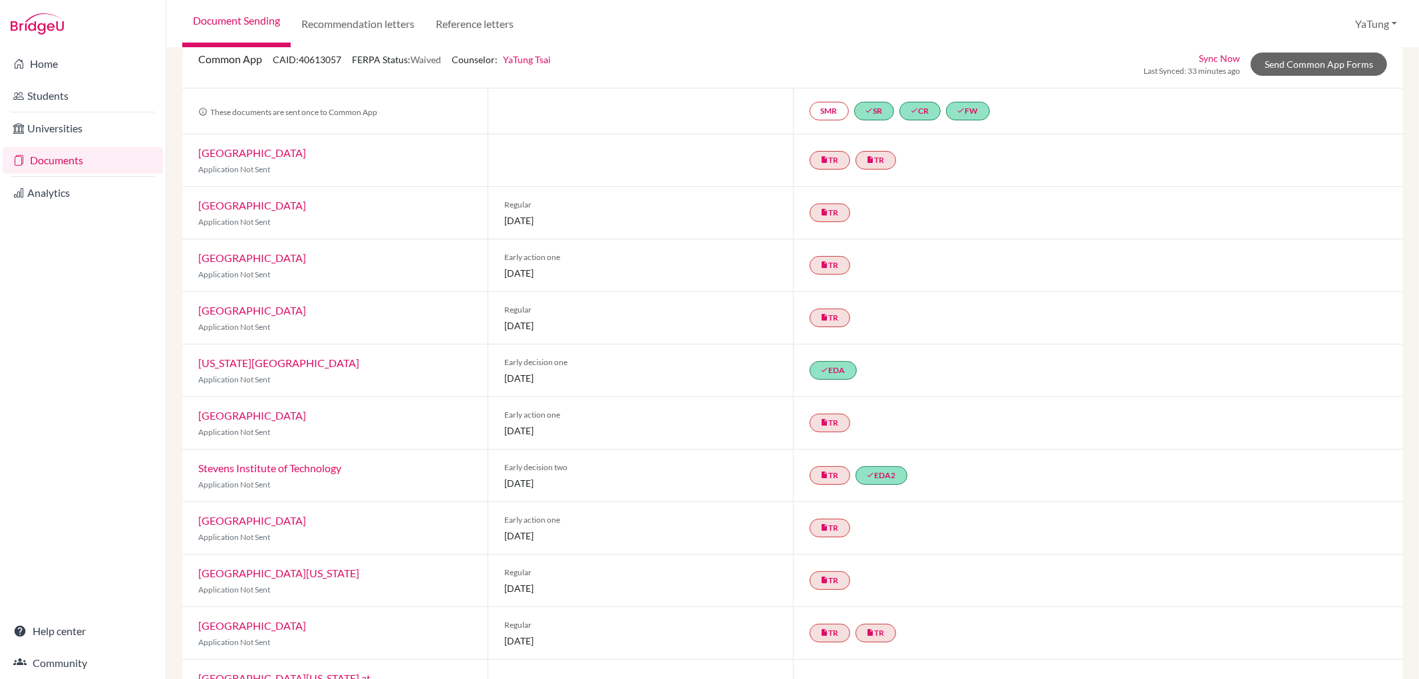
scroll to position [0, 0]
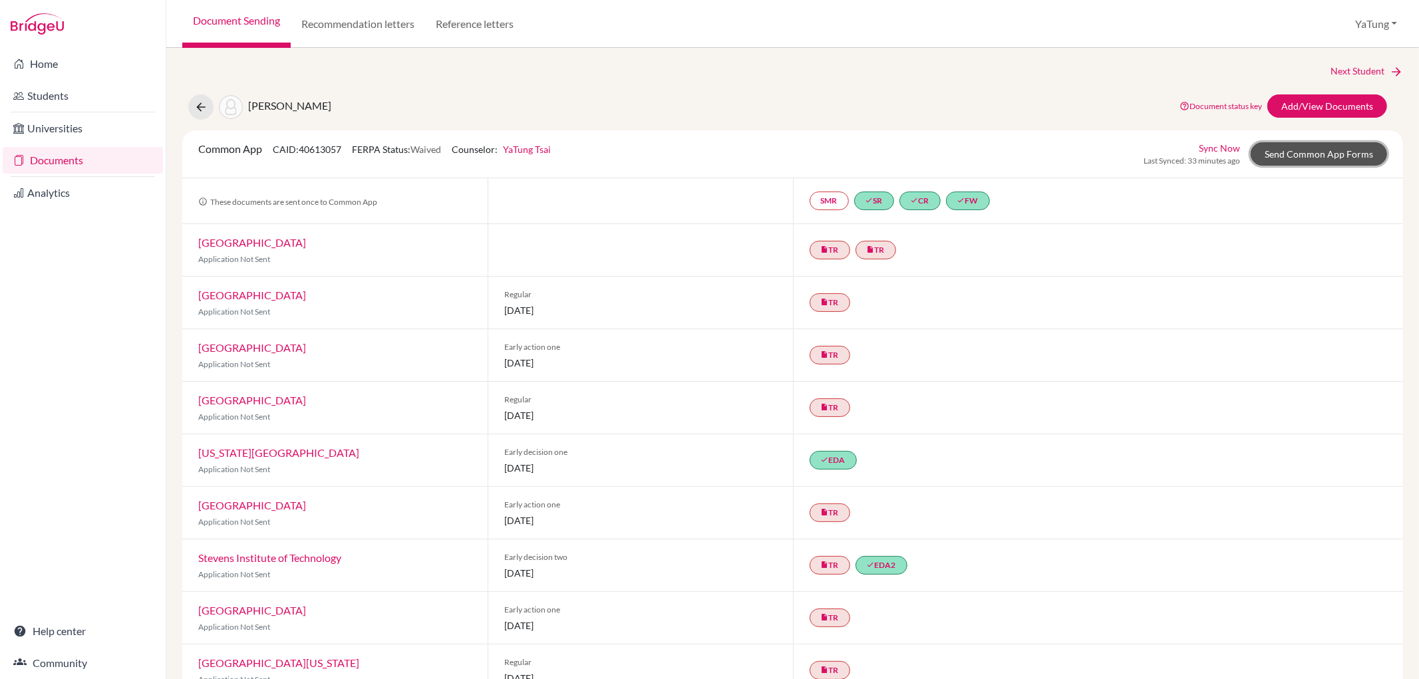
click at [1304, 157] on link "Send Common App Forms" at bounding box center [1318, 153] width 136 height 23
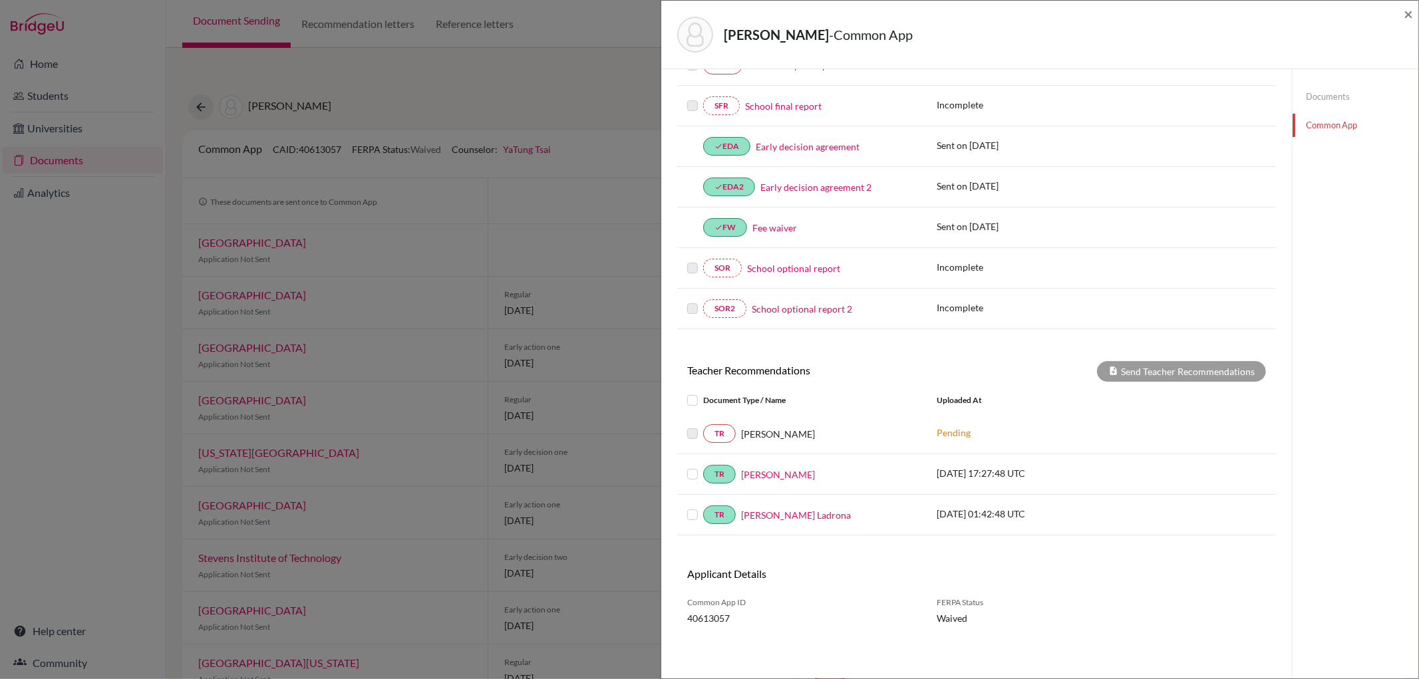
scroll to position [321, 0]
click at [703, 466] on label at bounding box center [703, 466] width 0 height 0
click at [0, 0] on input "checkbox" at bounding box center [0, 0] width 0 height 0
click at [703, 507] on label at bounding box center [703, 507] width 0 height 0
click at [0, 0] on input "checkbox" at bounding box center [0, 0] width 0 height 0
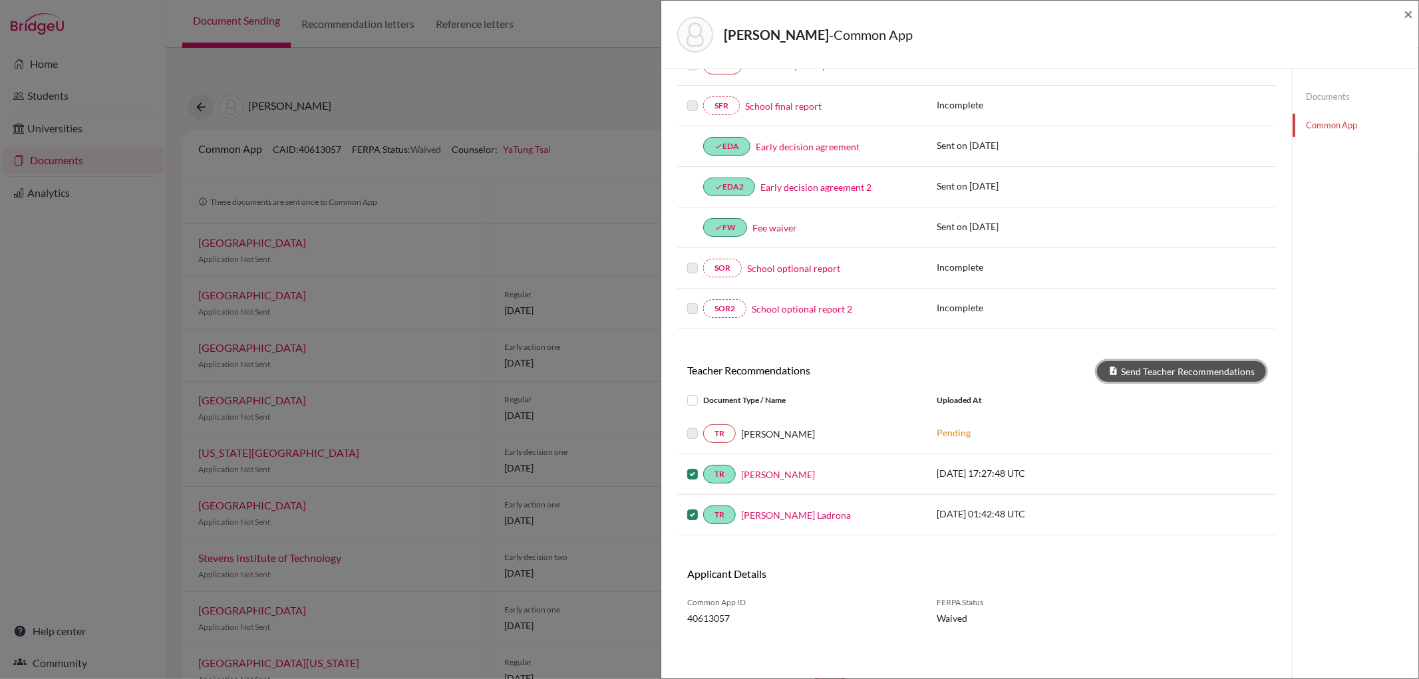
click at [1208, 366] on button "Send Teacher Recommendations" at bounding box center [1181, 371] width 169 height 21
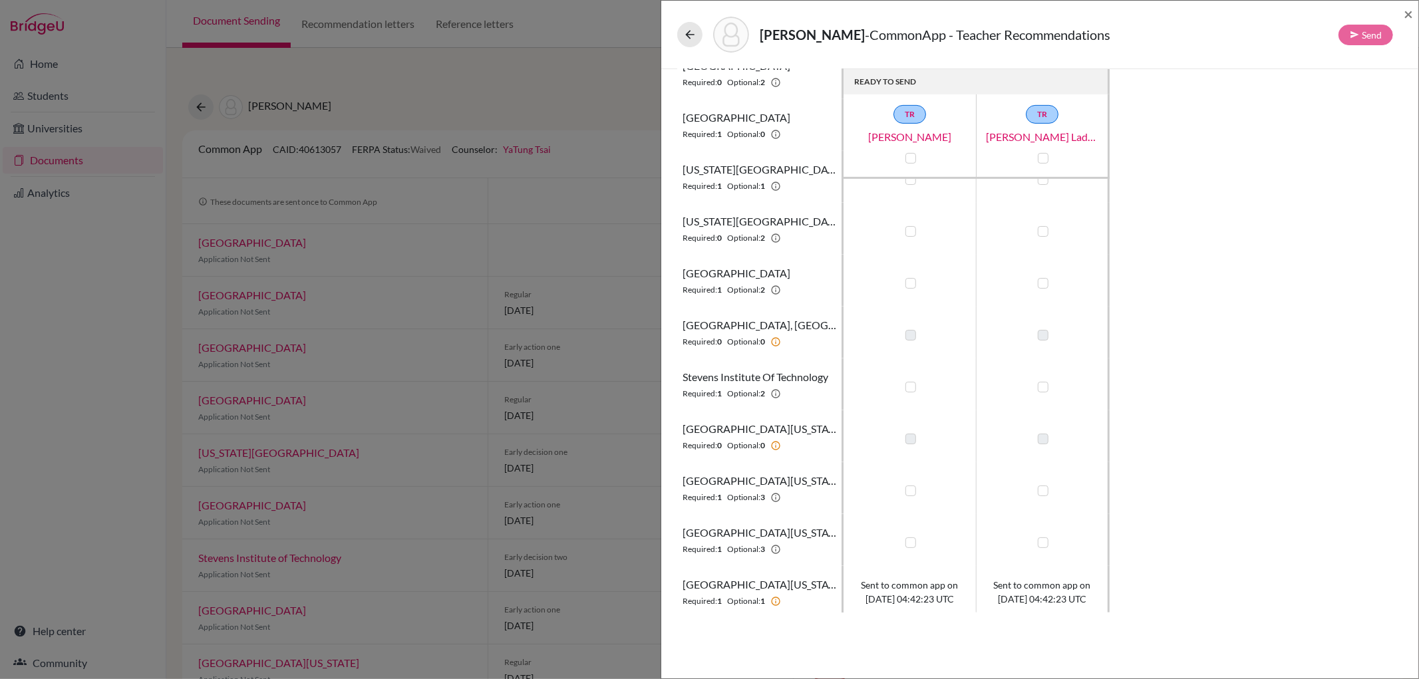
scroll to position [603, 0]
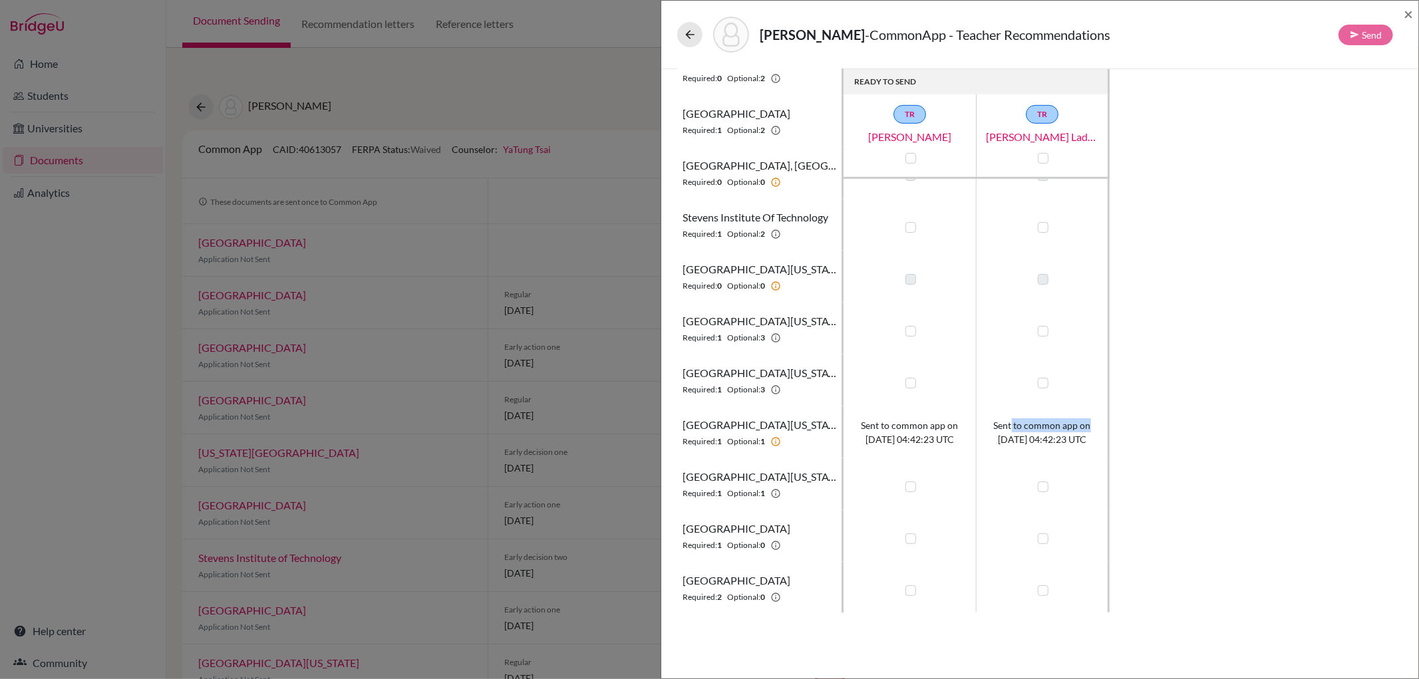
drag, startPoint x: 1014, startPoint y: 424, endPoint x: 1095, endPoint y: 430, distance: 81.4
click at [1091, 430] on span "Sent to common app on [DATE] 04:42:23 UTC" at bounding box center [1042, 432] width 97 height 28
click at [1179, 435] on div "READY TO SEND [PERSON_NAME] [PERSON_NAME] TR [PERSON_NAME] Ladrona [GEOGRAPHIC_…" at bounding box center [1039, 340] width 725 height 543
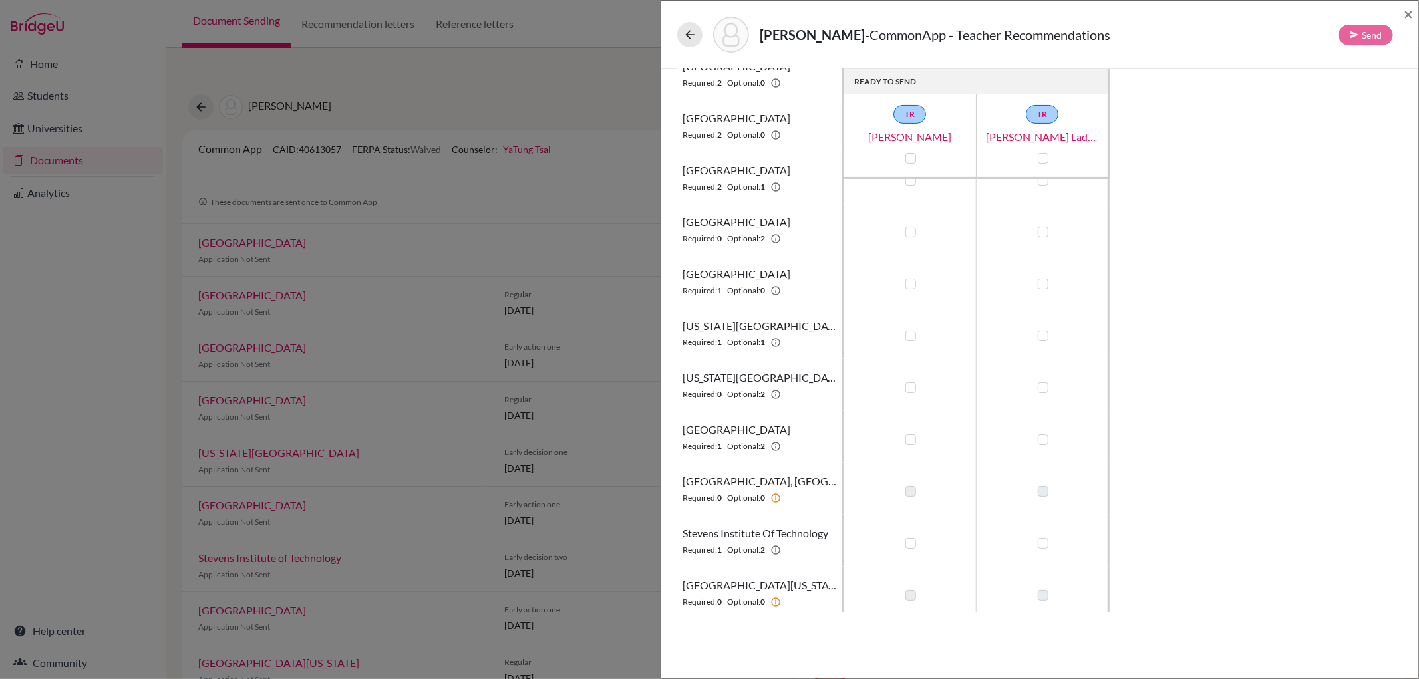
scroll to position [233, 0]
click at [1411, 11] on span "×" at bounding box center [1407, 13] width 9 height 19
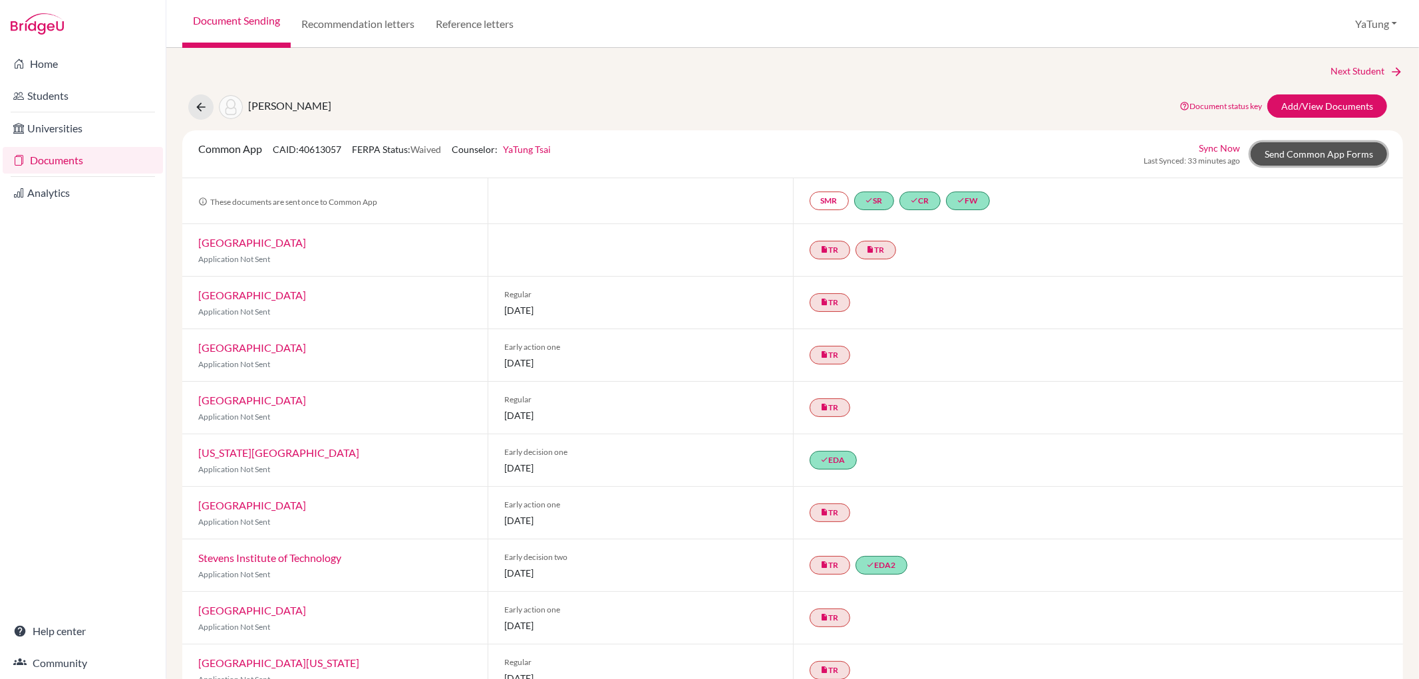
click at [1320, 150] on link "Send Common App Forms" at bounding box center [1318, 153] width 136 height 23
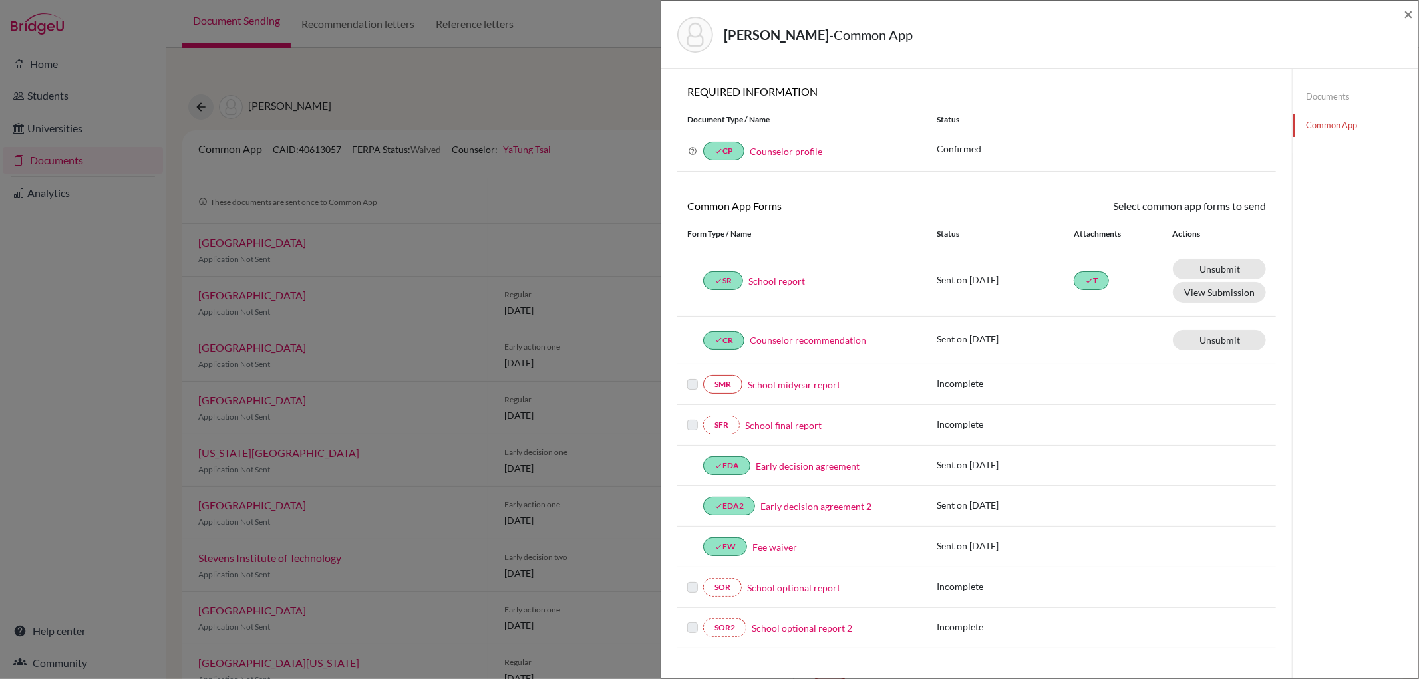
click at [308, 491] on div "[PERSON_NAME] - Common App × × REQUIRED INFORMATION Document Type / Name Status…" at bounding box center [709, 339] width 1419 height 679
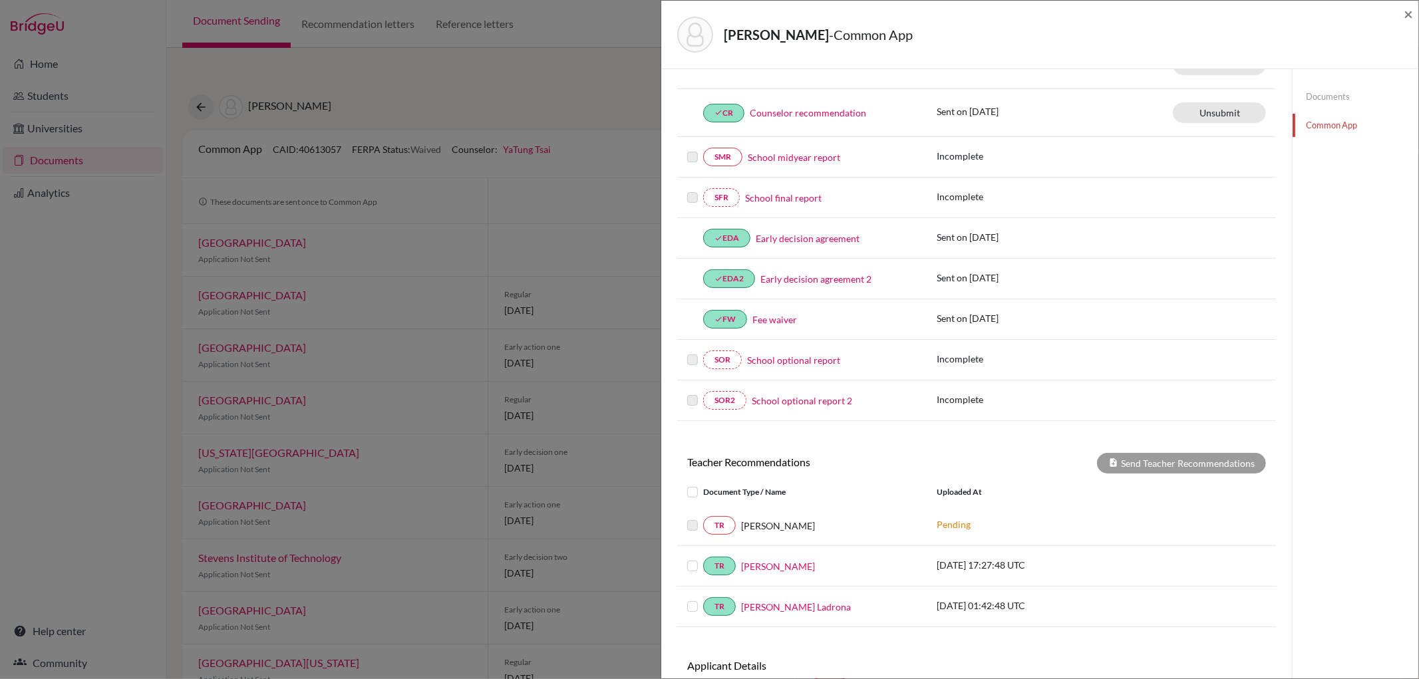
scroll to position [148, 0]
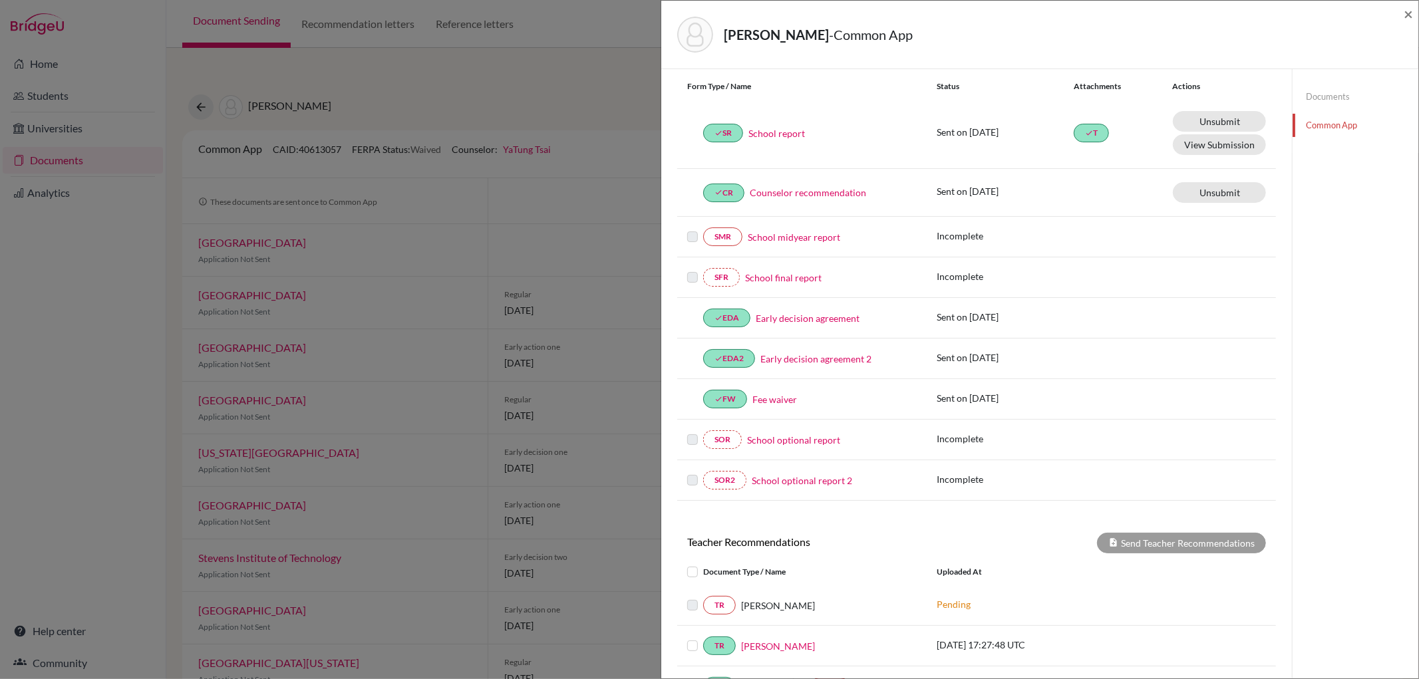
click at [815, 444] on link "School optional report" at bounding box center [793, 440] width 93 height 14
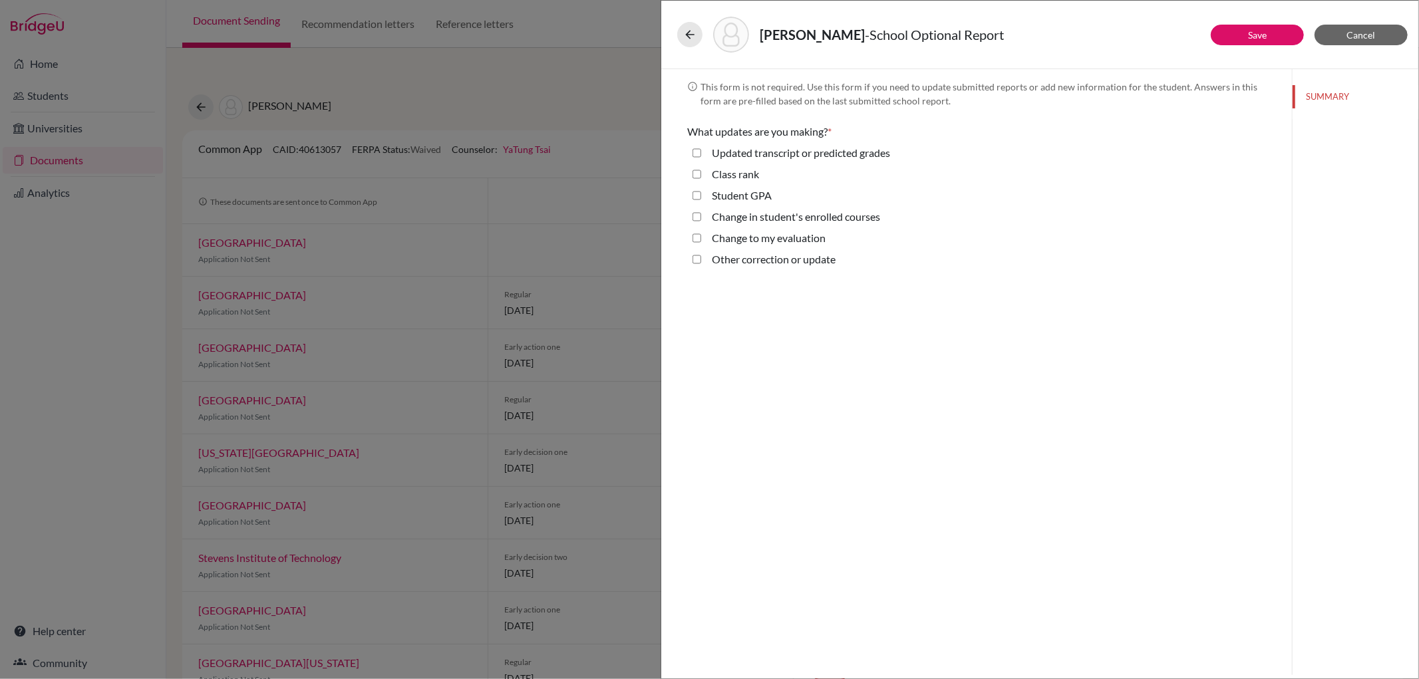
click at [786, 155] on label "Updated transcript or predicted grades" at bounding box center [801, 153] width 178 height 16
click at [701, 155] on grades "Updated transcript or predicted grades" at bounding box center [696, 153] width 9 height 16
checkbox grades "true"
click at [1322, 118] on button "TRANSCRIPTS" at bounding box center [1355, 125] width 126 height 23
select select "5"
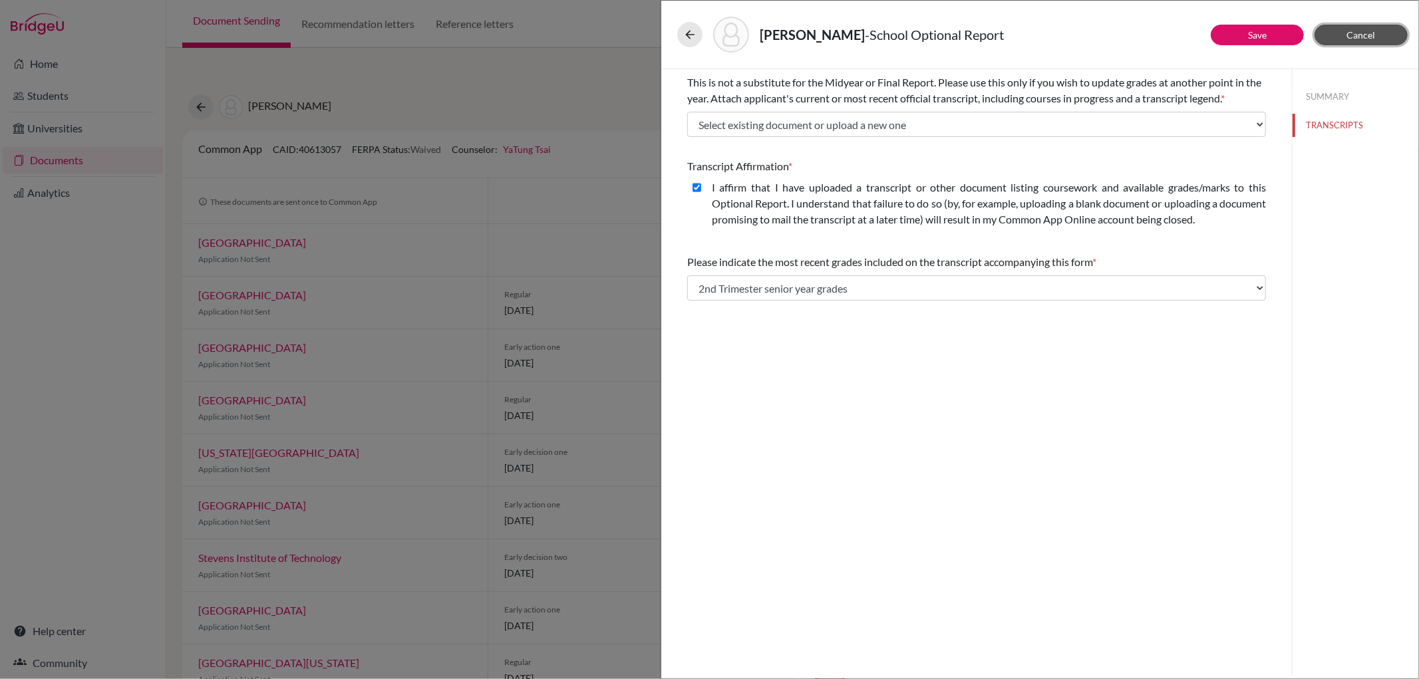
click at [1387, 31] on button "Cancel" at bounding box center [1360, 35] width 93 height 21
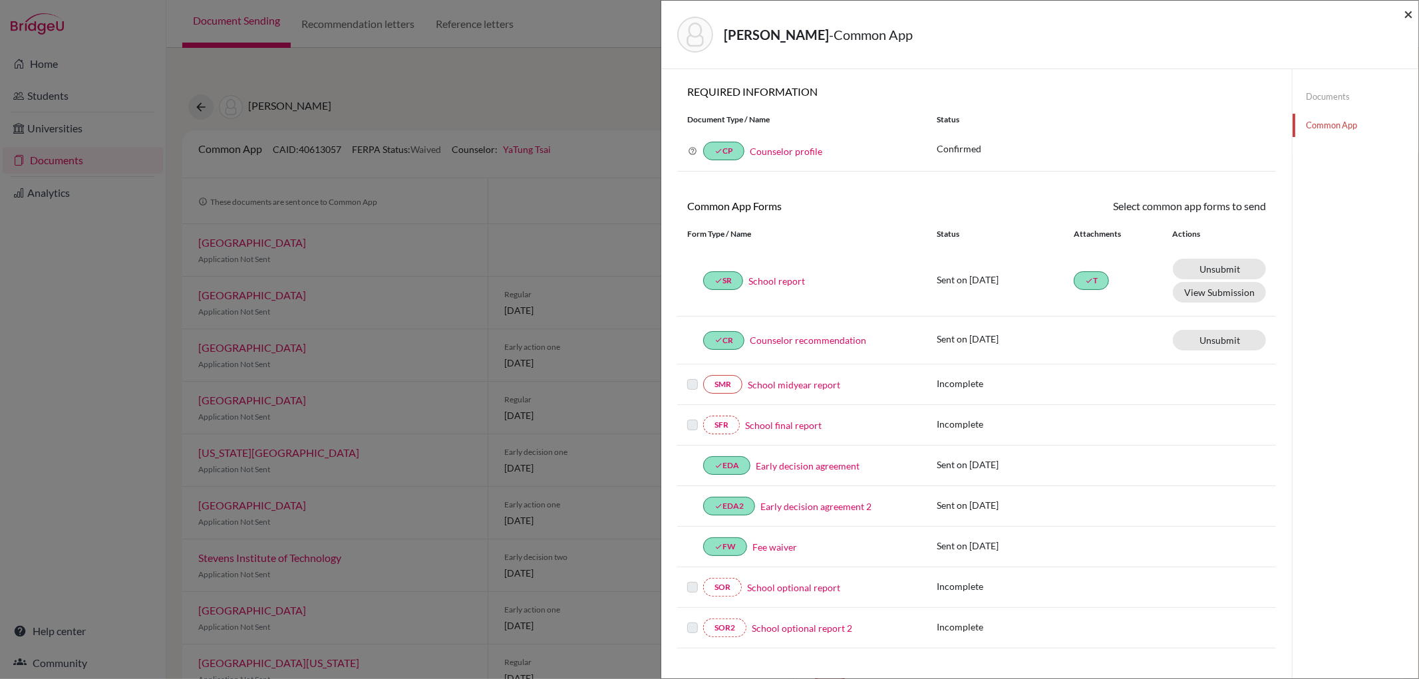
click at [1411, 17] on span "×" at bounding box center [1407, 13] width 9 height 19
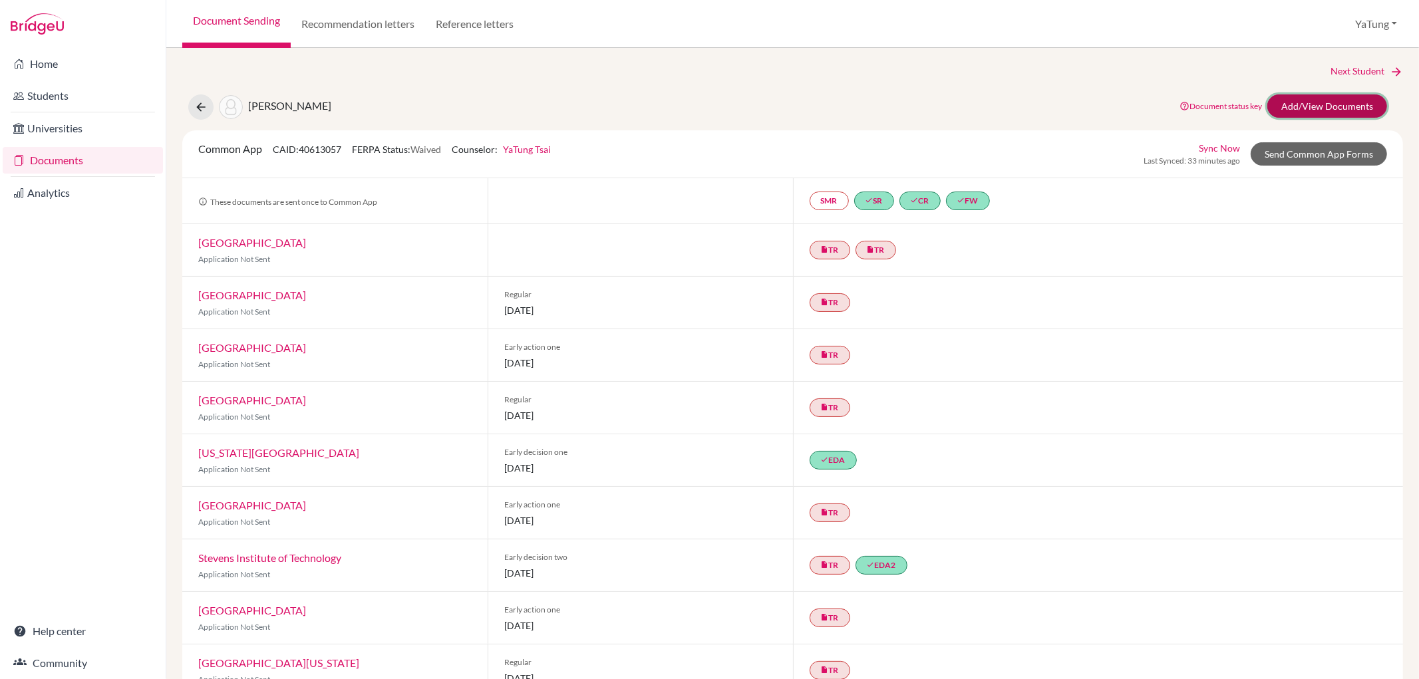
click at [1310, 110] on link "Add/View Documents" at bounding box center [1327, 105] width 120 height 23
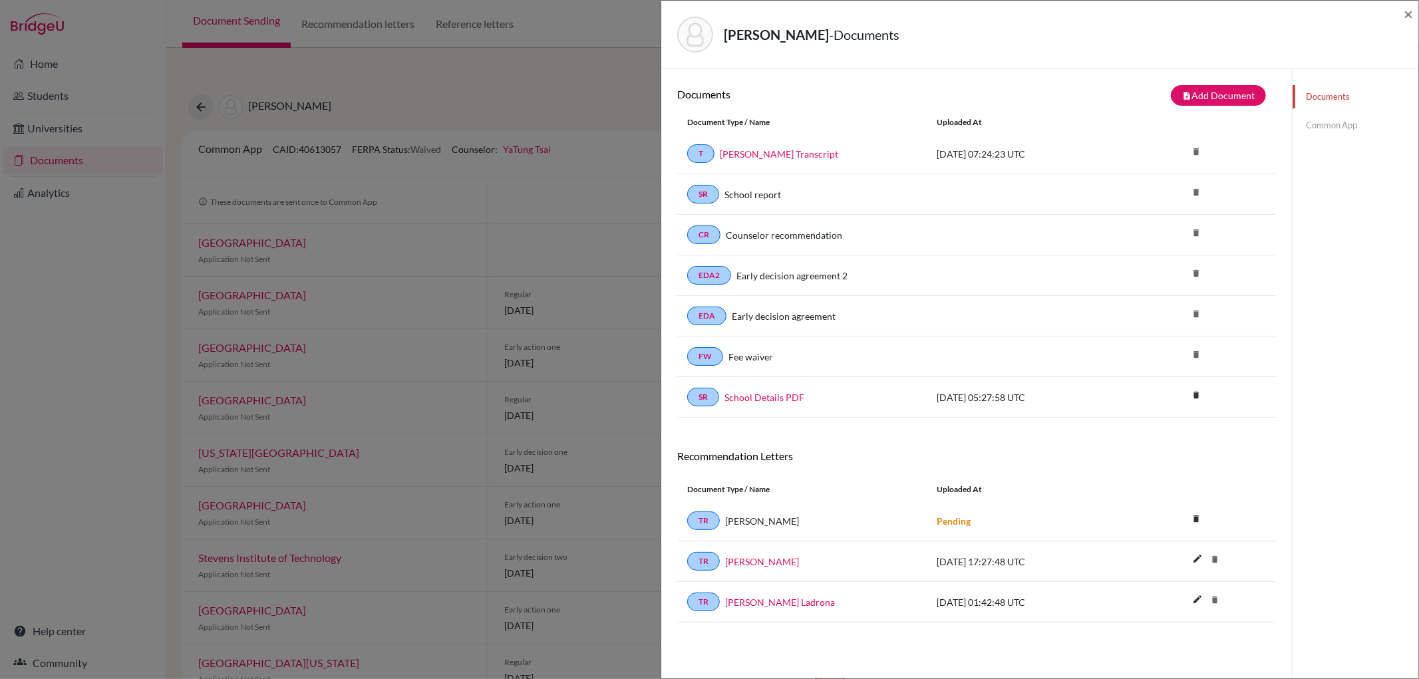
scroll to position [70, 0]
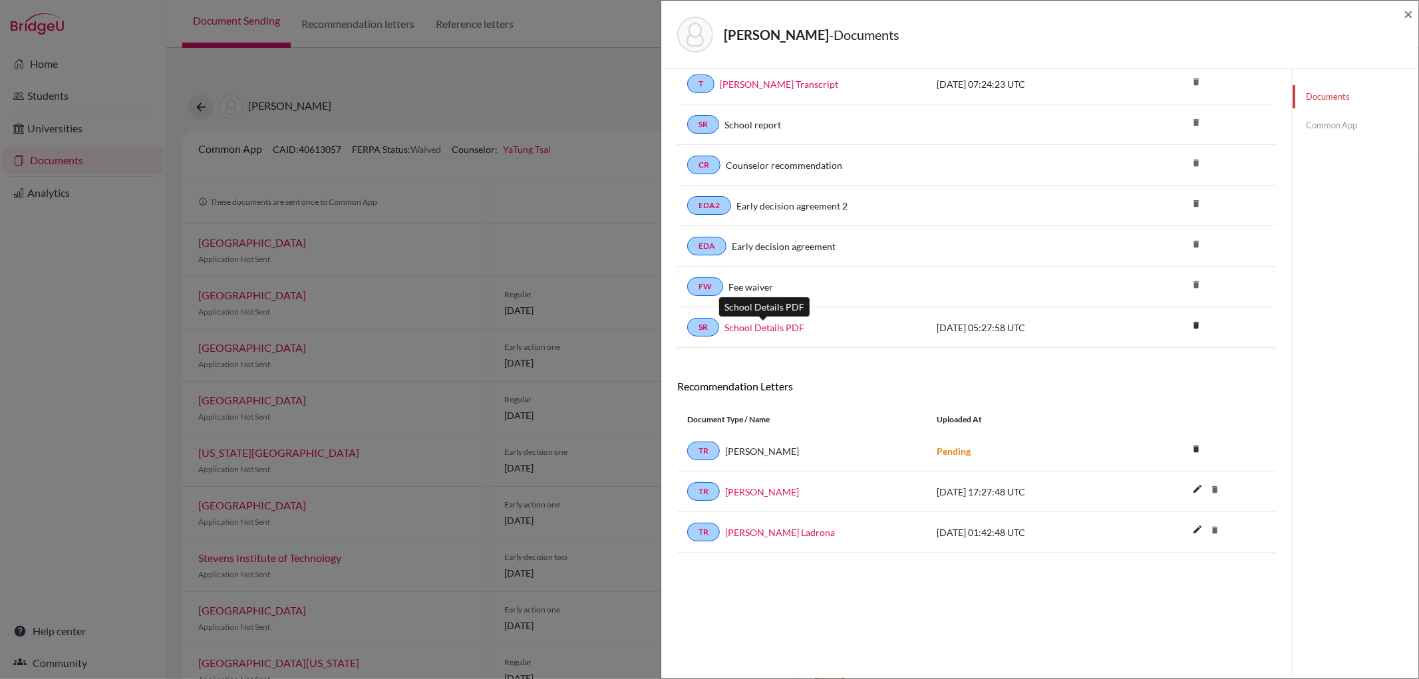
click at [775, 329] on link "School Details PDF" at bounding box center [764, 328] width 80 height 14
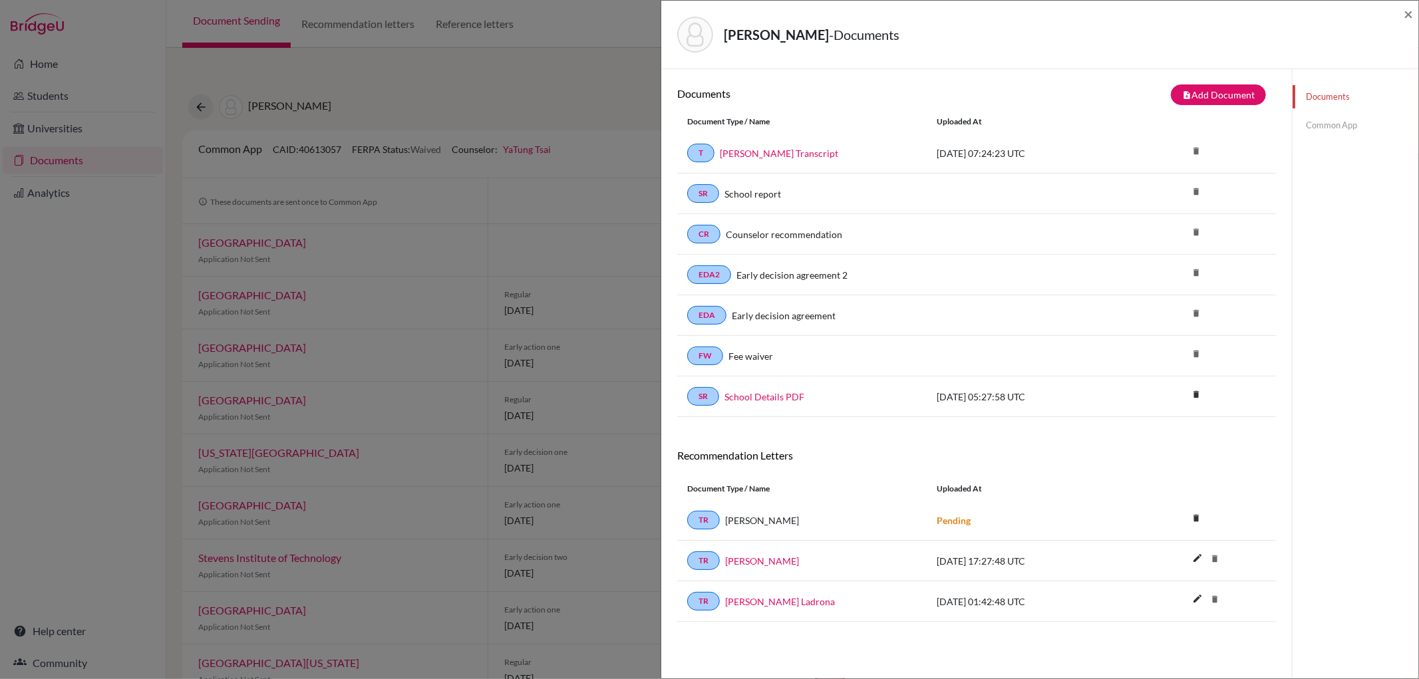
scroll to position [0, 0]
click at [1340, 126] on link "Common App" at bounding box center [1355, 125] width 126 height 23
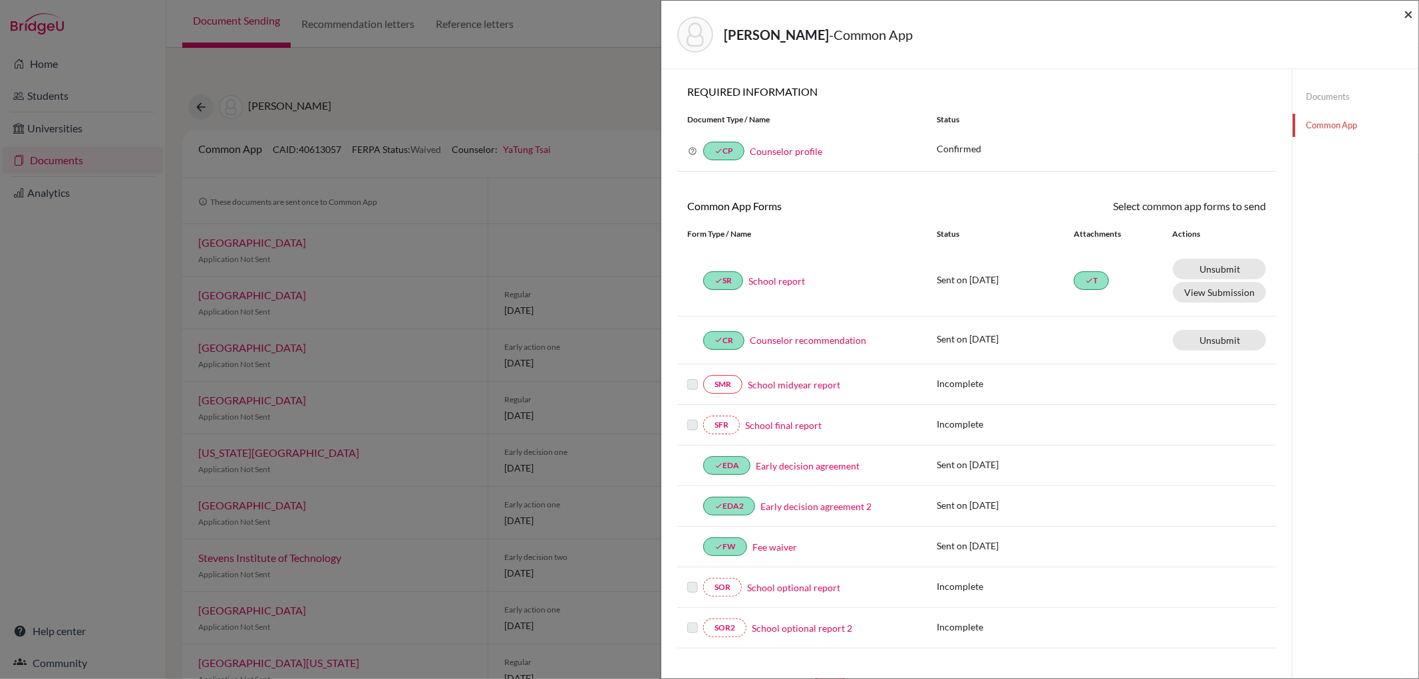
click at [1408, 11] on span "×" at bounding box center [1407, 13] width 9 height 19
